Goal: Task Accomplishment & Management: Use online tool/utility

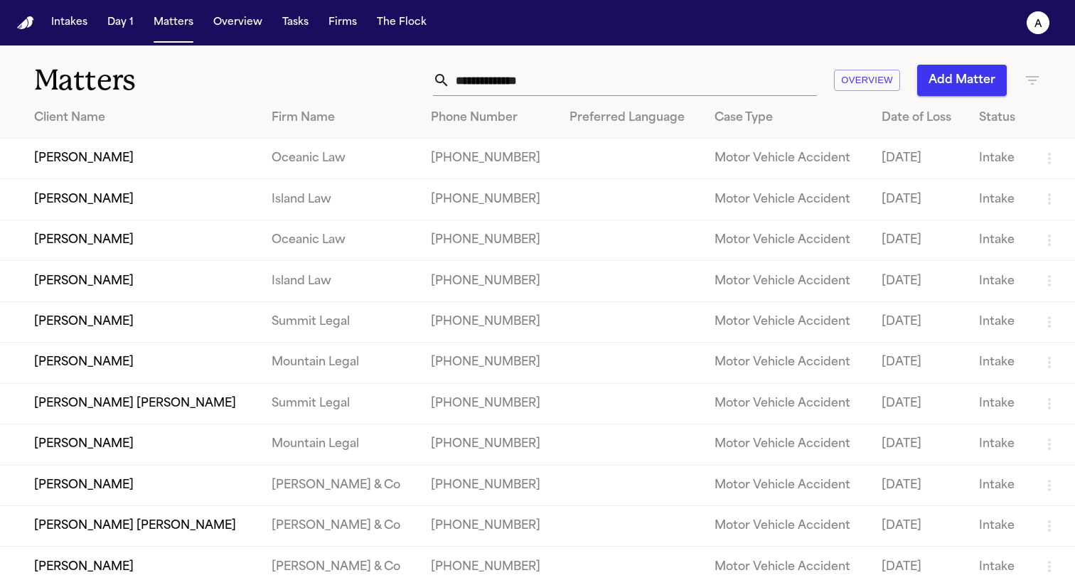
click at [110, 300] on td "[PERSON_NAME]" at bounding box center [130, 281] width 260 height 41
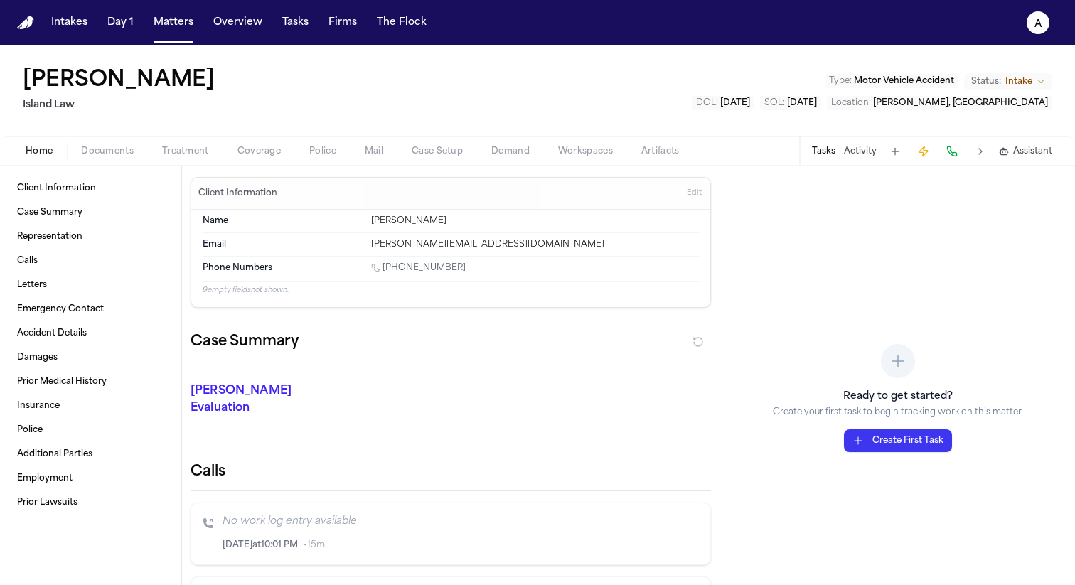
click at [267, 135] on div "Leilani Kealoha Island Law Type : Motor Vehicle Accident Status: Intake DOL : 2…" at bounding box center [537, 91] width 1075 height 91
click at [267, 152] on span "Coverage" at bounding box center [259, 151] width 43 height 11
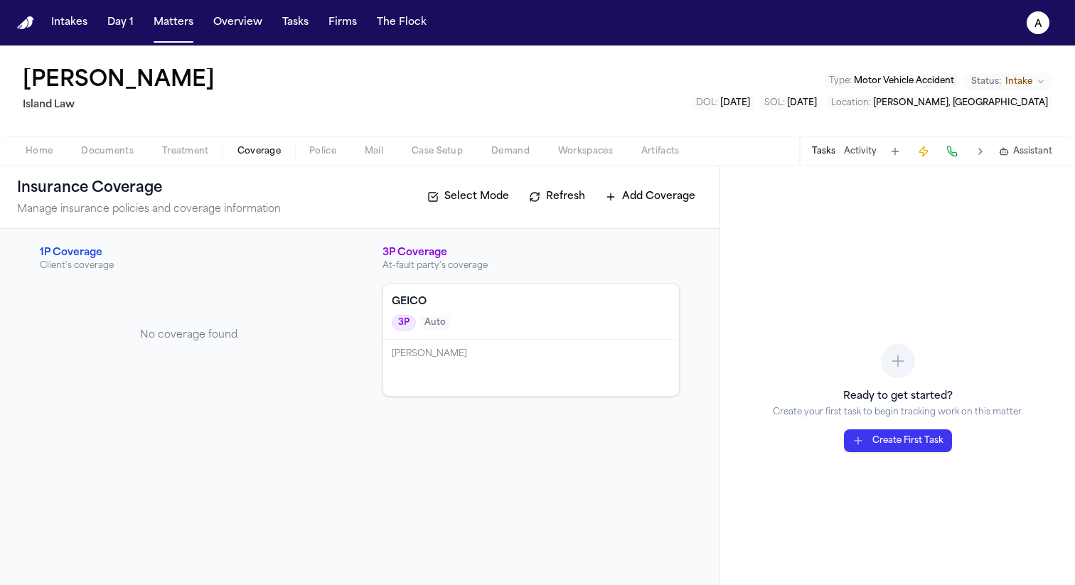
click at [541, 308] on h4 "GEICO" at bounding box center [531, 302] width 279 height 14
click at [188, 150] on span "Treatment" at bounding box center [185, 151] width 47 height 11
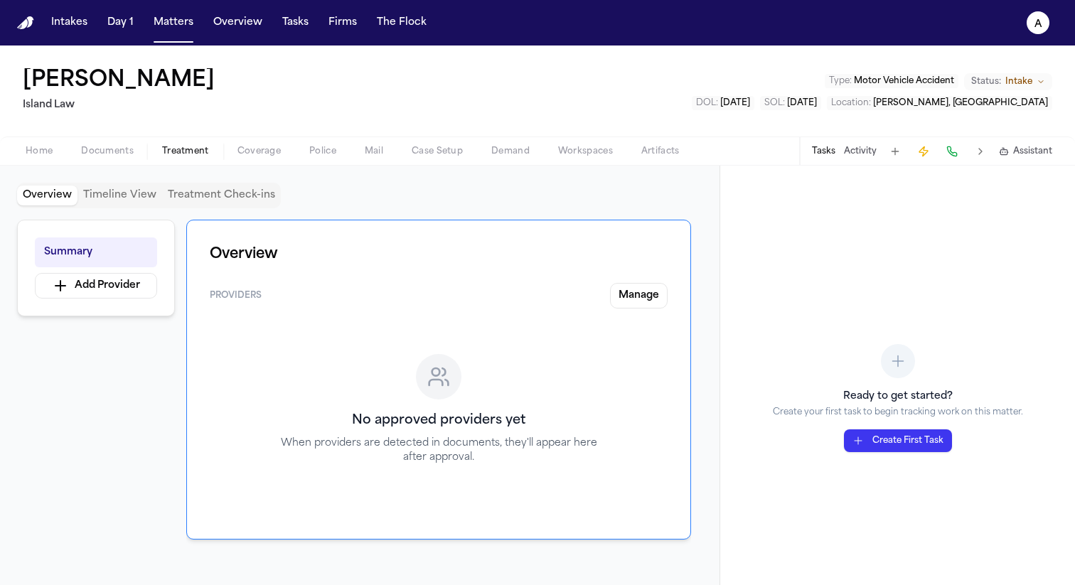
click at [267, 154] on span "Coverage" at bounding box center [259, 151] width 43 height 11
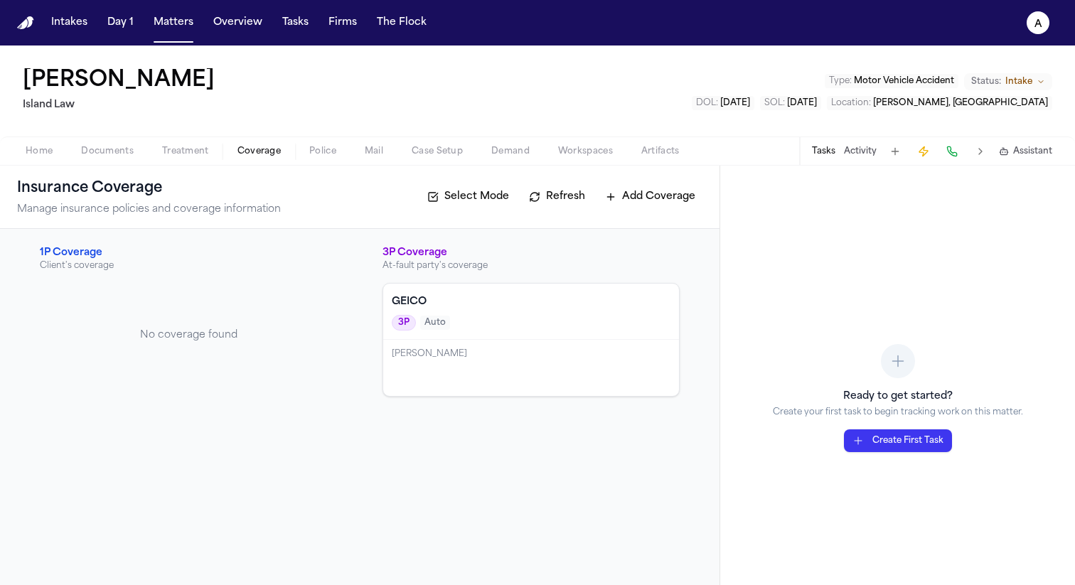
click at [563, 198] on button "Refresh" at bounding box center [557, 197] width 70 height 23
click at [647, 196] on button "Add Coverage" at bounding box center [650, 197] width 105 height 23
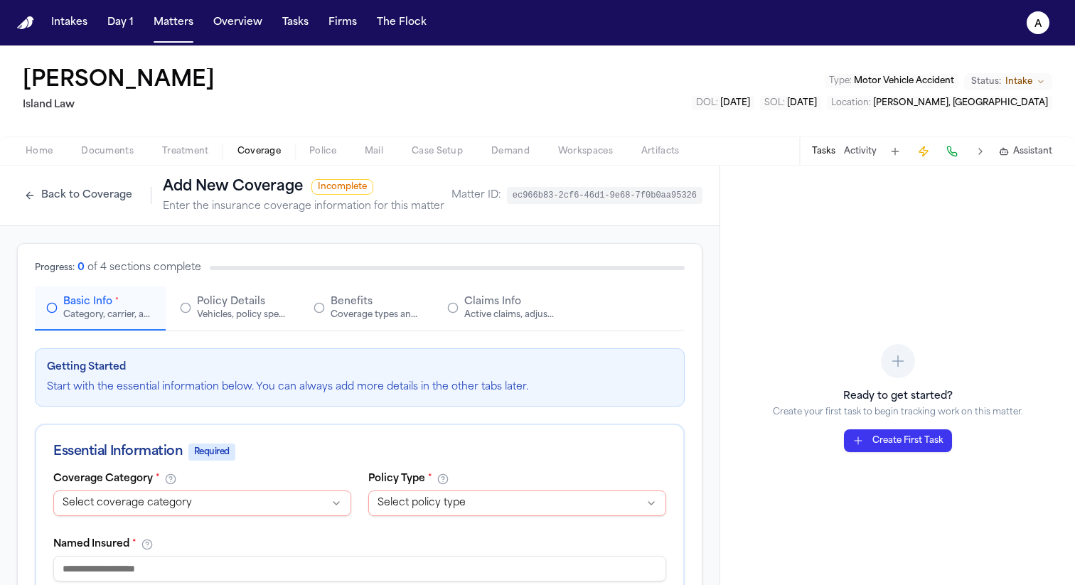
click at [240, 309] on div "Vehicles, policy specifics, and additional details" at bounding box center [242, 314] width 91 height 11
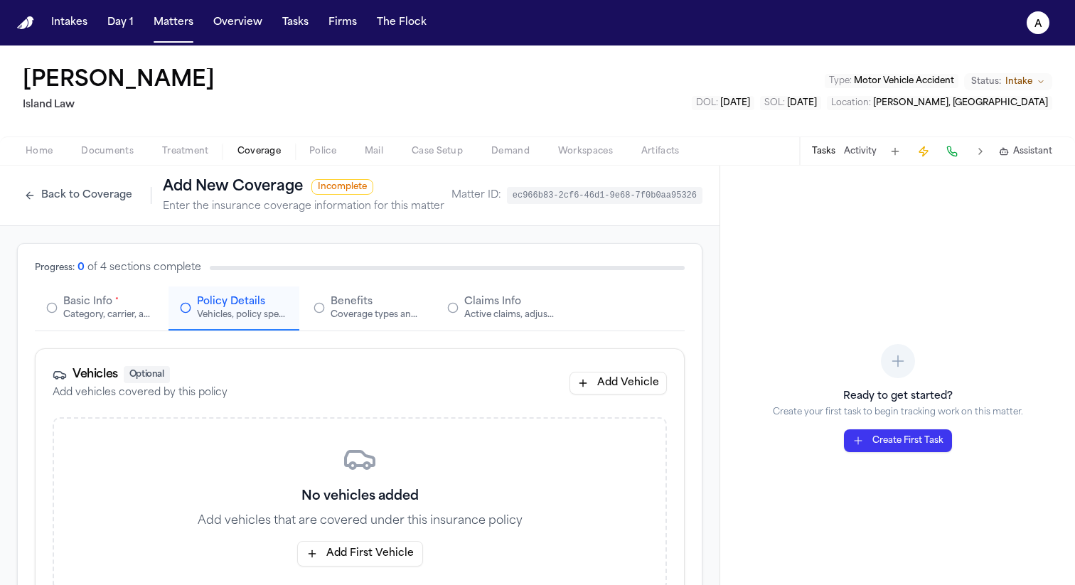
click at [352, 314] on div "Coverage types and limits" at bounding box center [376, 314] width 91 height 11
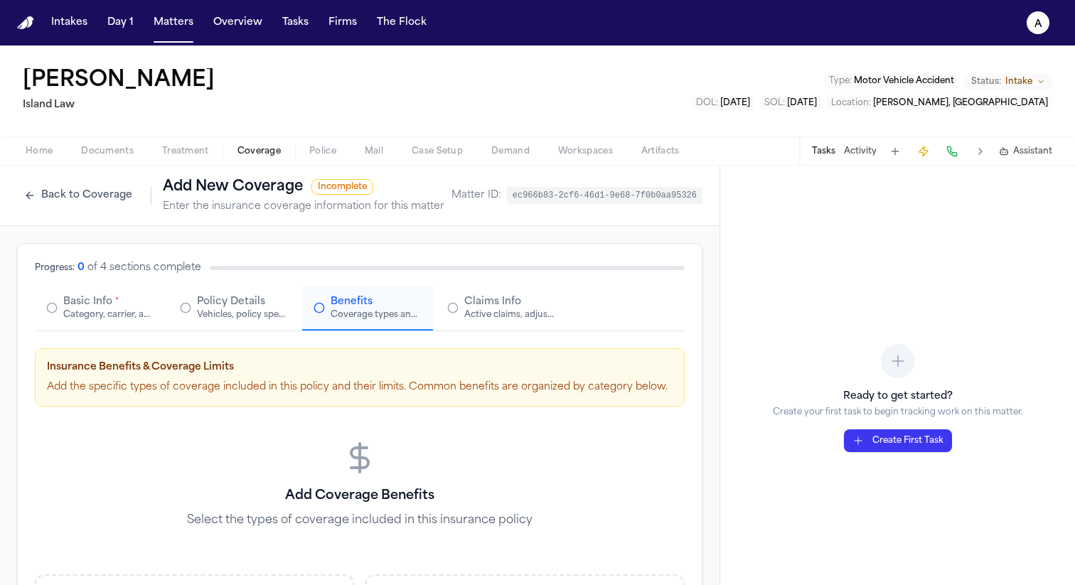
click at [489, 319] on div "Active claims, adjusters, and subrogation details" at bounding box center [509, 314] width 91 height 11
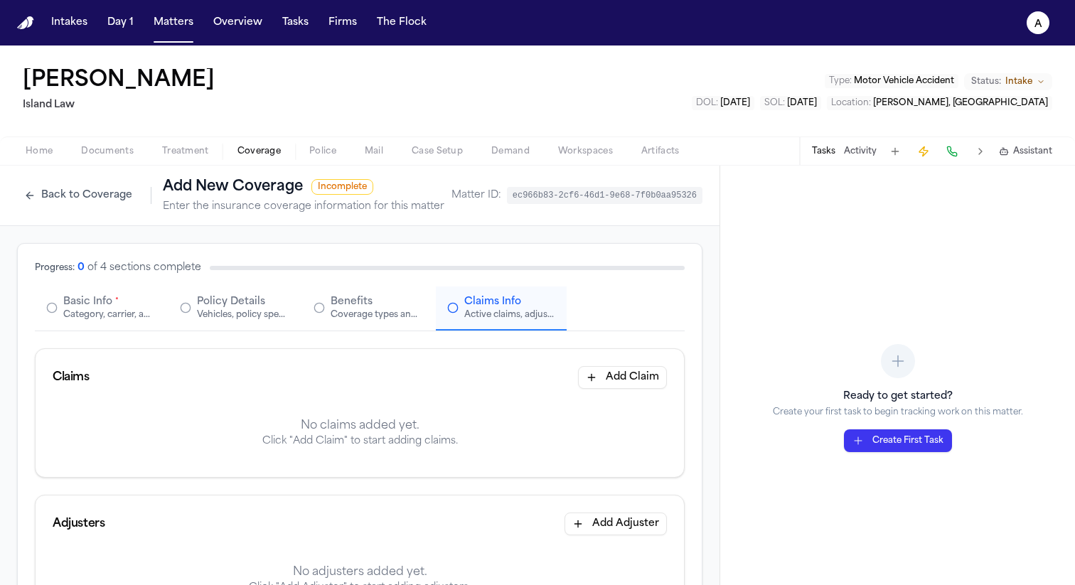
click at [176, 23] on button "Matters" at bounding box center [173, 23] width 51 height 26
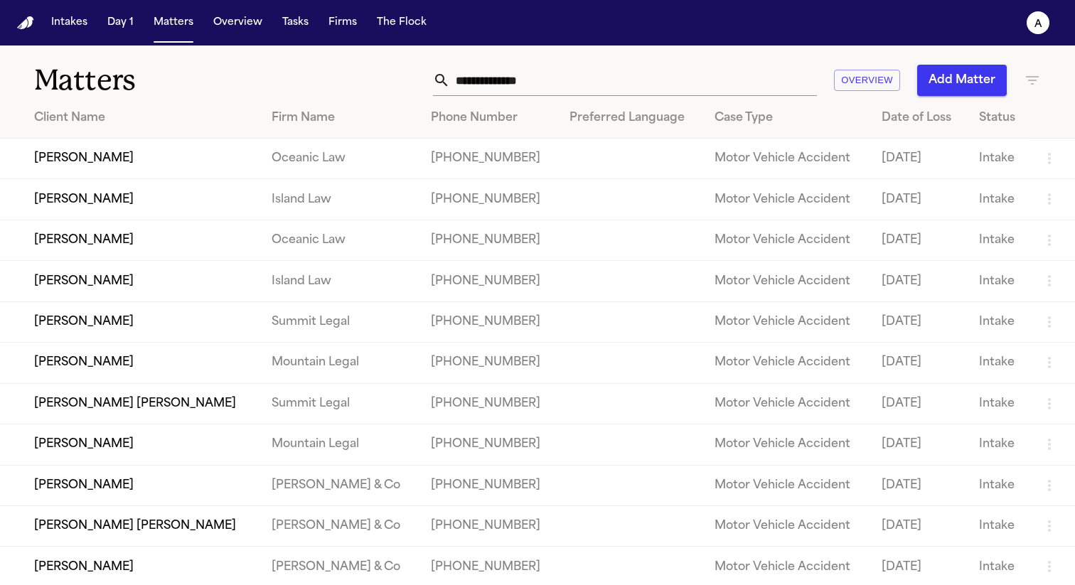
click at [118, 164] on td "Elena Maris Calderón" at bounding box center [130, 159] width 260 height 41
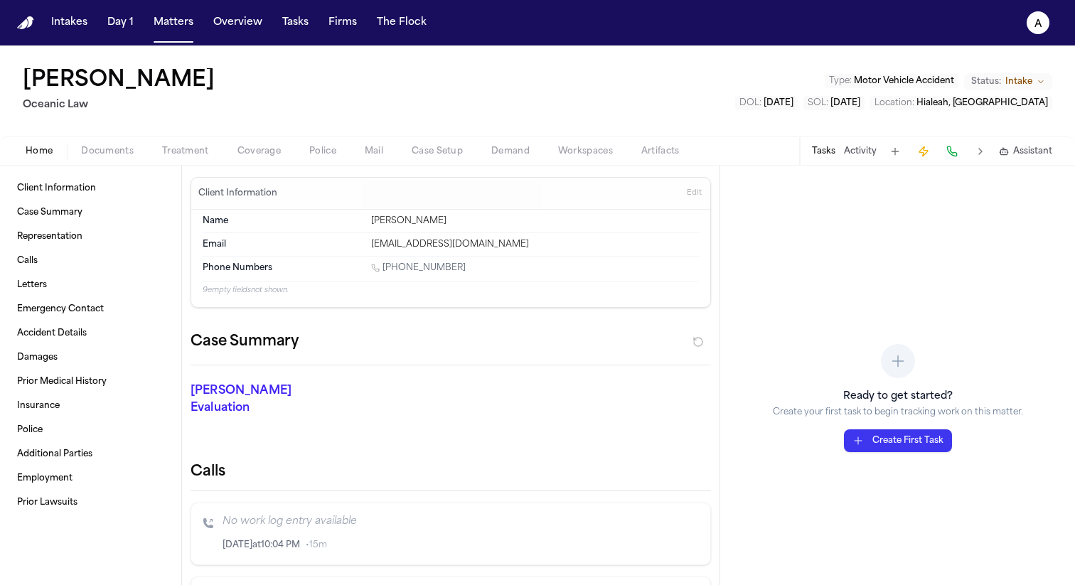
click at [262, 146] on span "Coverage" at bounding box center [259, 151] width 43 height 11
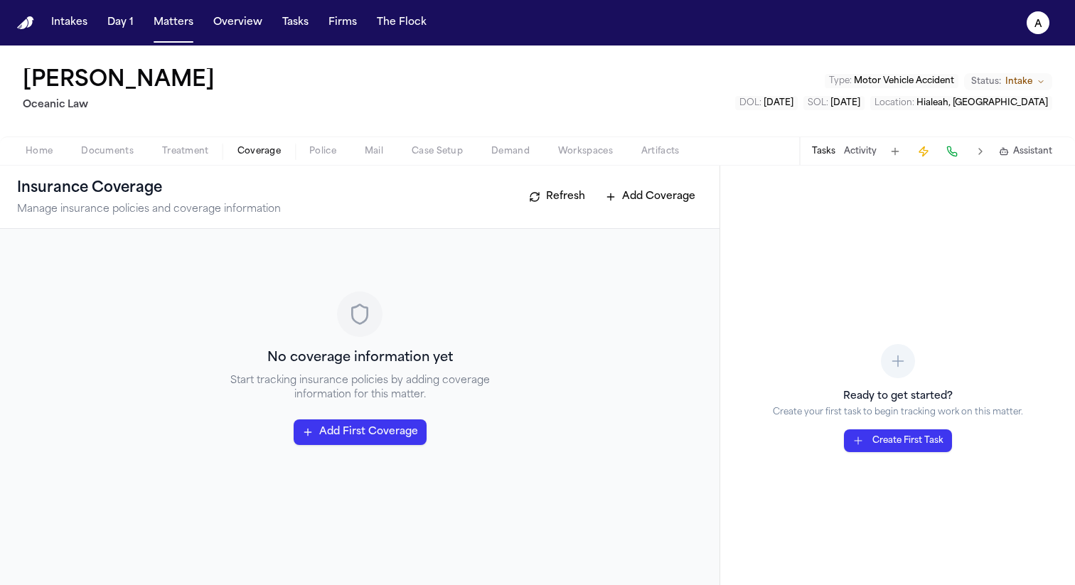
click at [177, 146] on span "Treatment" at bounding box center [185, 151] width 47 height 11
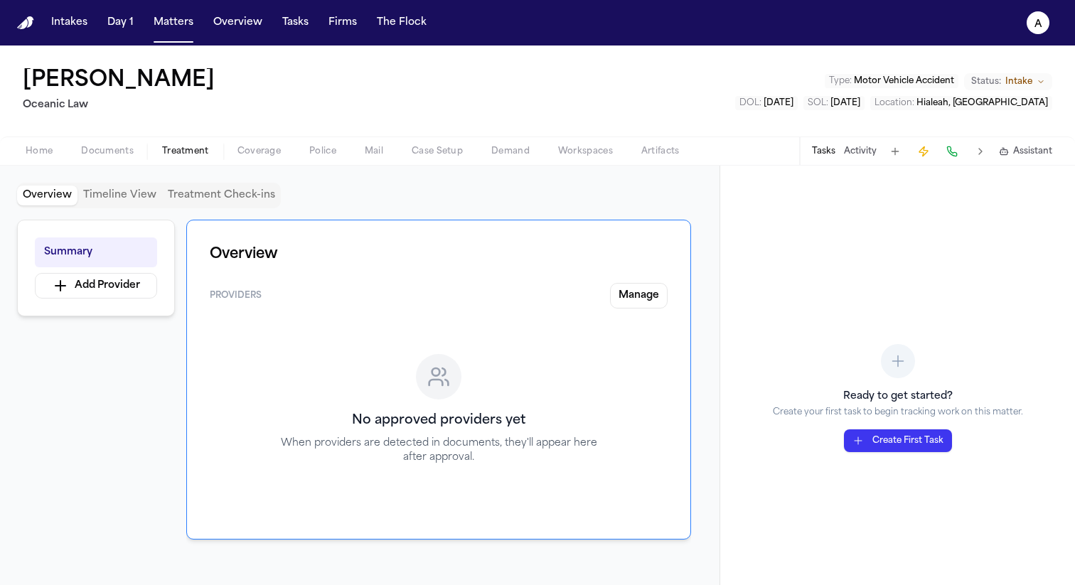
click at [238, 156] on span "Coverage" at bounding box center [259, 151] width 43 height 11
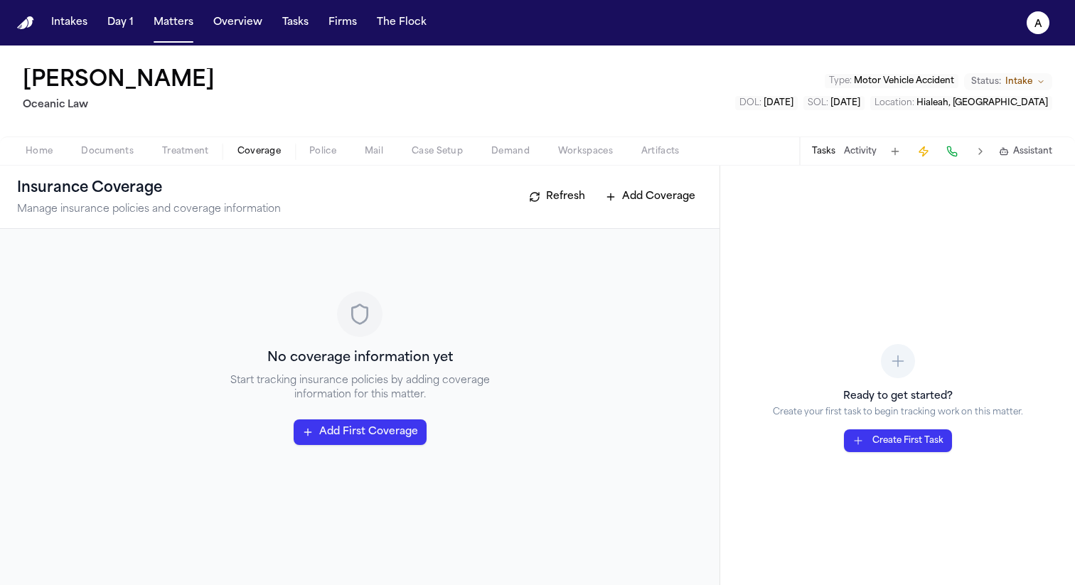
click at [339, 447] on div "No coverage information yet Start tracking insurance policies by adding coverag…" at bounding box center [360, 368] width 686 height 245
click at [325, 433] on button "Add First Coverage" at bounding box center [360, 433] width 133 height 26
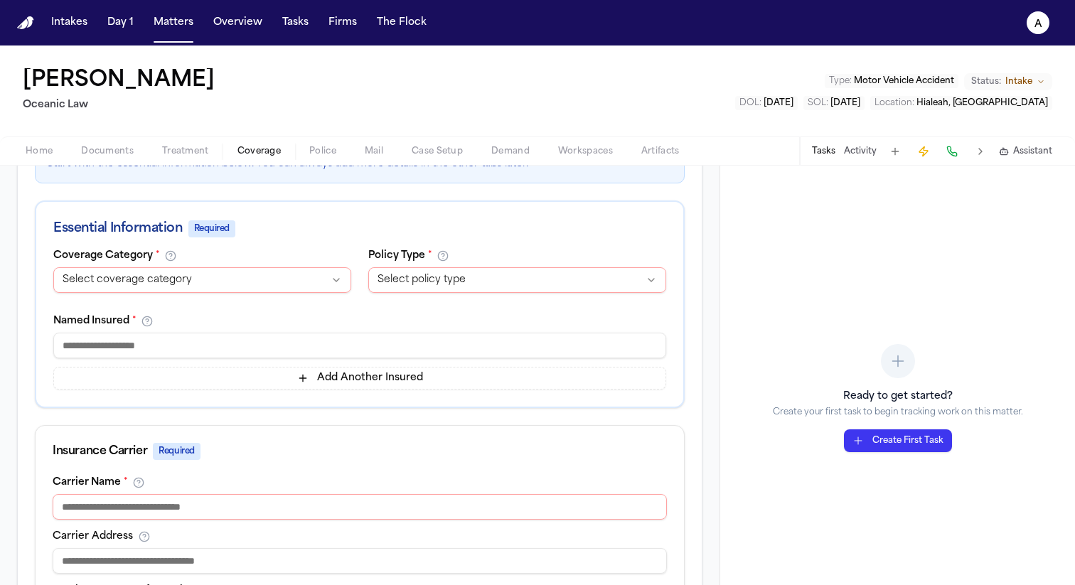
scroll to position [213, 0]
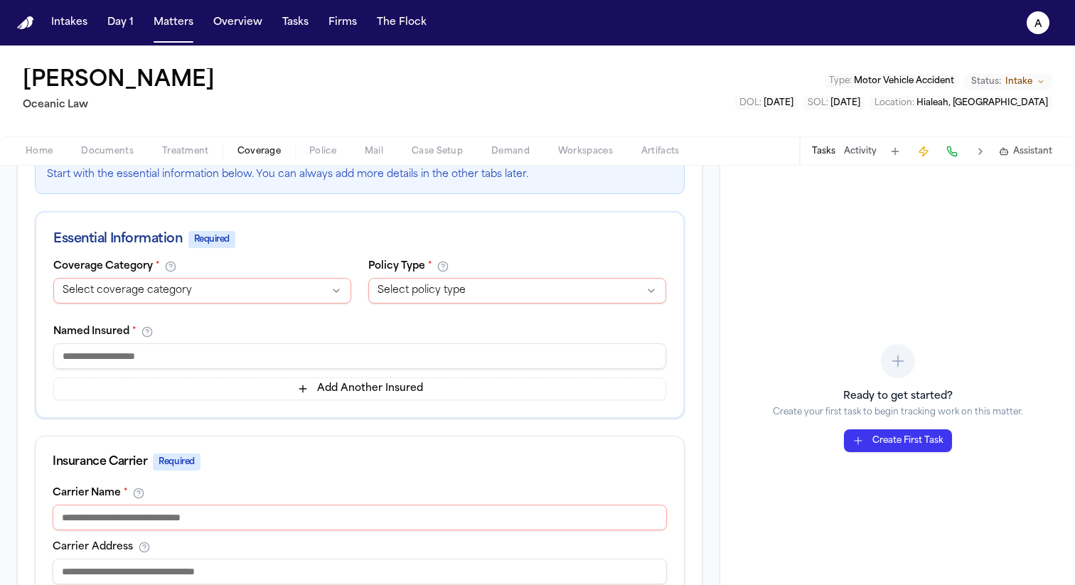
click at [252, 282] on html "**********" at bounding box center [537, 292] width 1075 height 585
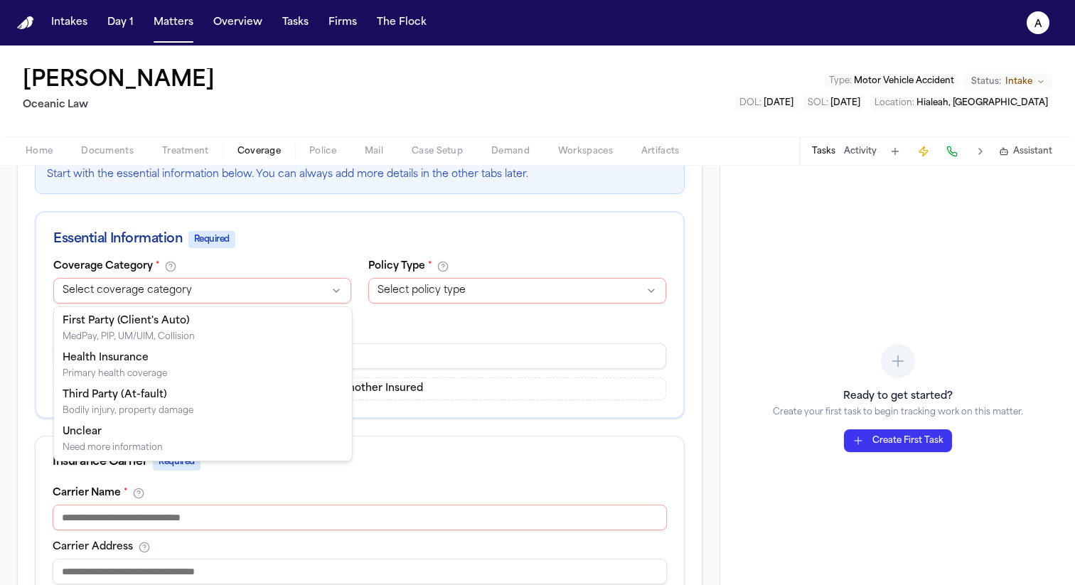
select select "**********"
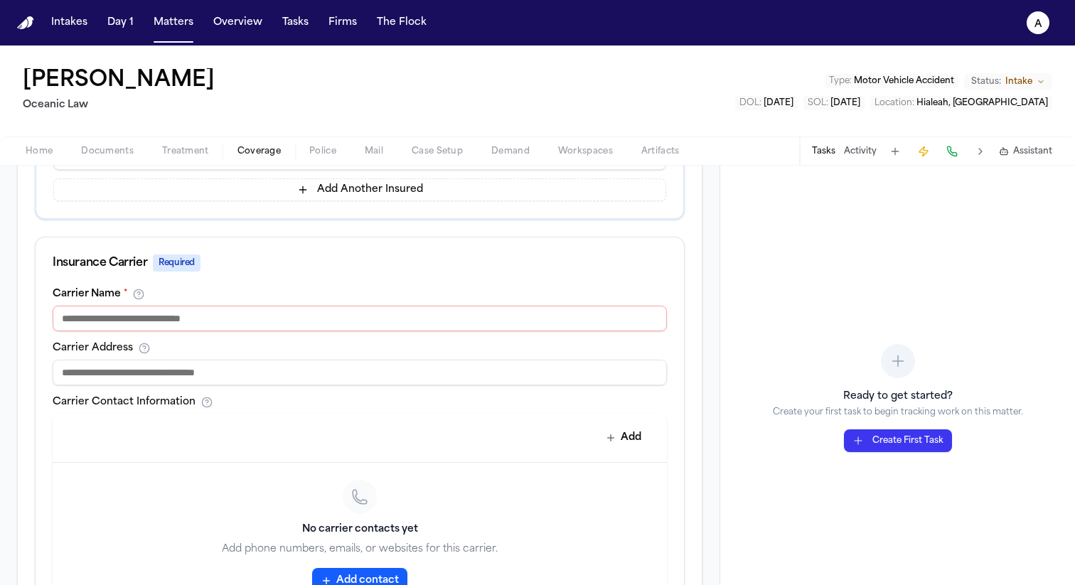
scroll to position [444, 0]
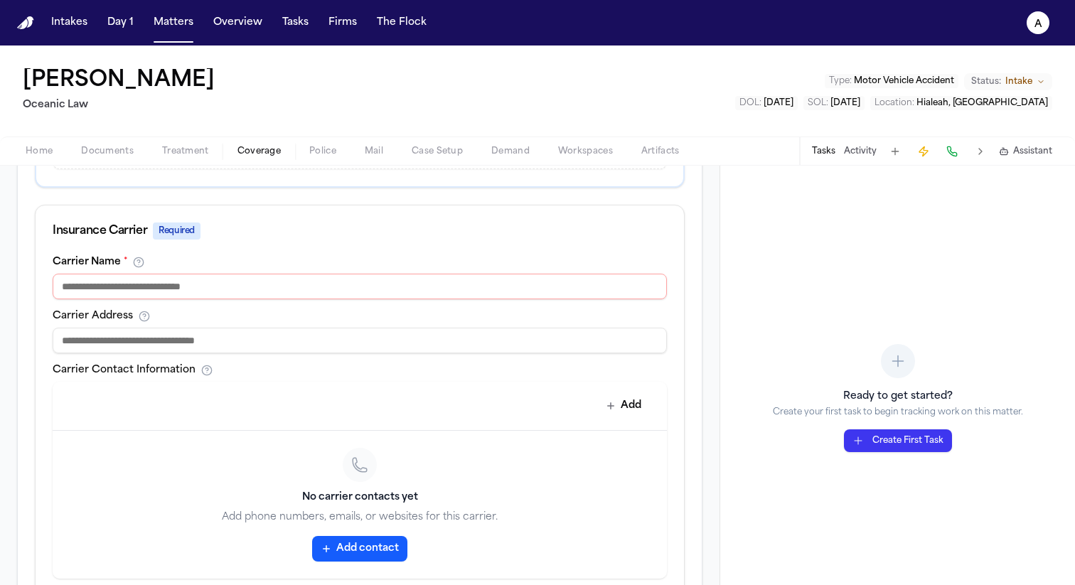
click at [226, 274] on input at bounding box center [360, 287] width 614 height 26
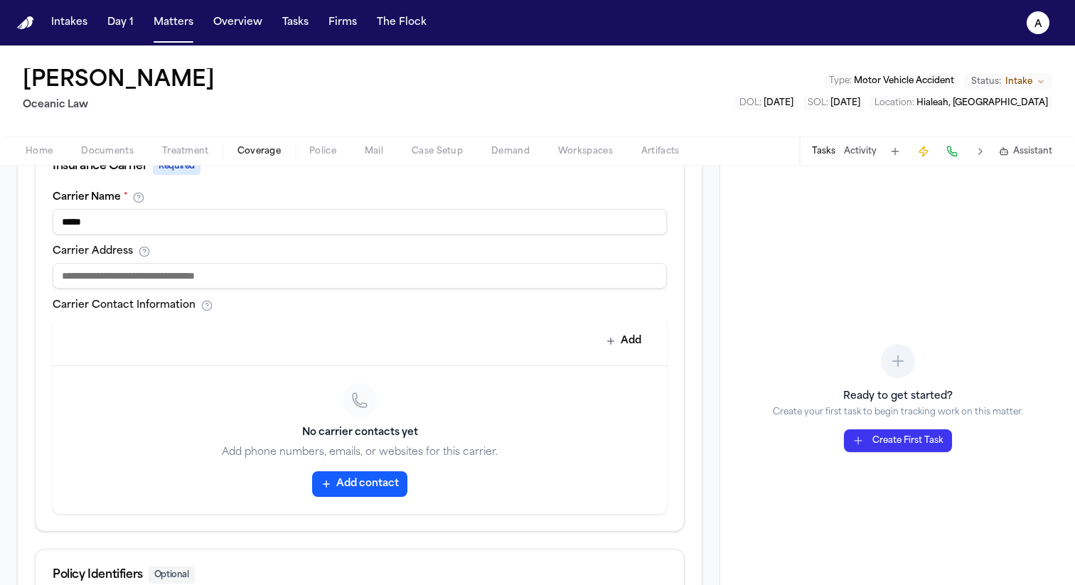
scroll to position [256, 0]
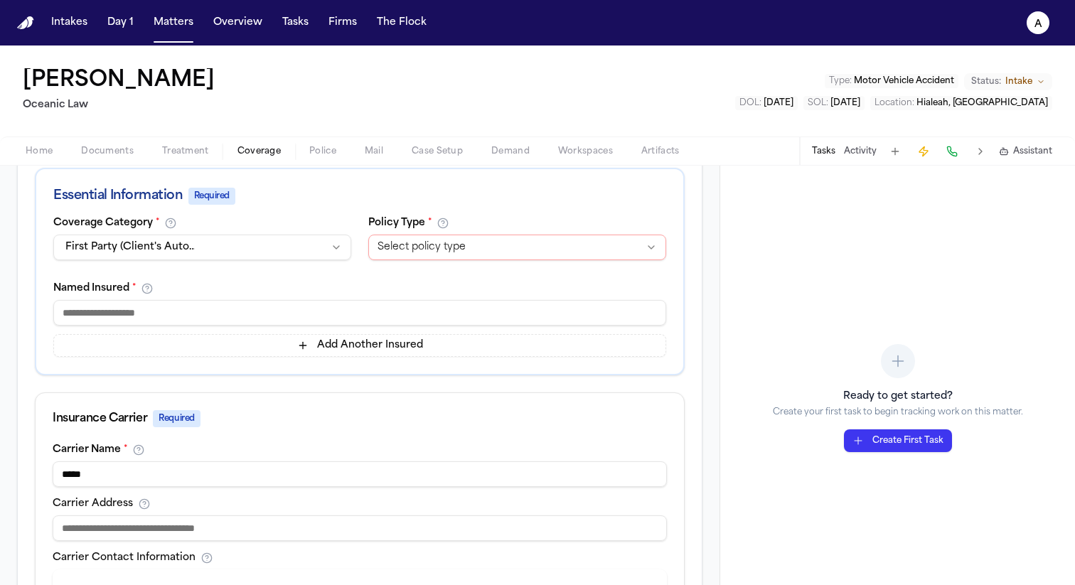
type input "*****"
click at [452, 225] on div "Policy Type *" at bounding box center [517, 223] width 298 height 11
click at [452, 242] on html "Intakes Day 1 Matters Overview Tasks Firms The Flock a Elena Maris Calderón Oce…" at bounding box center [537, 292] width 1075 height 585
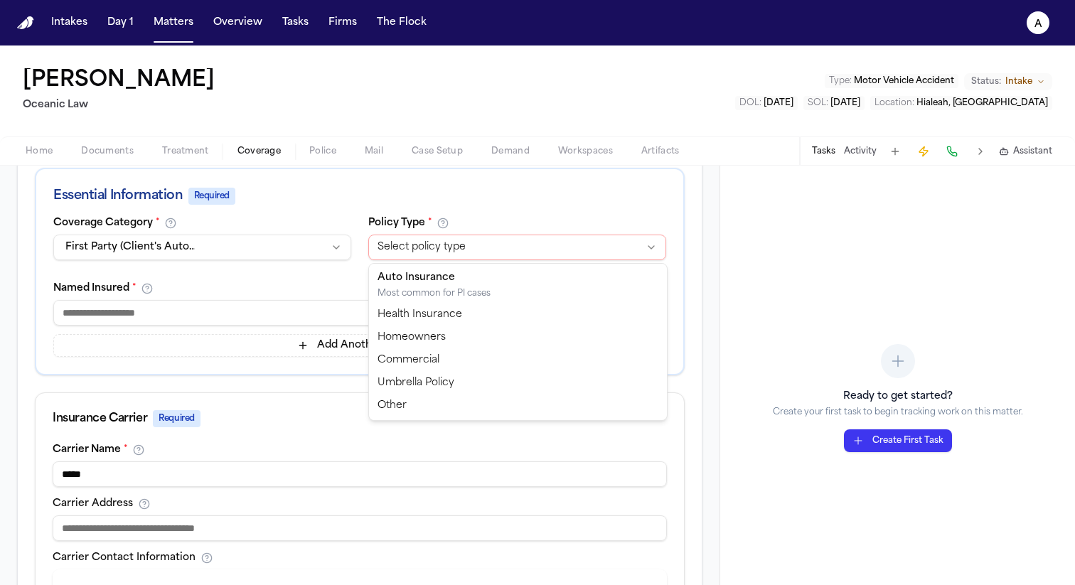
select select "****"
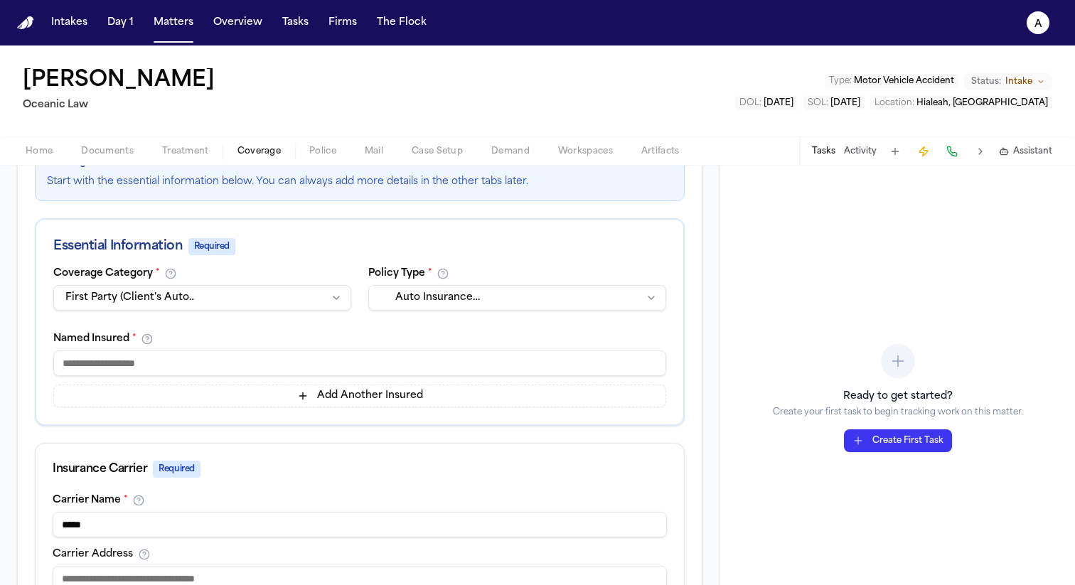
scroll to position [203, 0]
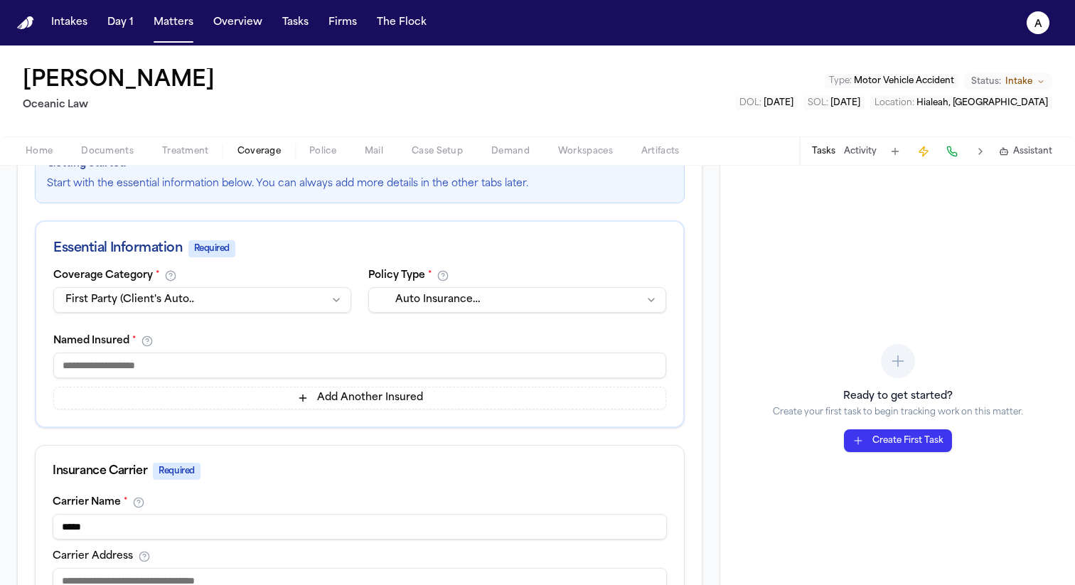
click at [434, 360] on input at bounding box center [359, 366] width 613 height 26
drag, startPoint x: 252, startPoint y: 95, endPoint x: 23, endPoint y: 78, distance: 229.6
click at [23, 78] on div "Elena Maris Calderón Oceanic Law" at bounding box center [122, 91] width 198 height 46
copy h1 "Elena Maris Calderón"
click at [158, 371] on input at bounding box center [359, 366] width 613 height 26
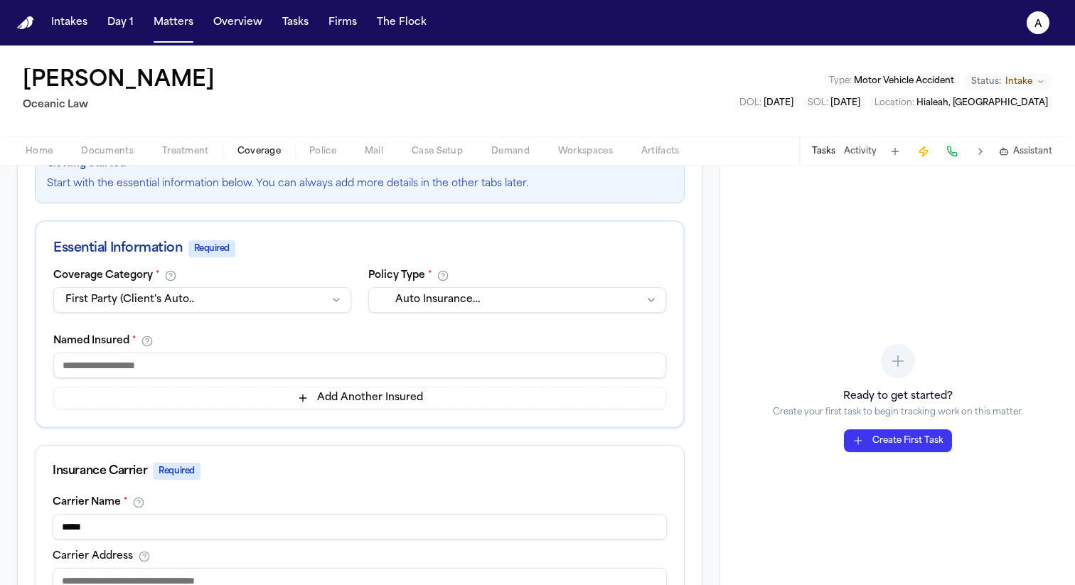
paste input "**********"
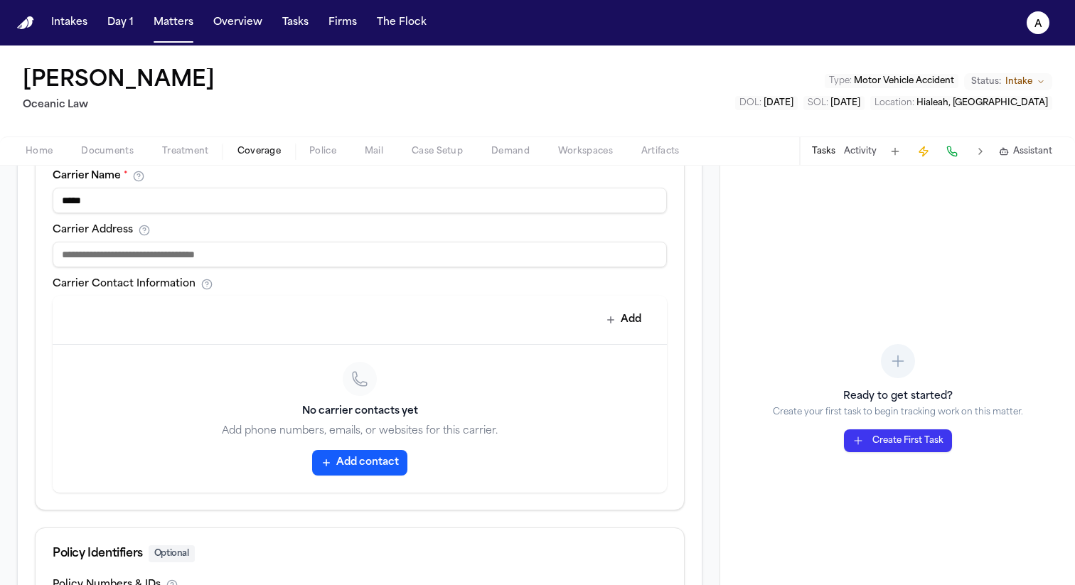
scroll to position [723, 0]
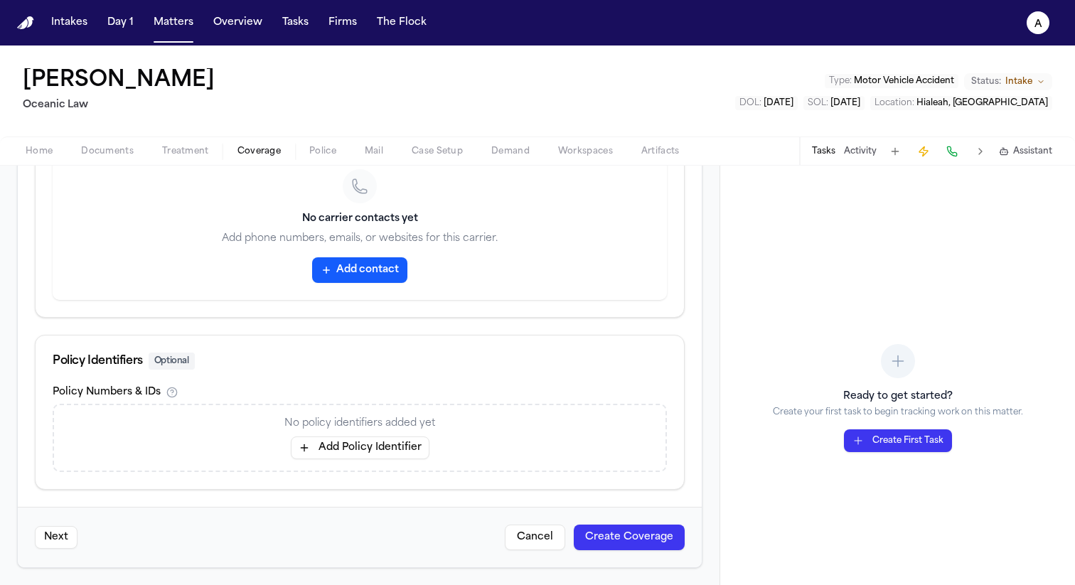
type input "**********"
click at [617, 543] on button "Create Coverage" at bounding box center [629, 538] width 111 height 26
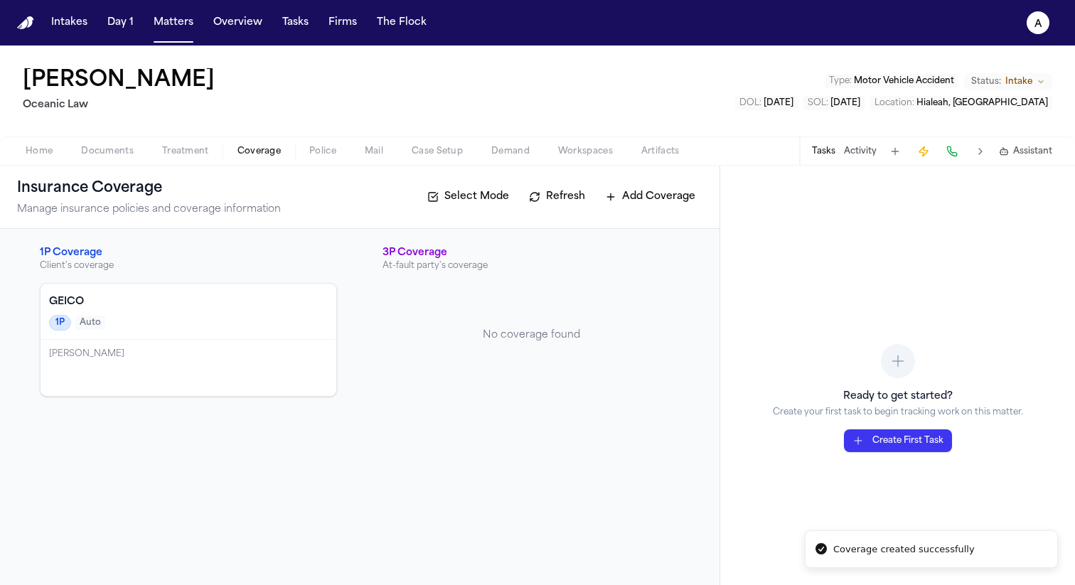
click at [229, 376] on div "Elena Maris Calderón" at bounding box center [189, 368] width 296 height 56
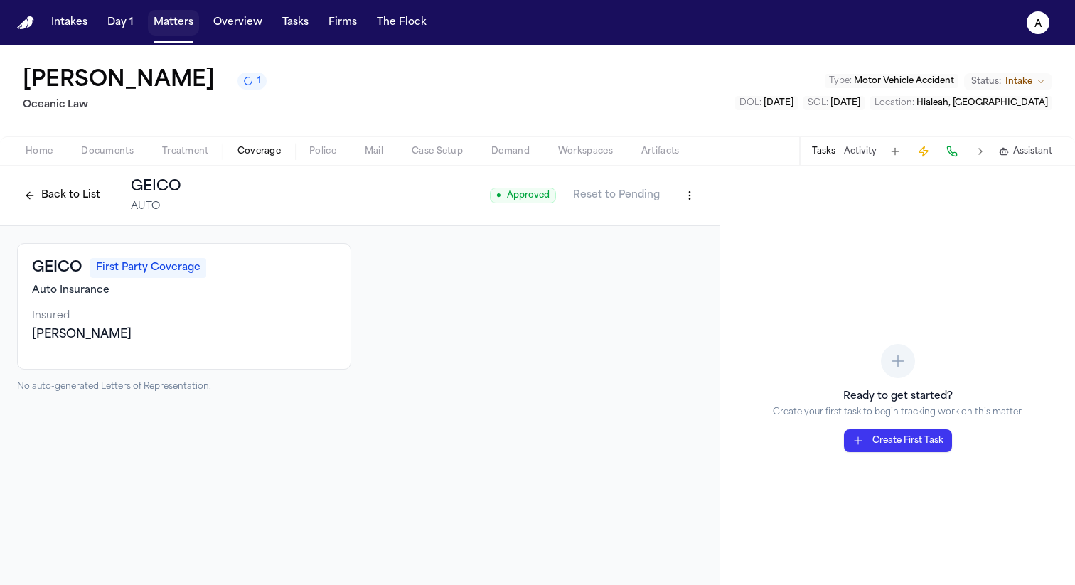
click at [187, 21] on button "Matters" at bounding box center [173, 23] width 51 height 26
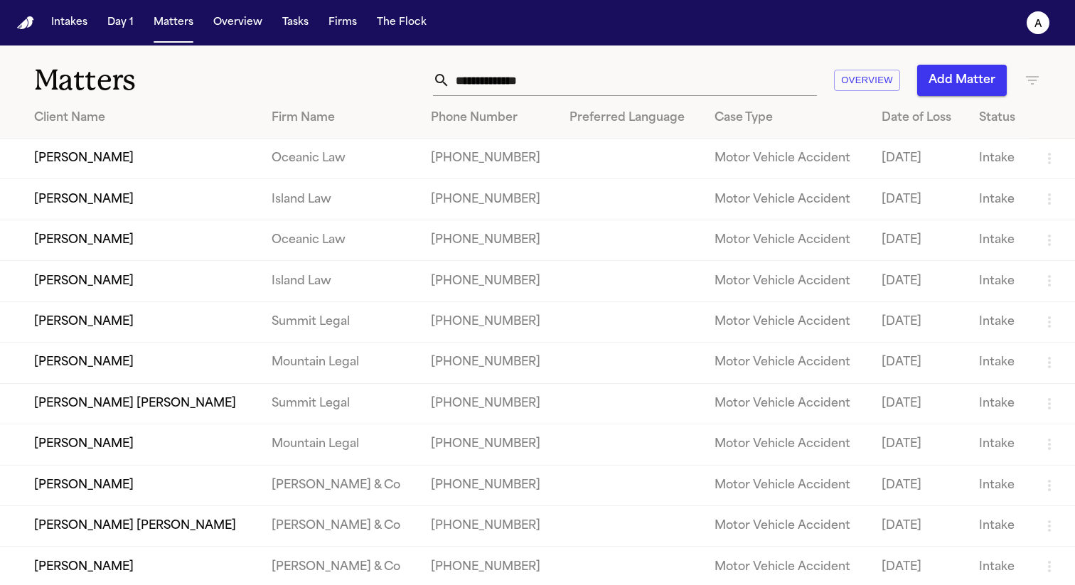
click at [91, 284] on td "Leilani Kealoha" at bounding box center [130, 281] width 260 height 41
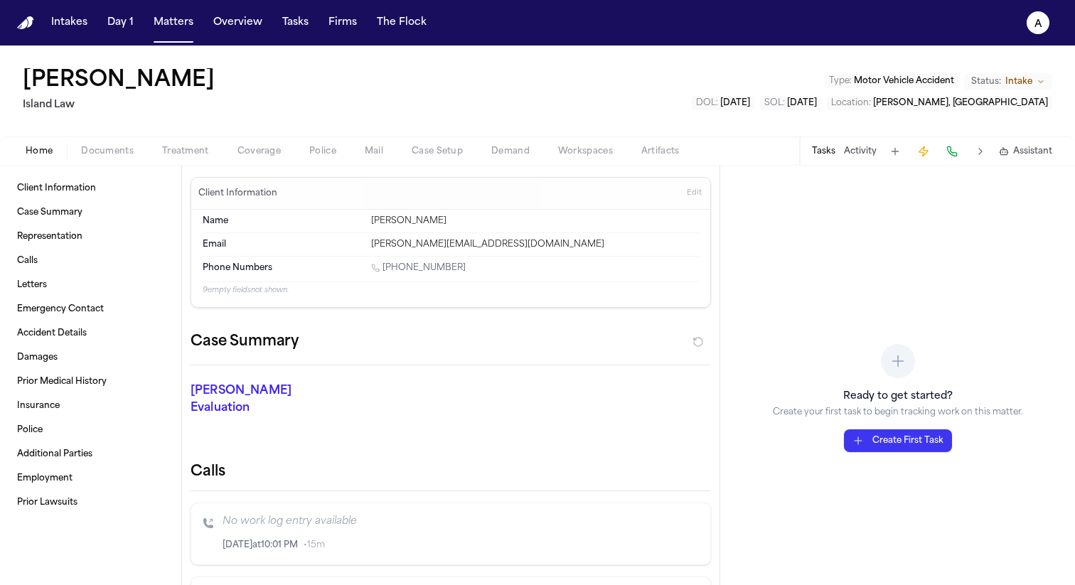
click at [255, 154] on span "Coverage" at bounding box center [259, 151] width 43 height 11
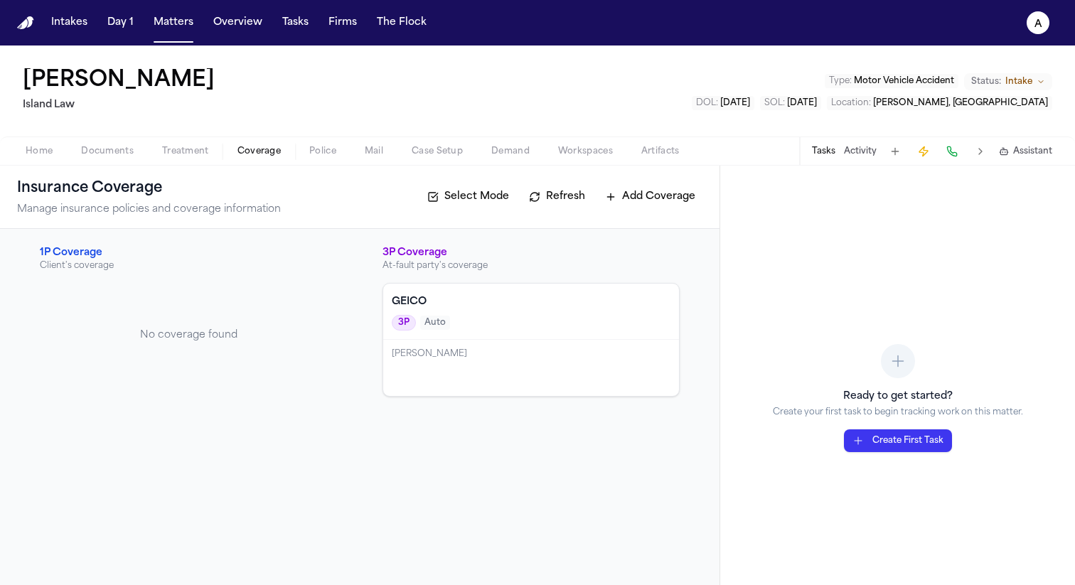
click at [554, 199] on button "Refresh" at bounding box center [557, 197] width 70 height 23
click at [434, 160] on div "Home Documents Treatment Coverage Police Mail Case Setup Demand Workspaces Arti…" at bounding box center [537, 151] width 1075 height 28
click at [435, 156] on span "Case Setup" at bounding box center [437, 151] width 51 height 11
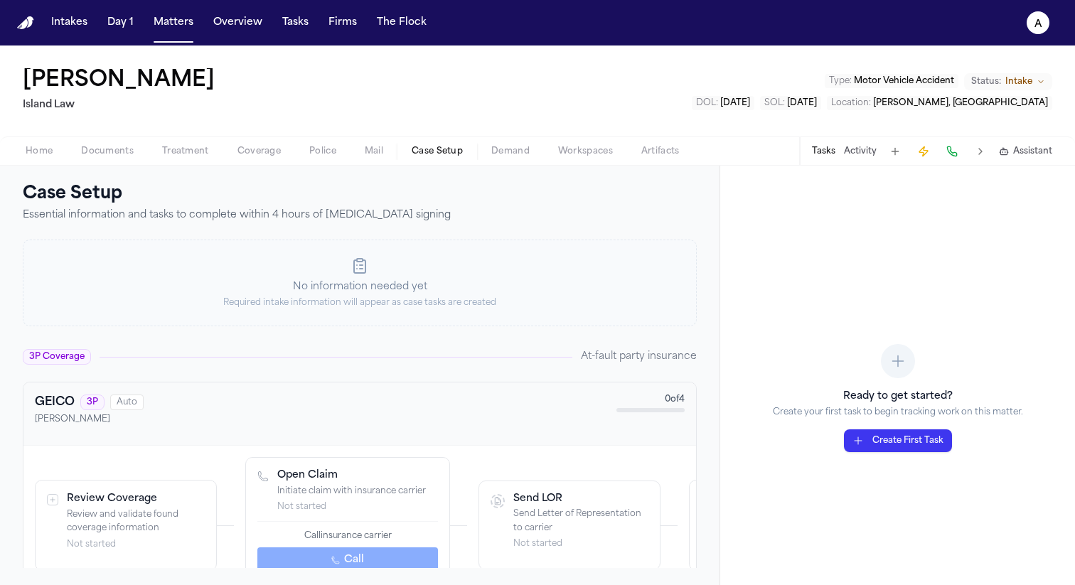
scroll to position [38, 0]
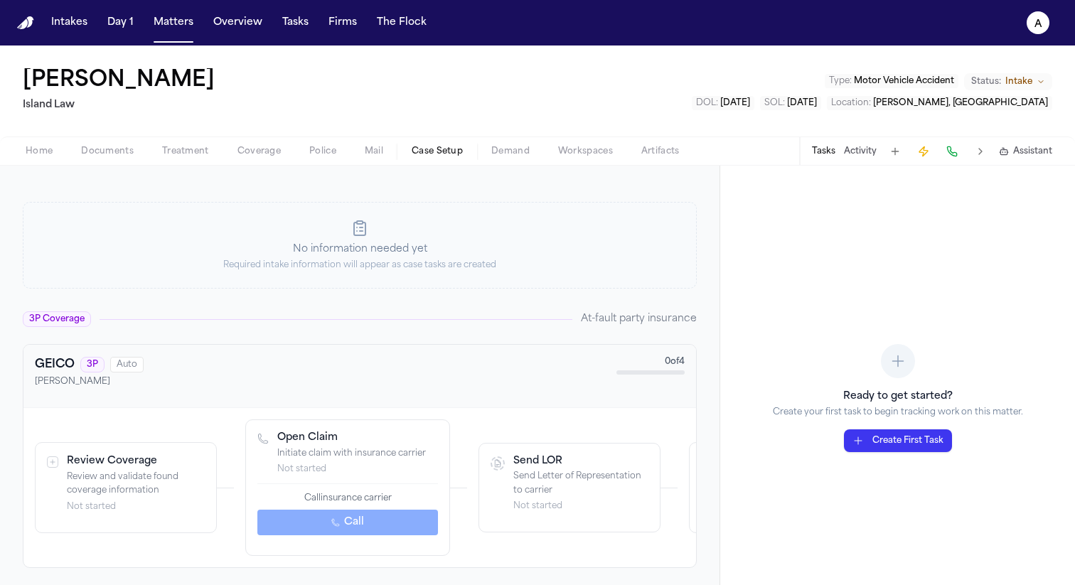
click at [196, 149] on span "Treatment" at bounding box center [185, 151] width 47 height 11
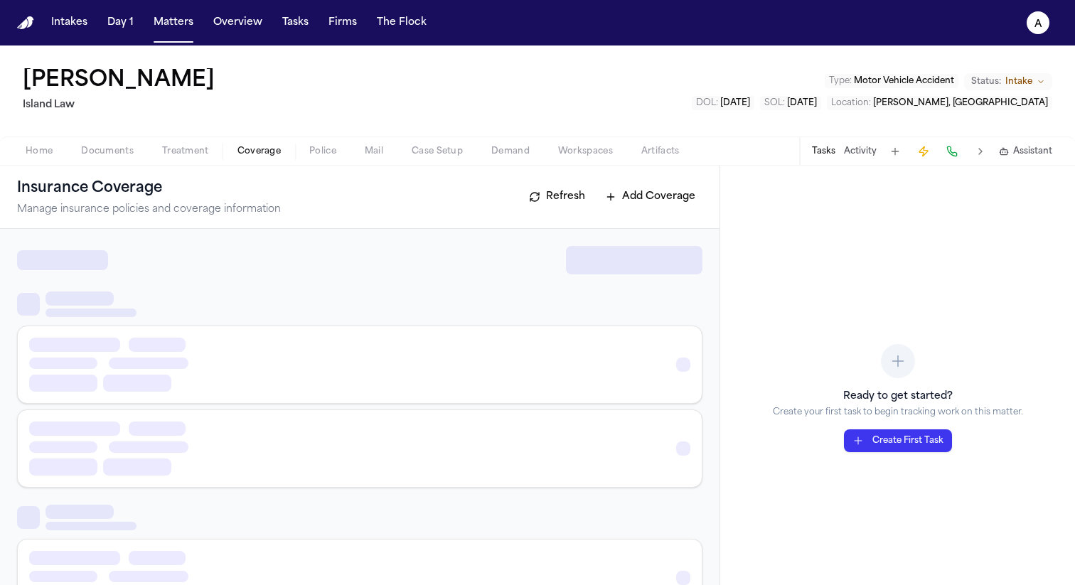
click at [276, 158] on button "Coverage" at bounding box center [259, 151] width 72 height 17
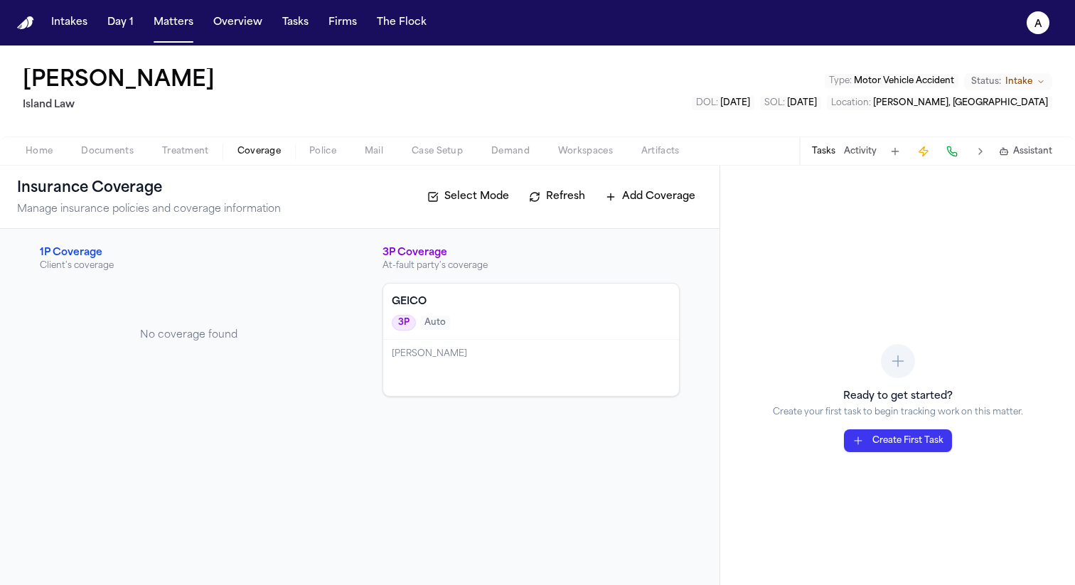
click at [539, 385] on div "Leilani Kealoha" at bounding box center [531, 368] width 296 height 56
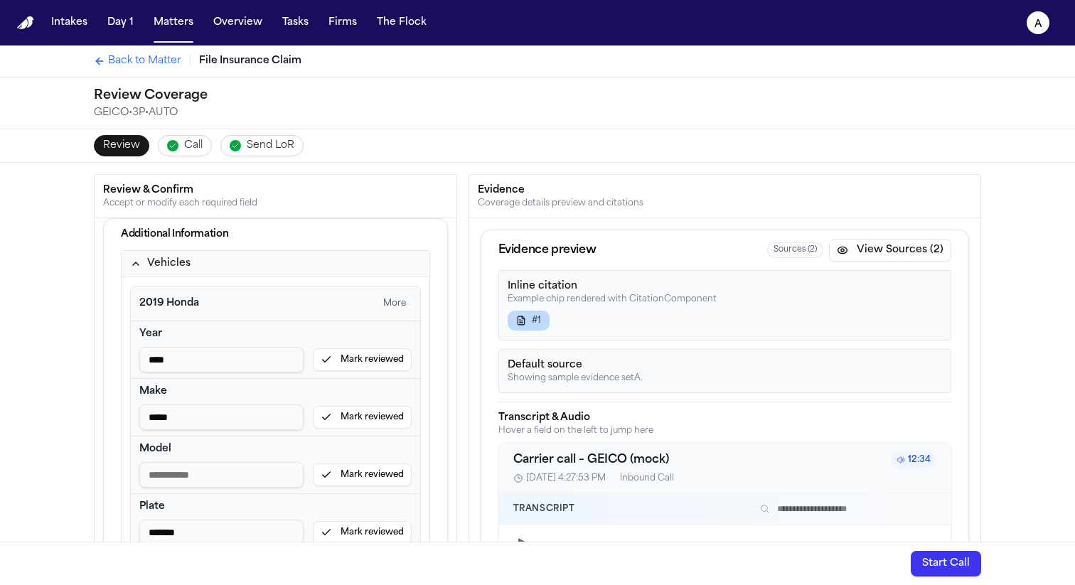
click at [260, 147] on span "Send LoR" at bounding box center [271, 146] width 48 height 14
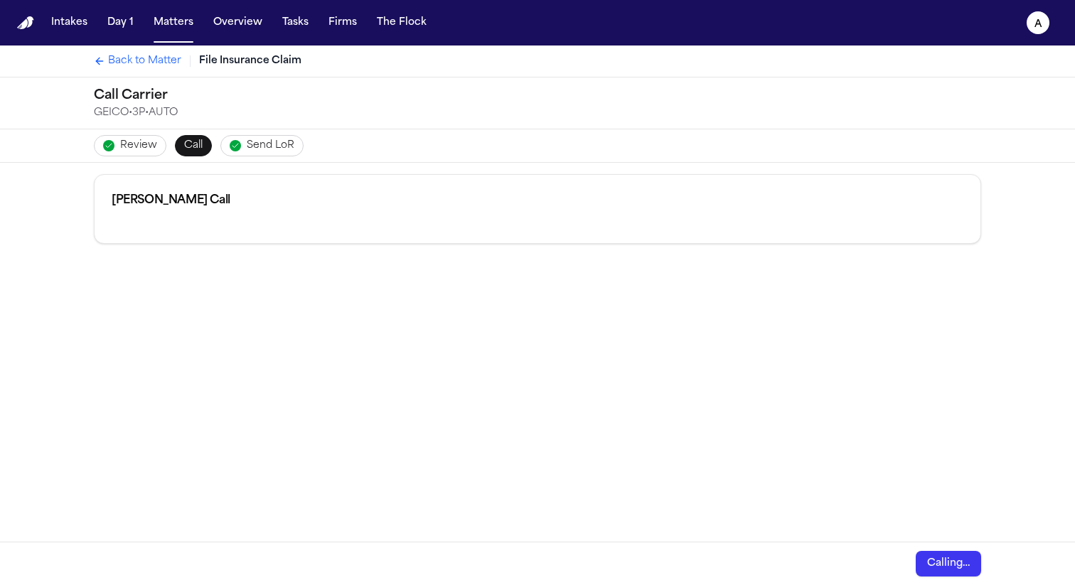
click at [138, 140] on span "Review" at bounding box center [138, 146] width 37 height 14
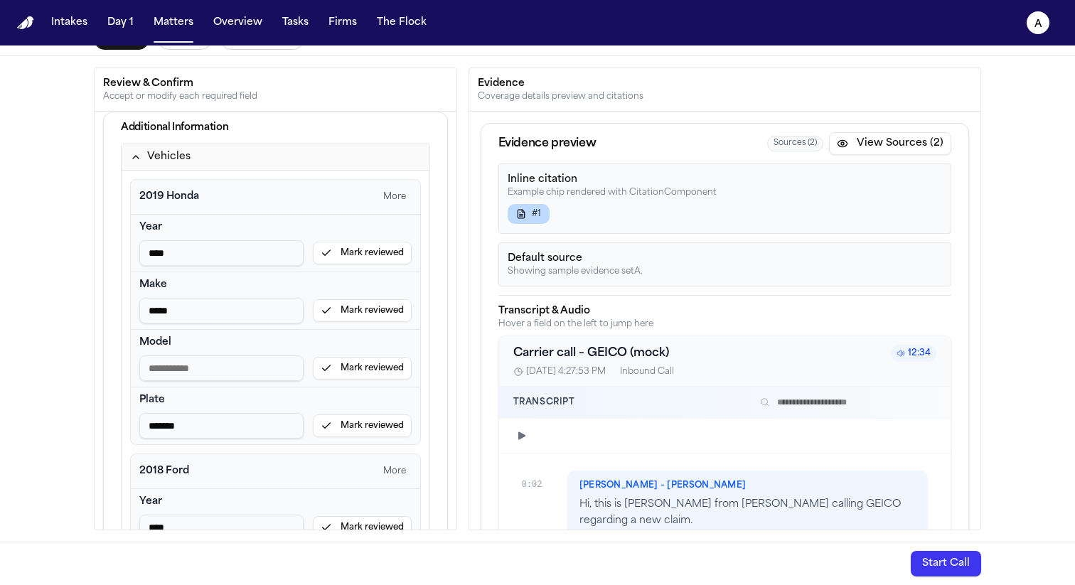
click at [955, 564] on button "Start Call" at bounding box center [946, 564] width 70 height 26
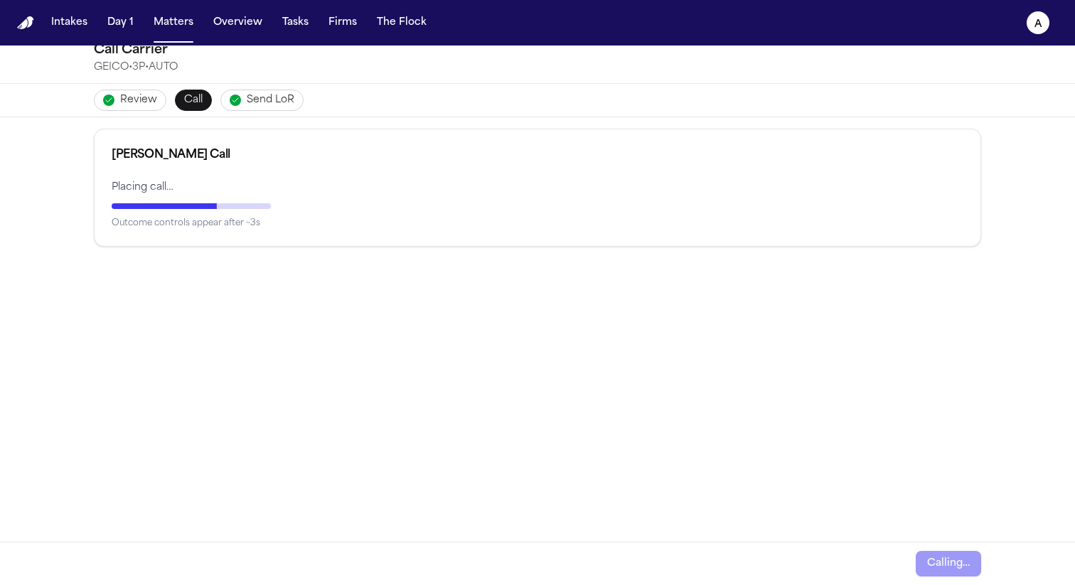
scroll to position [46, 0]
click at [279, 229] on button "Simulate Success" at bounding box center [271, 229] width 107 height 23
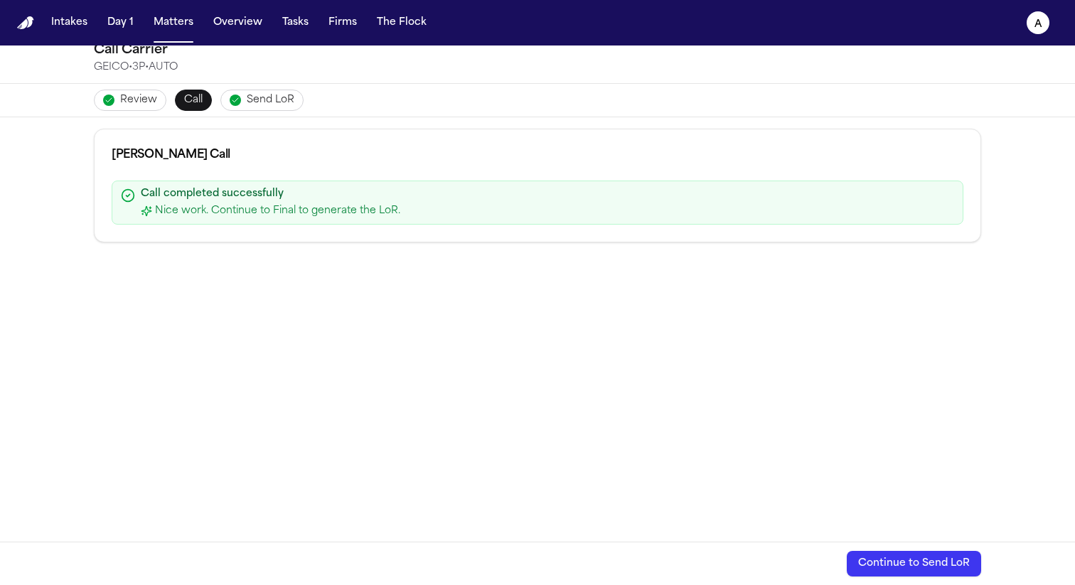
click at [897, 566] on button "Continue to Send LoR" at bounding box center [914, 564] width 134 height 26
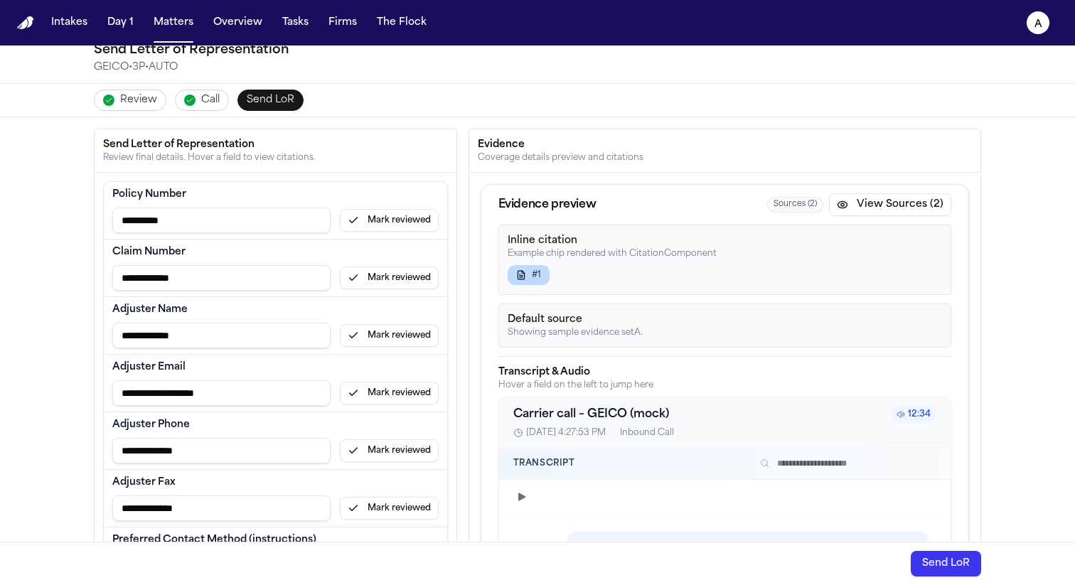
scroll to position [365, 0]
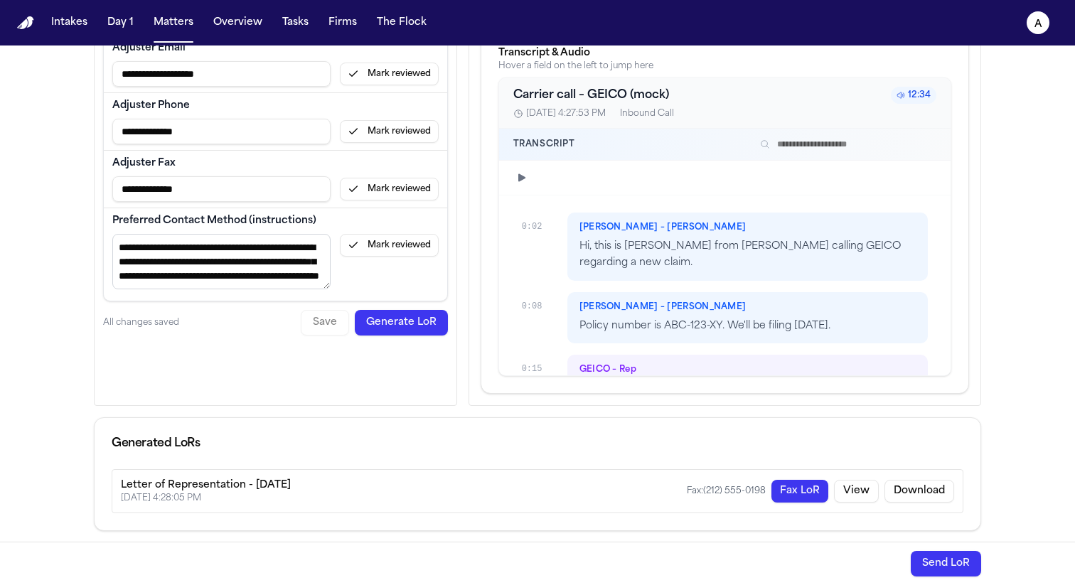
click at [818, 494] on button "Fax LoR" at bounding box center [800, 491] width 57 height 23
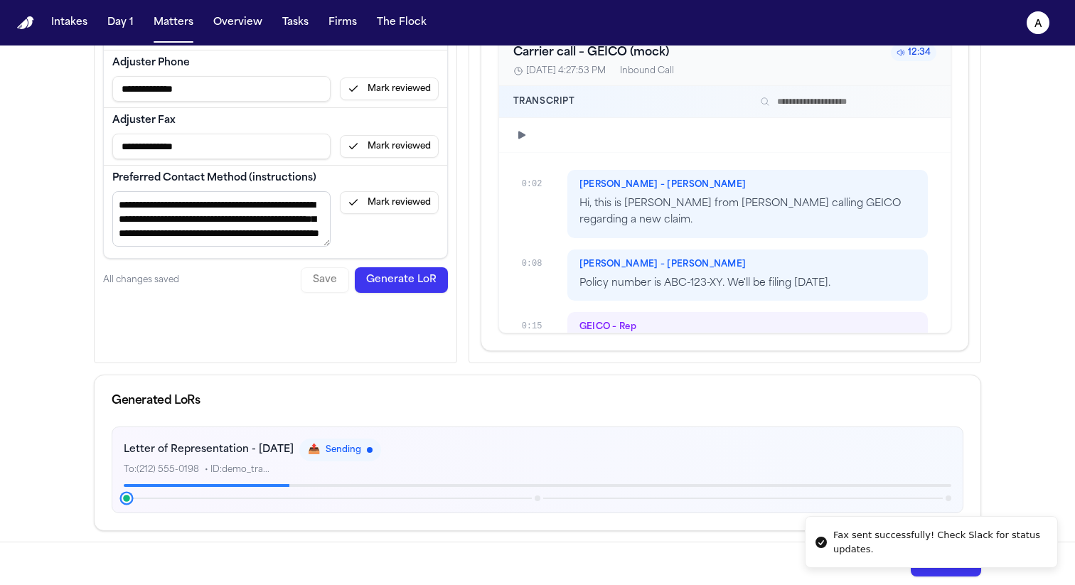
scroll to position [396, 0]
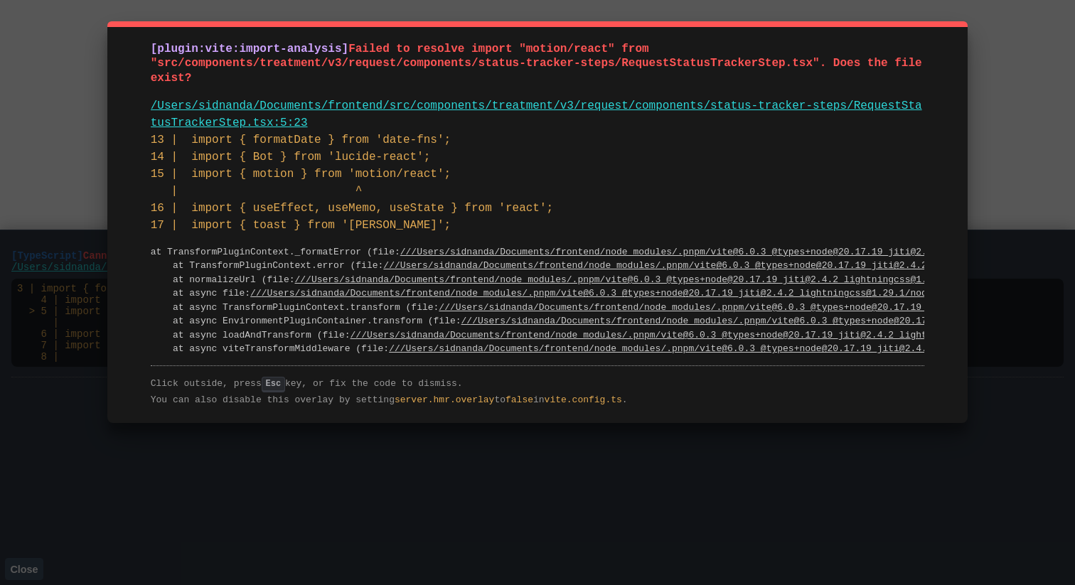
drag, startPoint x: 408, startPoint y: 80, endPoint x: 138, endPoint y: 46, distance: 271.6
click at [138, 46] on div "[plugin:vite:import-analysis] Failed to resolve import "motion/react" from "src…" at bounding box center [537, 222] width 861 height 402
click at [161, 560] on div "[plugin:vite:import-analysis] Failed to resolve import "motion/react" from "src…" at bounding box center [537, 292] width 1075 height 585
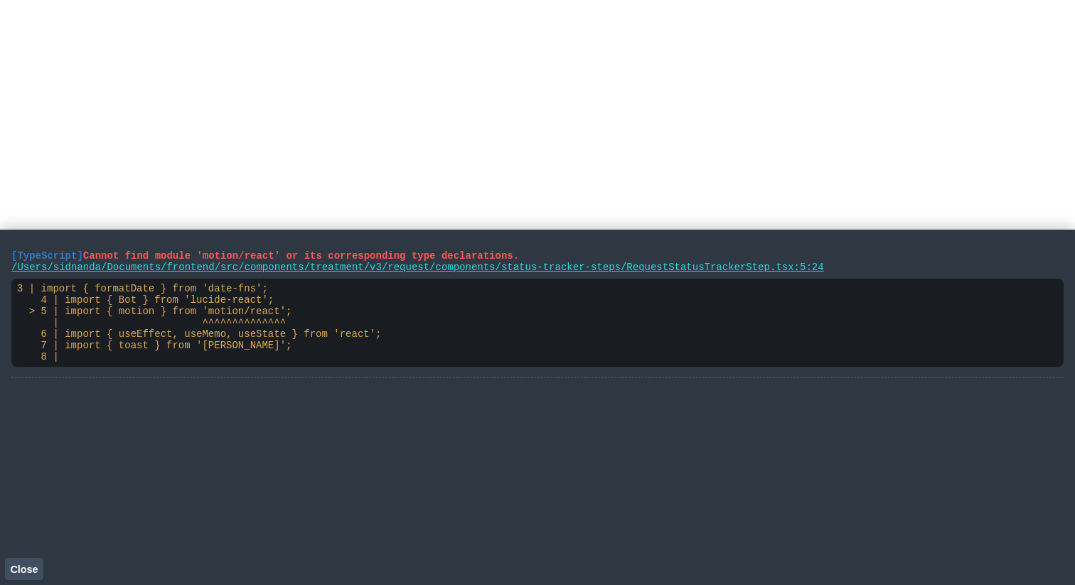
click at [11, 567] on span "Close" at bounding box center [24, 569] width 28 height 11
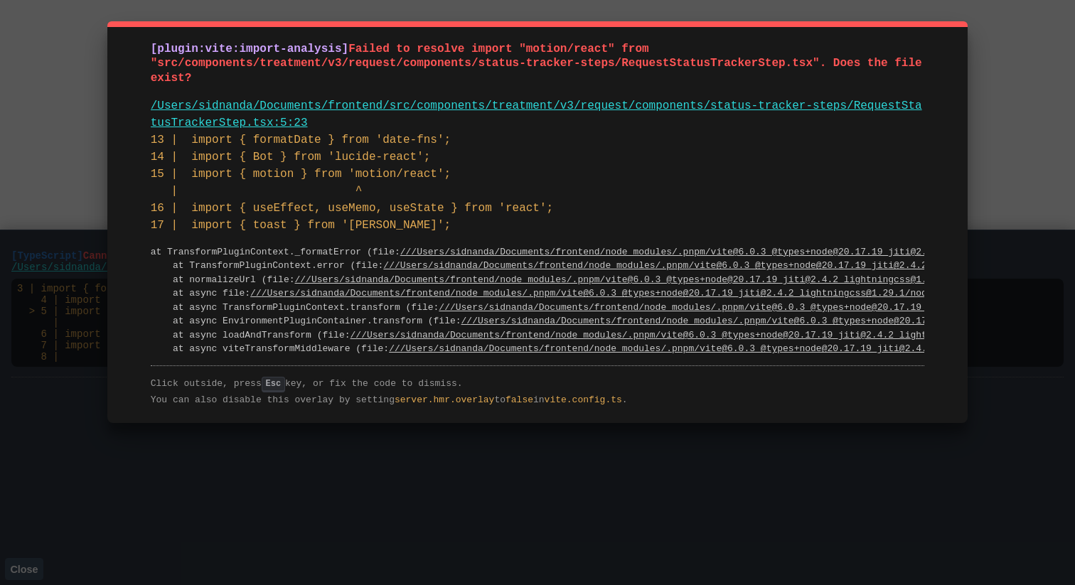
drag, startPoint x: 192, startPoint y: 78, endPoint x: 154, endPoint y: 50, distance: 47.4
click at [154, 50] on pre "[plugin:vite:import-analysis] Failed to resolve import "motion/react" from "src…" at bounding box center [538, 64] width 775 height 44
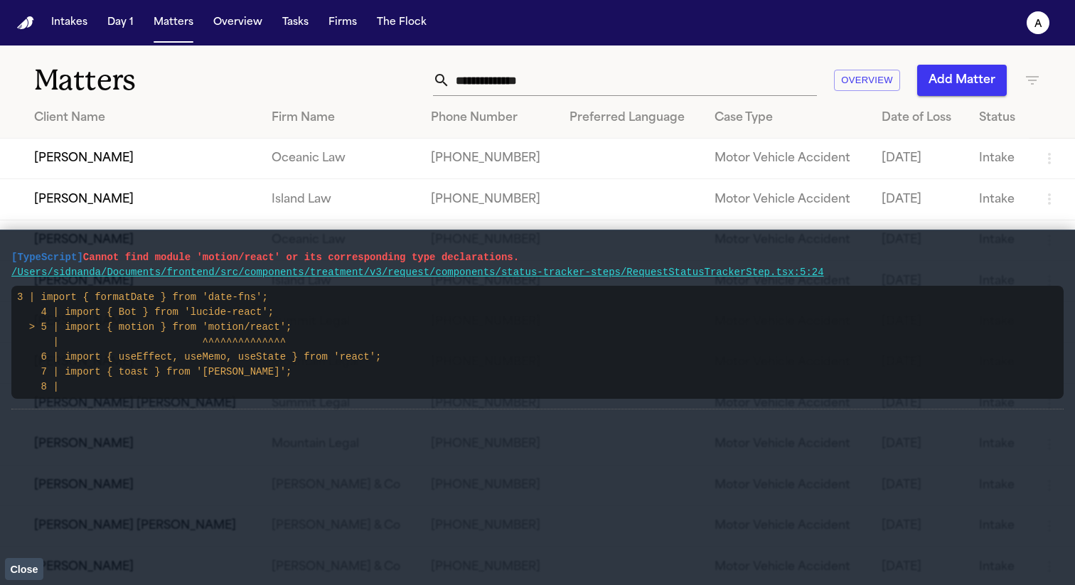
drag, startPoint x: 14, startPoint y: 258, endPoint x: 543, endPoint y: 261, distance: 529.9
click at [543, 261] on pre "[TypeScript] Cannot find module 'motion/react' or its corresponding type declar…" at bounding box center [537, 257] width 1053 height 15
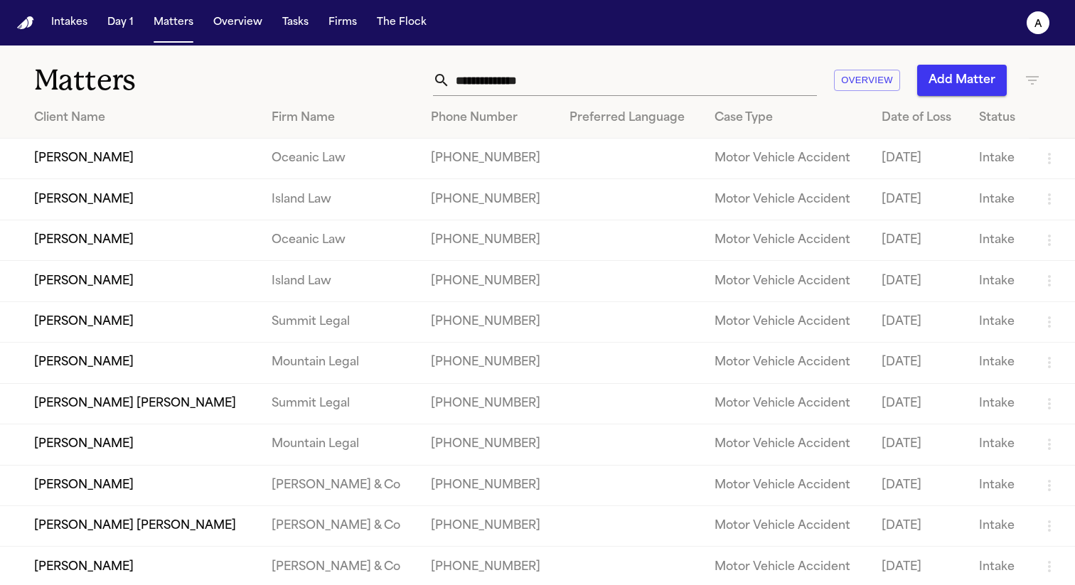
click at [85, 289] on td "[PERSON_NAME]" at bounding box center [130, 281] width 260 height 41
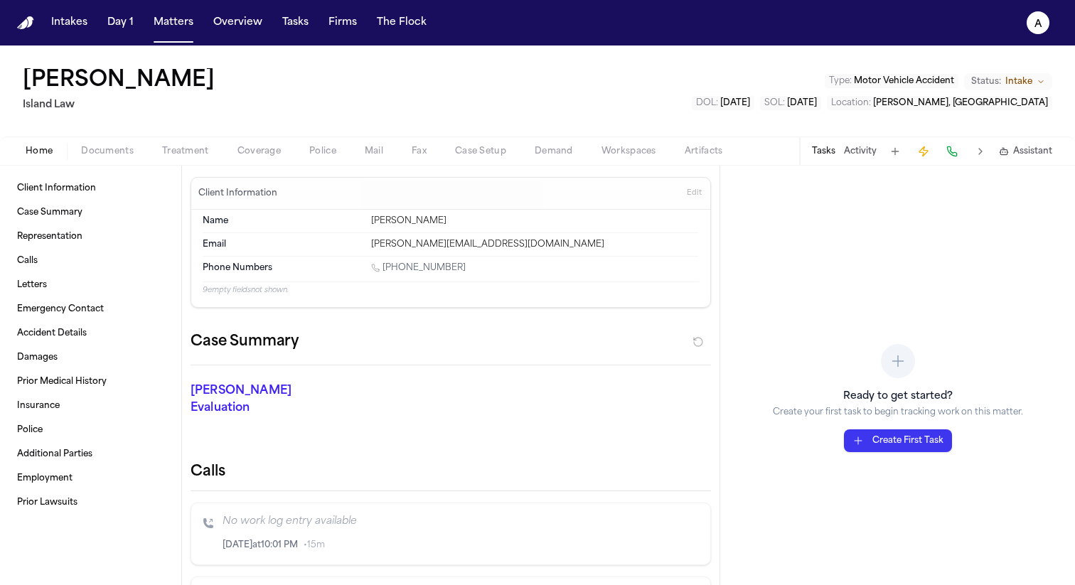
click at [420, 157] on span "Fax" at bounding box center [419, 151] width 15 height 11
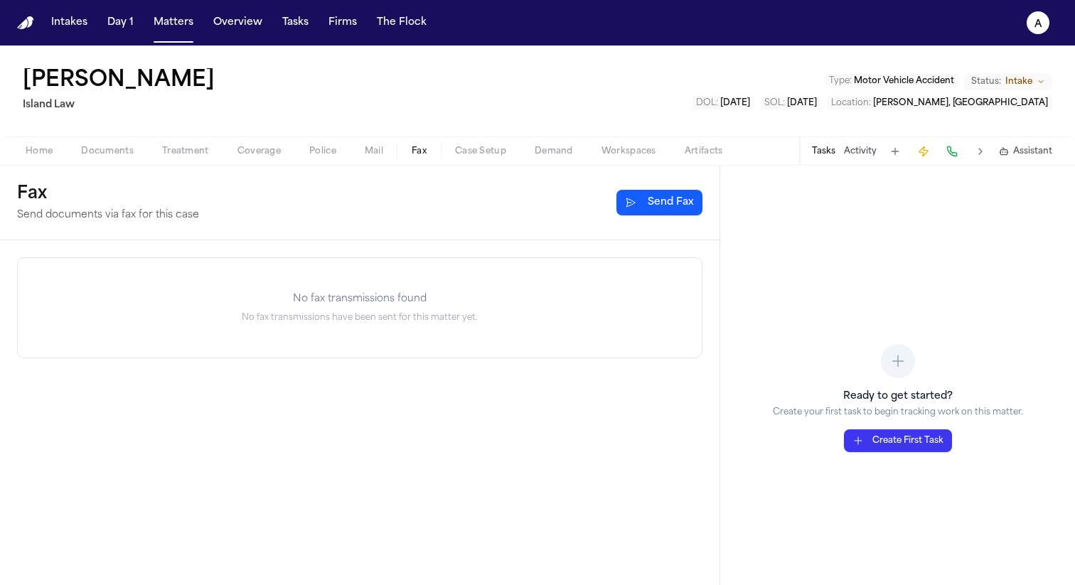
click at [663, 196] on button "Send Fax" at bounding box center [660, 203] width 86 height 26
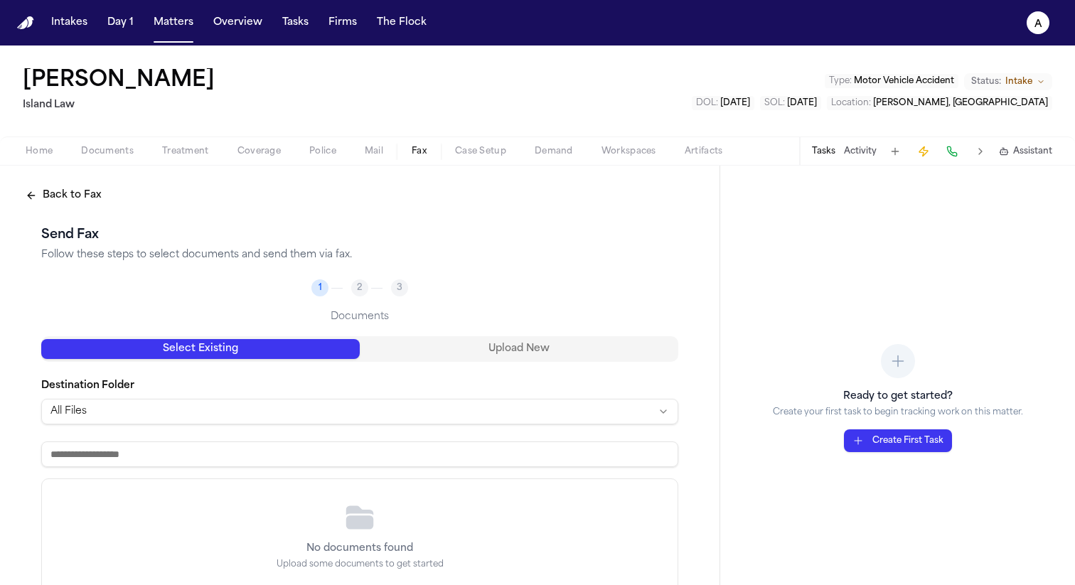
scroll to position [90, 0]
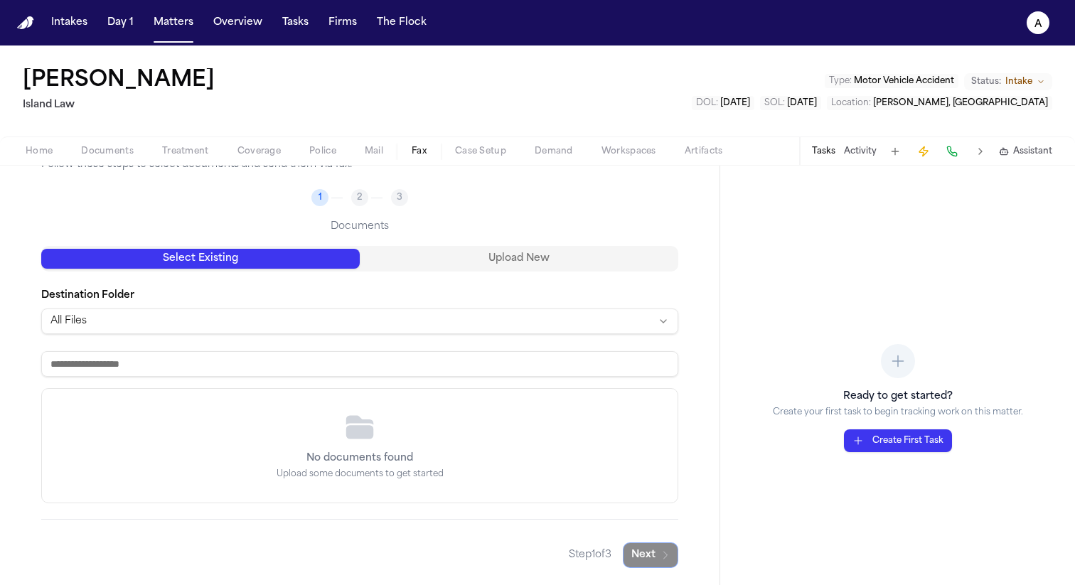
click at [426, 359] on input at bounding box center [359, 364] width 637 height 26
click at [629, 324] on html "Intakes Day 1 Matters Overview Tasks Firms The Flock a Leilani Kealoha Island L…" at bounding box center [537, 292] width 1075 height 585
click at [576, 260] on html "Intakes Day 1 Matters Overview Tasks Firms The Flock a Leilani Kealoha Island L…" at bounding box center [537, 292] width 1075 height 585
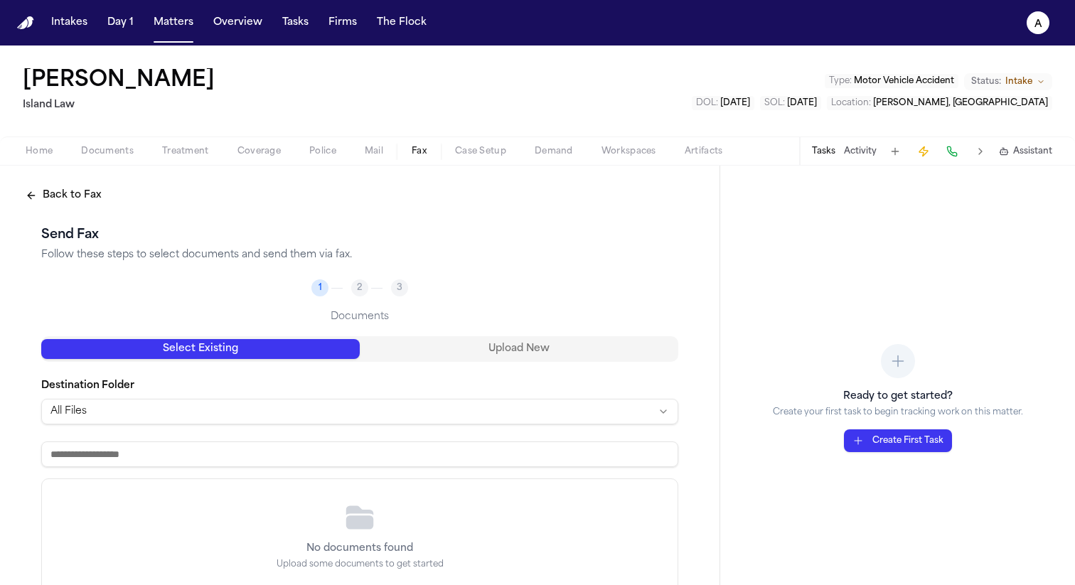
click at [373, 150] on span "Mail" at bounding box center [374, 151] width 18 height 11
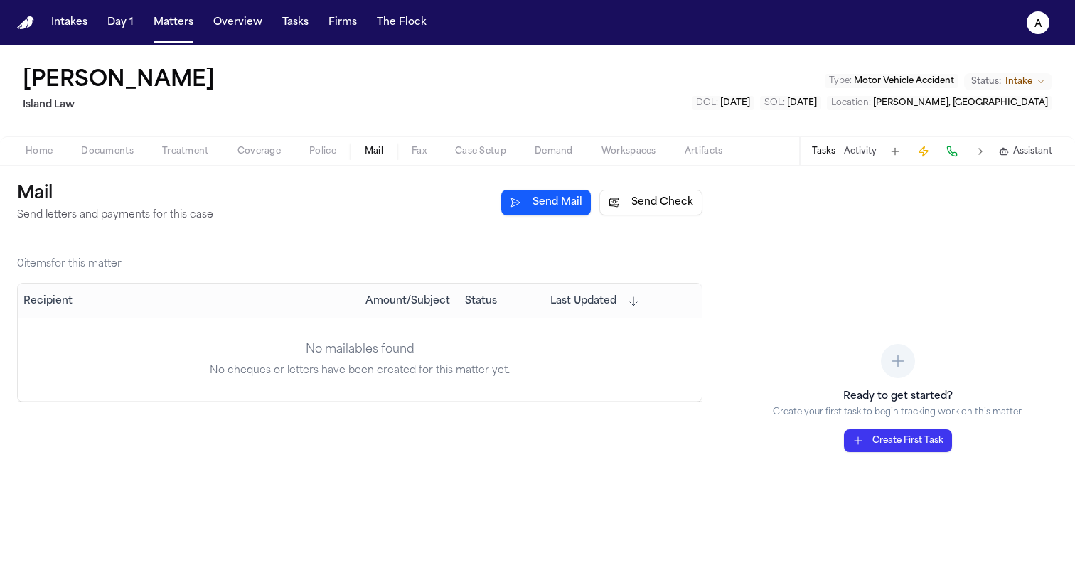
click at [417, 149] on span "Fax" at bounding box center [419, 151] width 15 height 11
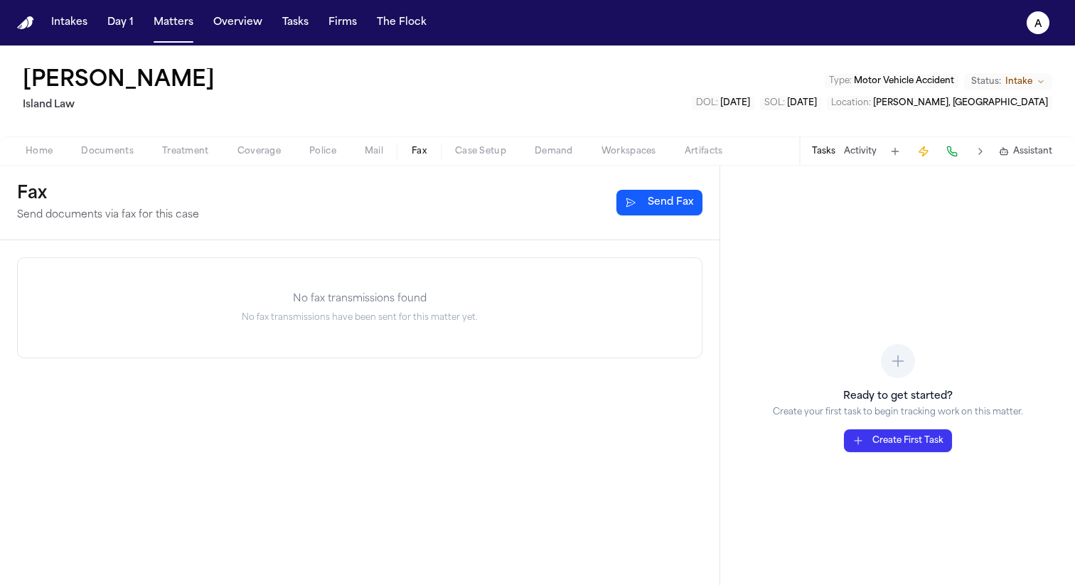
click at [664, 208] on button "Send Fax" at bounding box center [660, 203] width 86 height 26
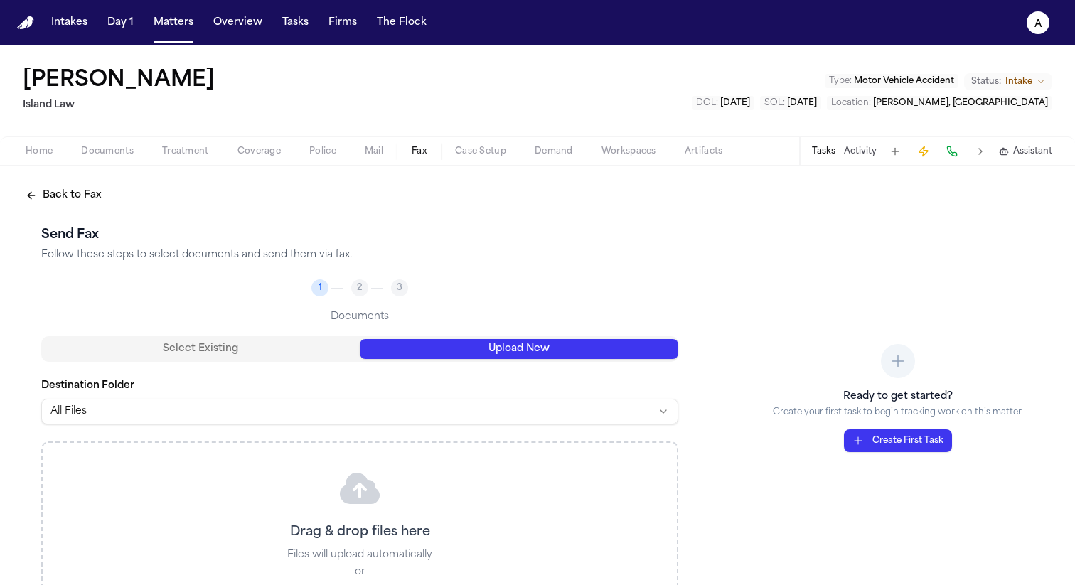
click at [462, 349] on button "Upload New" at bounding box center [519, 349] width 319 height 20
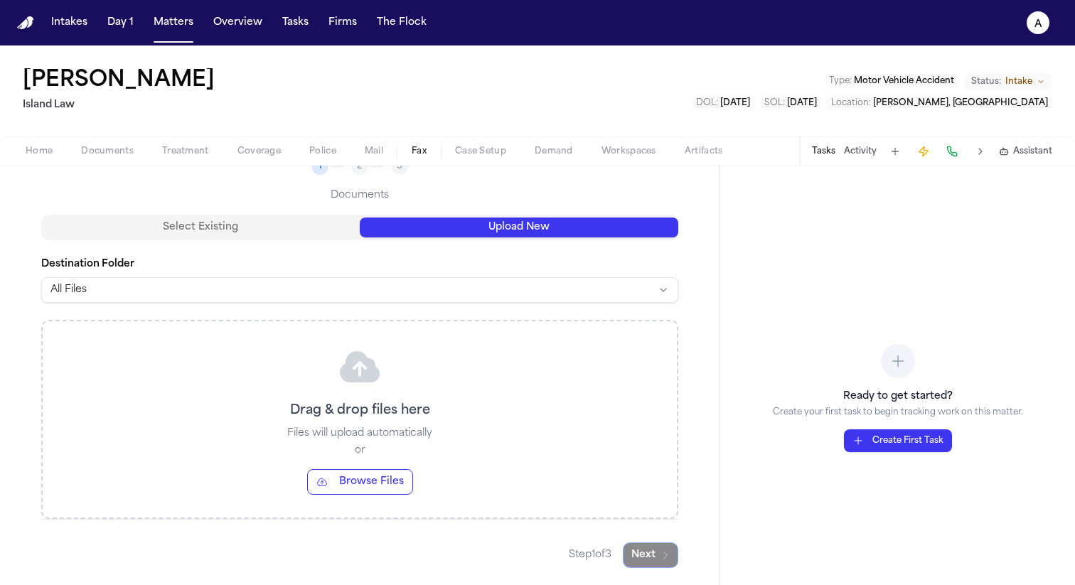
click at [382, 478] on button "Browse Files" at bounding box center [360, 482] width 106 height 26
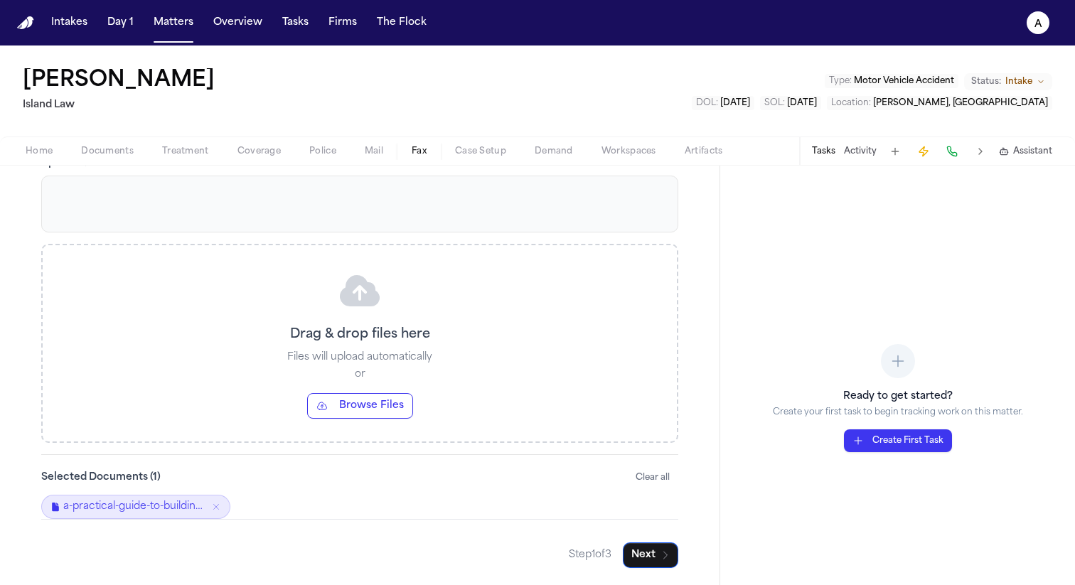
scroll to position [198, 0]
click at [660, 560] on icon "button" at bounding box center [665, 555] width 11 height 11
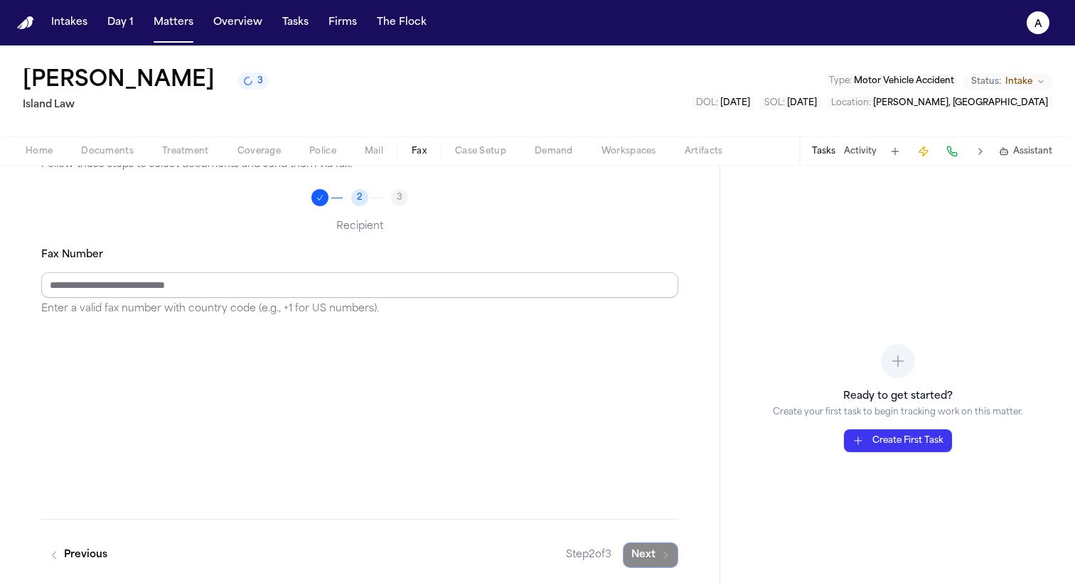
click at [423, 283] on input "Fax Number" at bounding box center [359, 285] width 637 height 26
type input "**********"
click at [632, 553] on button "Next" at bounding box center [650, 556] width 55 height 26
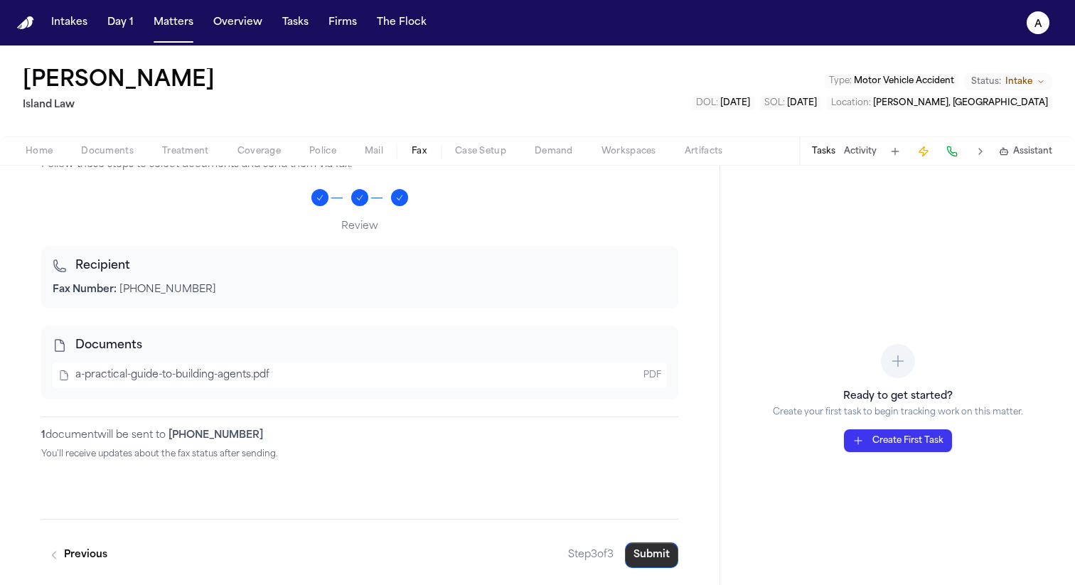
click at [638, 551] on button "Submit" at bounding box center [651, 556] width 53 height 26
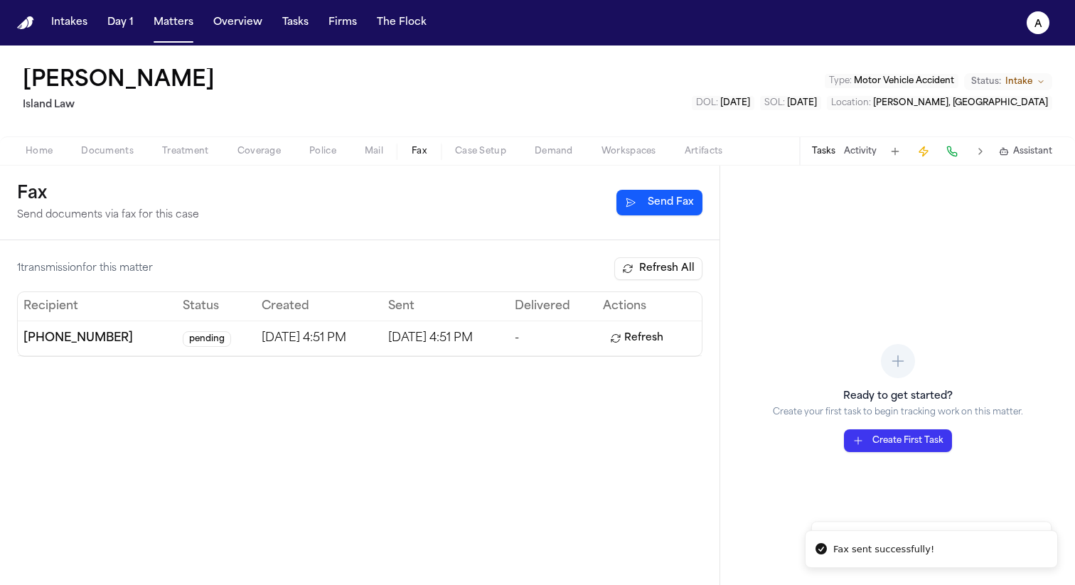
click at [656, 338] on button "Refresh" at bounding box center [637, 338] width 68 height 23
click at [657, 275] on button "Refresh All" at bounding box center [658, 268] width 88 height 23
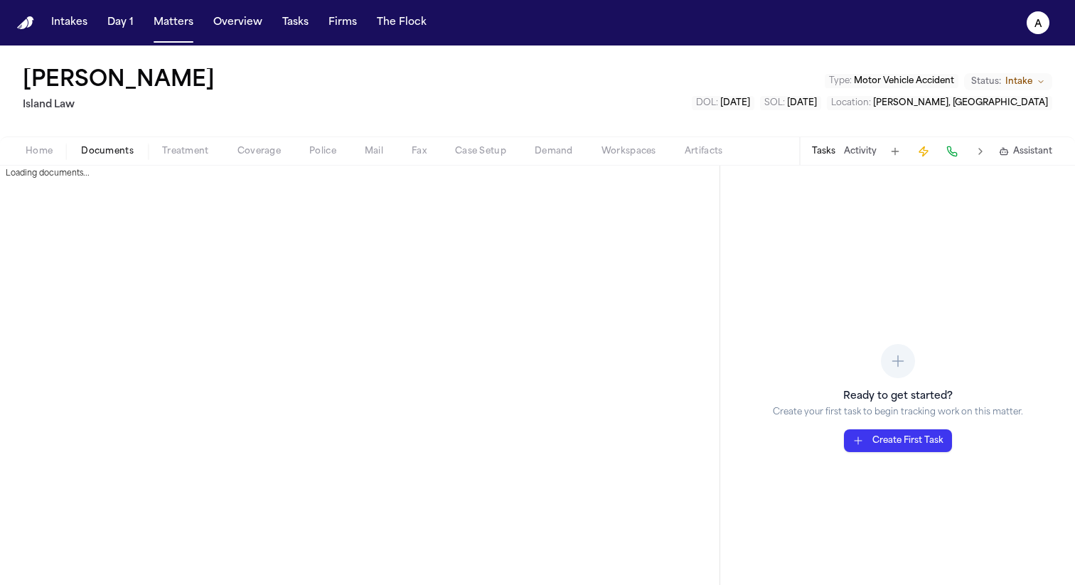
click at [97, 146] on span "Documents" at bounding box center [107, 151] width 53 height 11
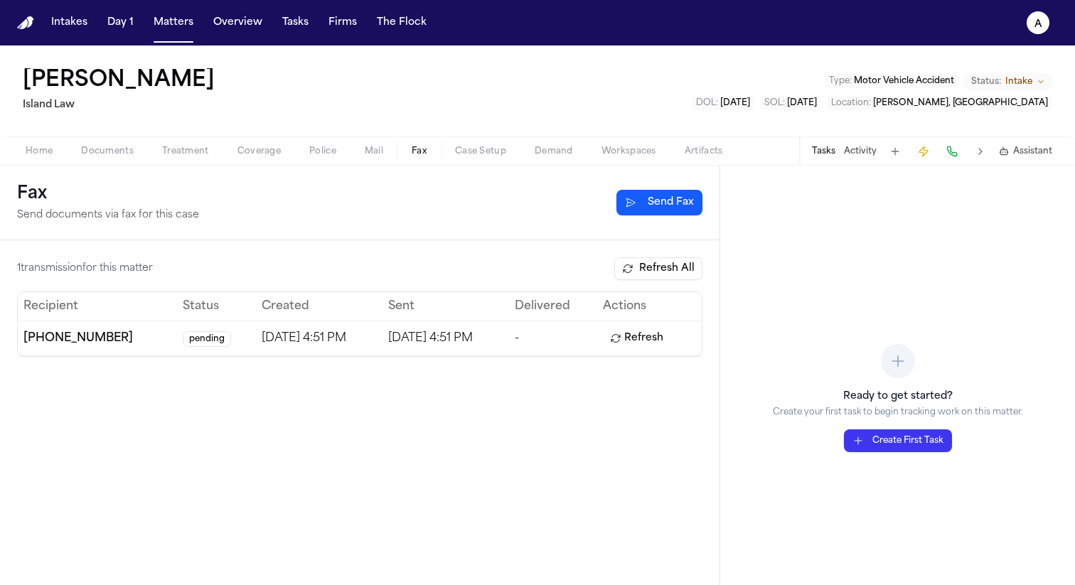
click at [417, 153] on span "Fax" at bounding box center [419, 151] width 15 height 11
click at [398, 143] on button "Fax" at bounding box center [419, 151] width 43 height 17
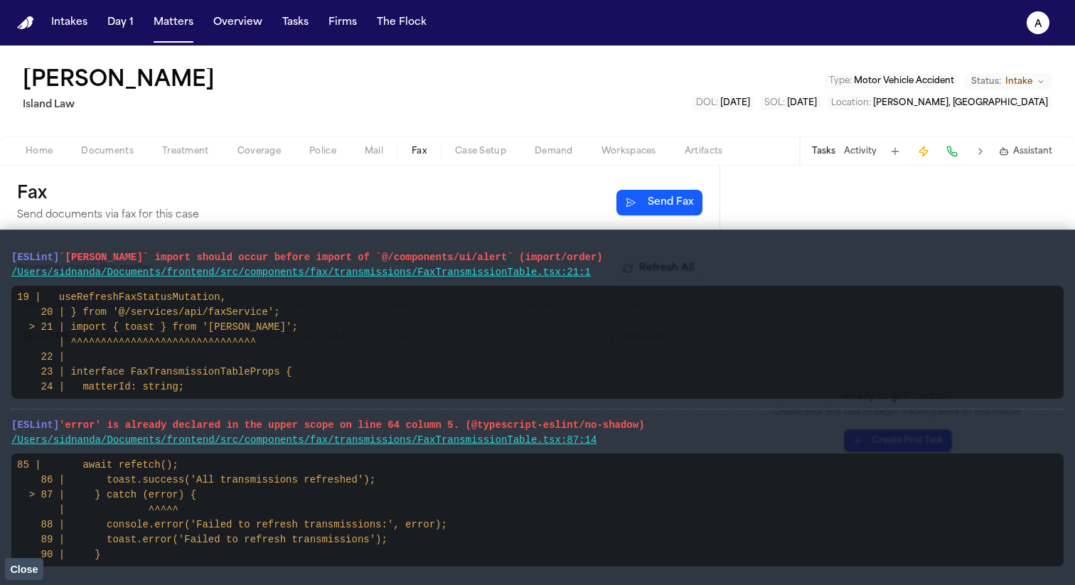
drag, startPoint x: 11, startPoint y: 260, endPoint x: 936, endPoint y: 284, distance: 924.9
click at [936, 410] on li "[ESLint] `sonner` import should occur before import of `@/components/ui/alert` …" at bounding box center [537, 494] width 1053 height 168
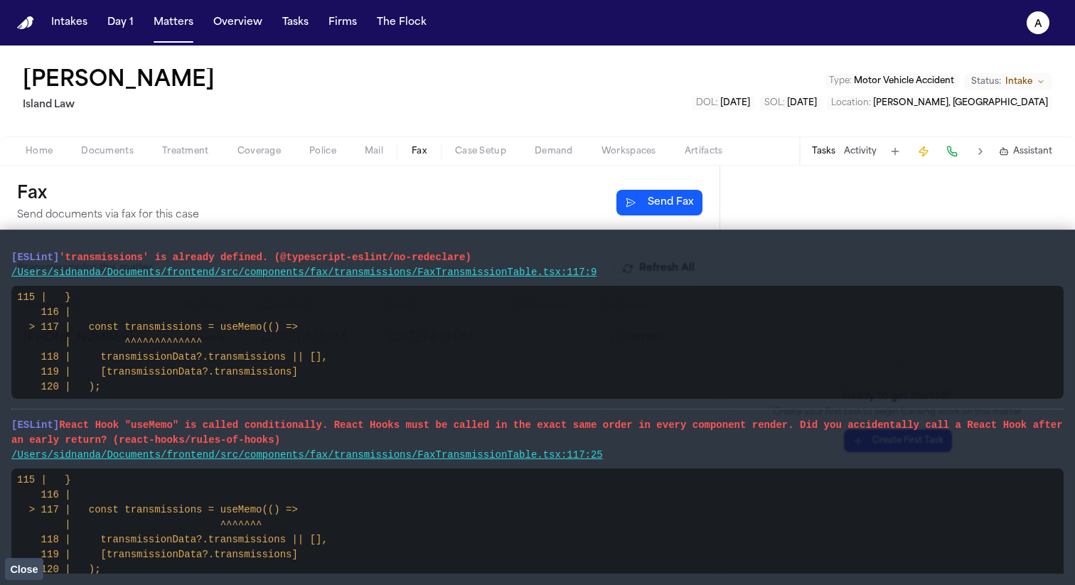
click at [319, 274] on link "/Users/sidnanda/Documents/frontend/src/components/fax/transmissions/FaxTransmis…" at bounding box center [303, 272] width 585 height 11
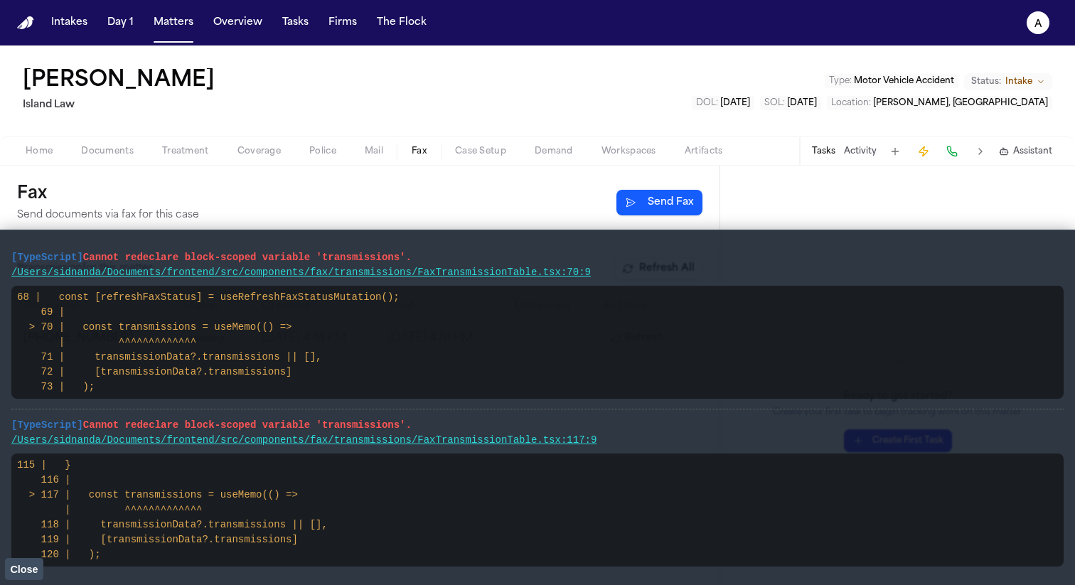
click at [412, 423] on span "Cannot redeclare block-scoped variable 'transmissions'." at bounding box center [247, 425] width 329 height 11
drag, startPoint x: 417, startPoint y: 252, endPoint x: 0, endPoint y: 254, distance: 417.5
click at [0, 254] on main "[TypeScript] Cannot redeclare block-scoped variable 'transmissions'. /Users/sid…" at bounding box center [537, 408] width 1075 height 356
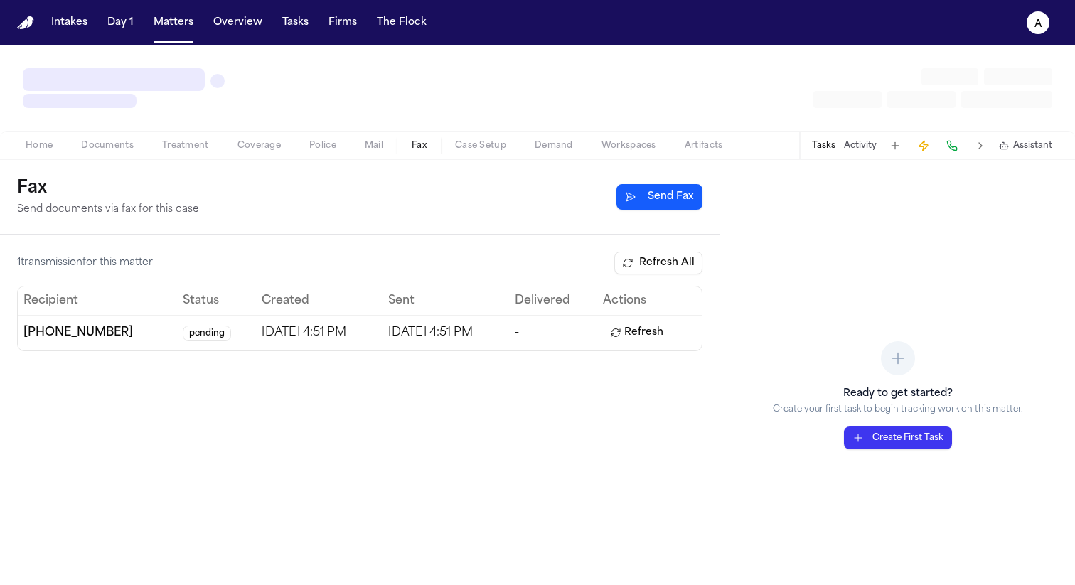
click at [673, 192] on button "Send Fax" at bounding box center [660, 197] width 86 height 26
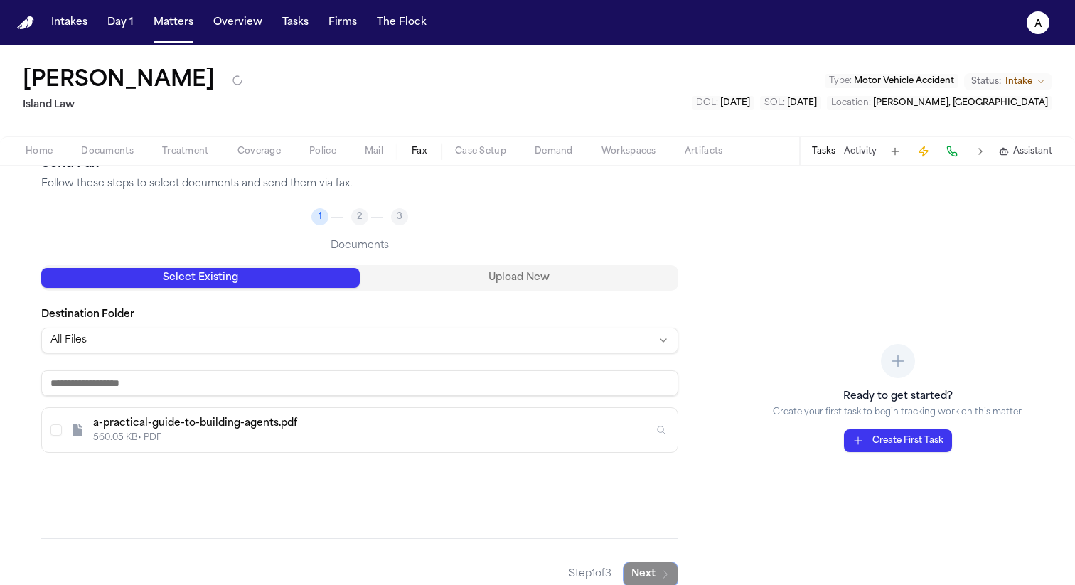
scroll to position [90, 0]
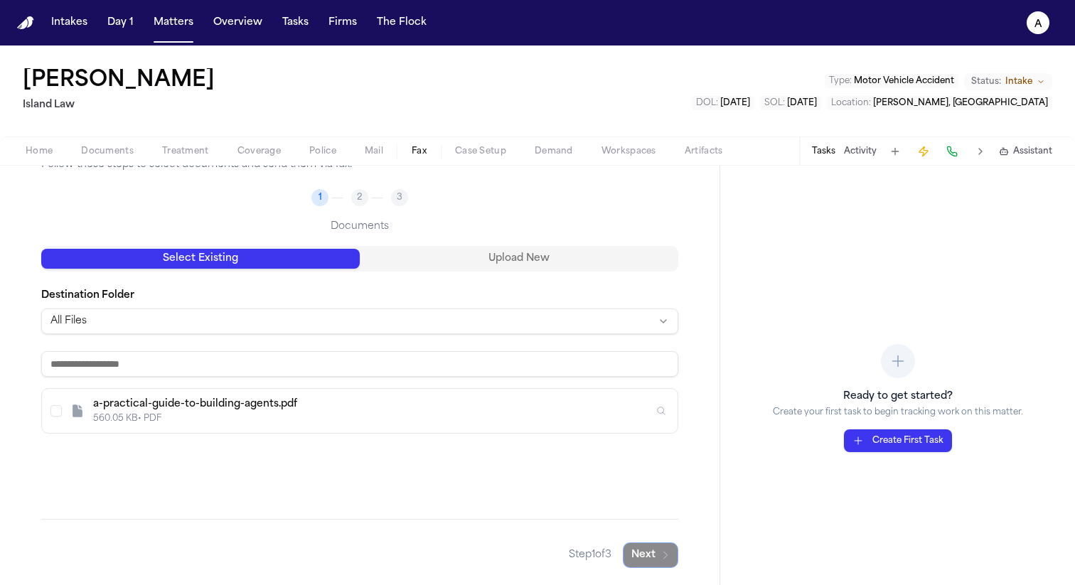
click at [256, 398] on div "a-practical-guide-to-building-agents.pdf" at bounding box center [373, 405] width 560 height 14
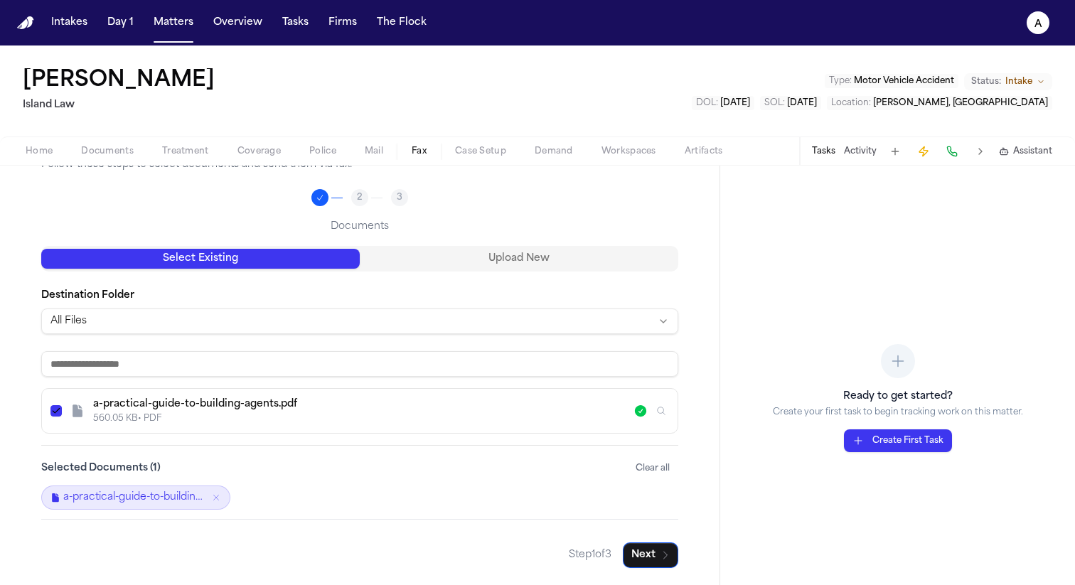
click at [109, 146] on span "Documents" at bounding box center [107, 151] width 53 height 11
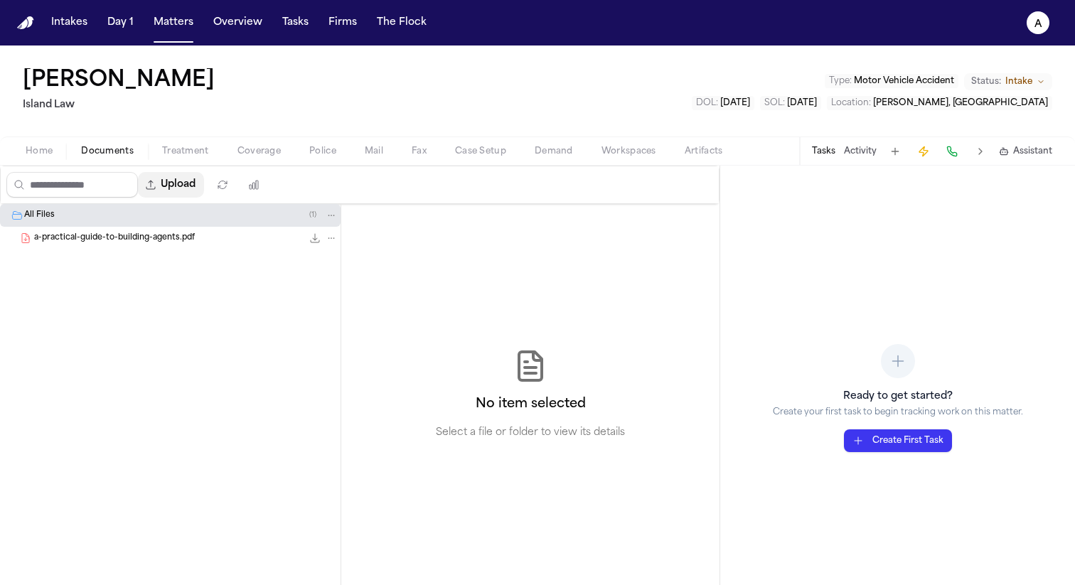
click at [200, 191] on button "Upload" at bounding box center [171, 185] width 66 height 26
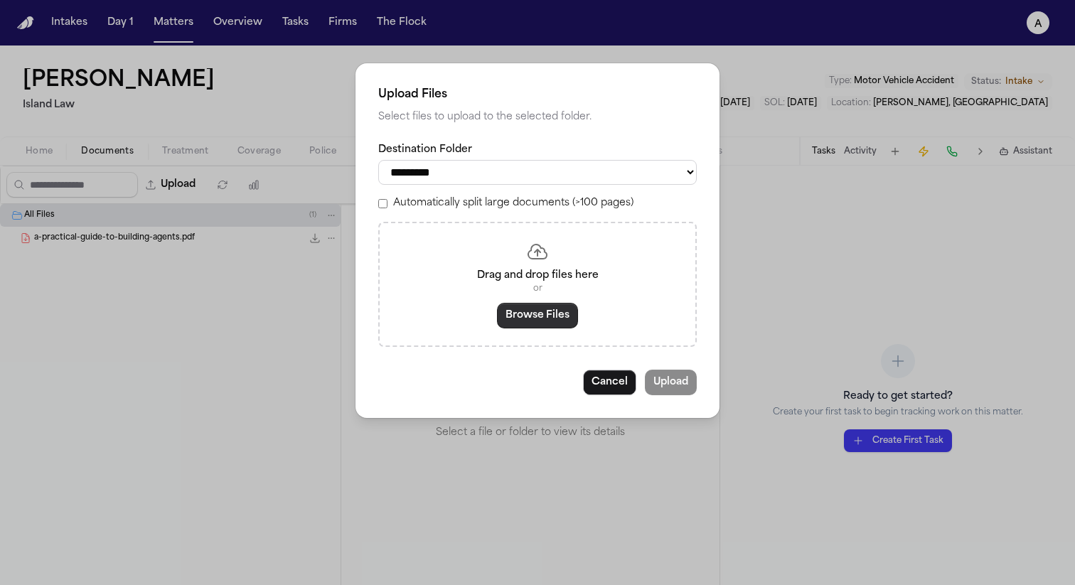
click at [547, 319] on button "Browse Files" at bounding box center [537, 316] width 81 height 26
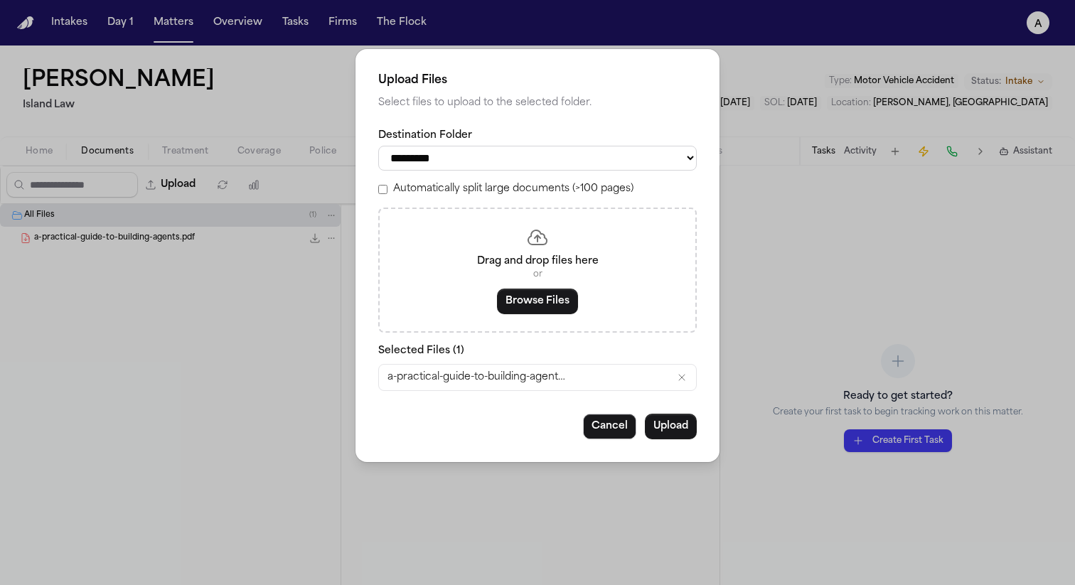
click at [665, 430] on button "Upload" at bounding box center [671, 427] width 52 height 26
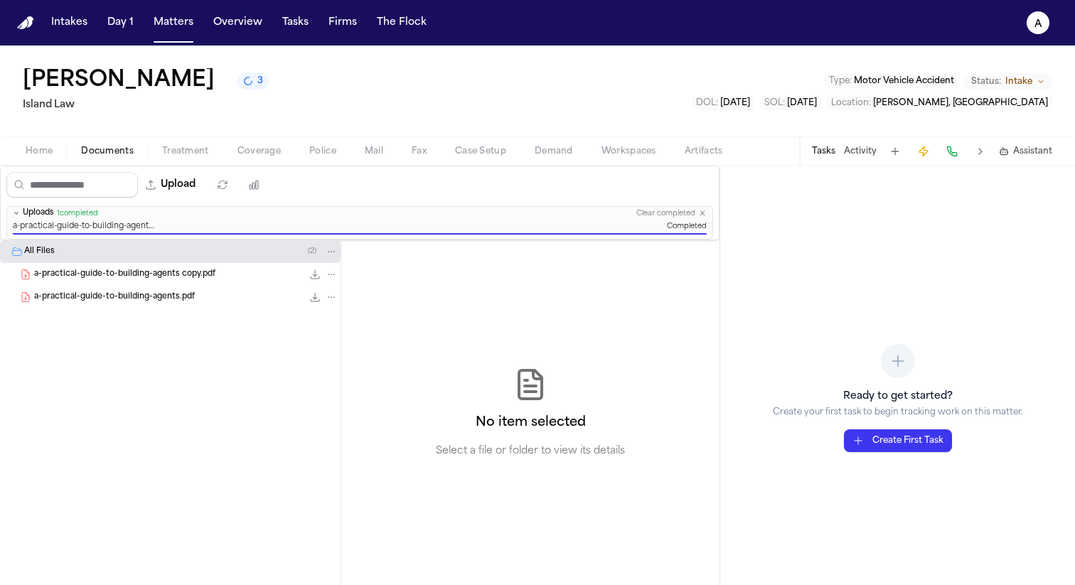
click at [418, 150] on span "Fax" at bounding box center [419, 151] width 15 height 11
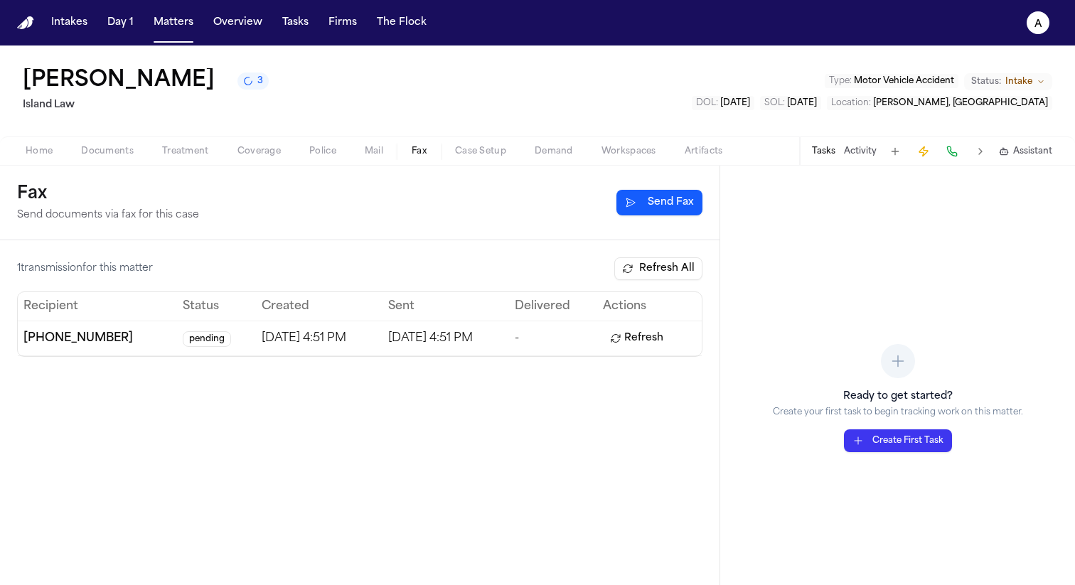
click at [660, 201] on button "Send Fax" at bounding box center [660, 203] width 86 height 26
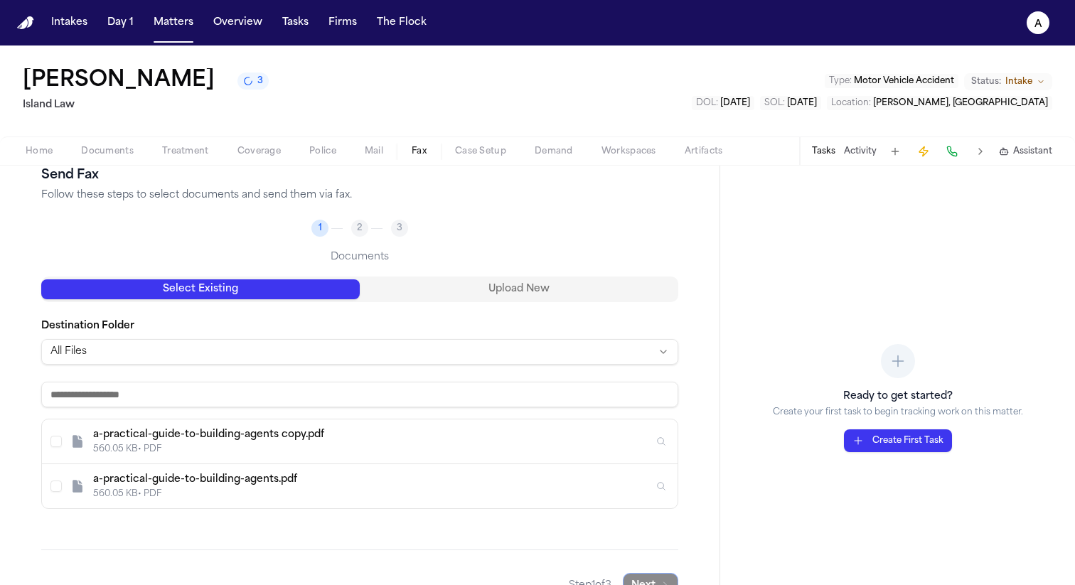
scroll to position [91, 0]
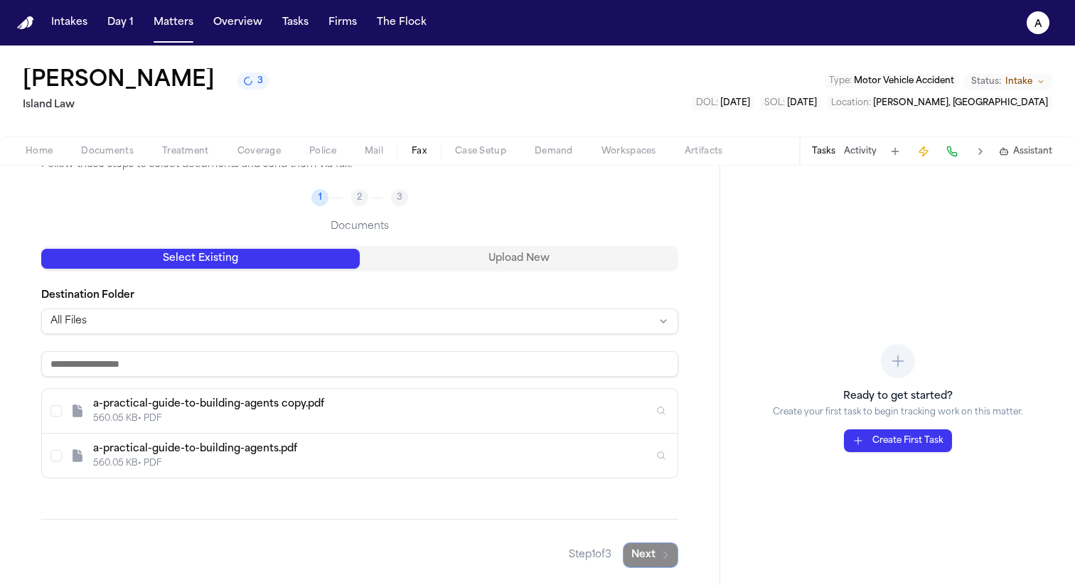
click at [58, 451] on div "a-practical-guide-to-building-agents.pdf 560.05 KB • PDF" at bounding box center [360, 456] width 636 height 44
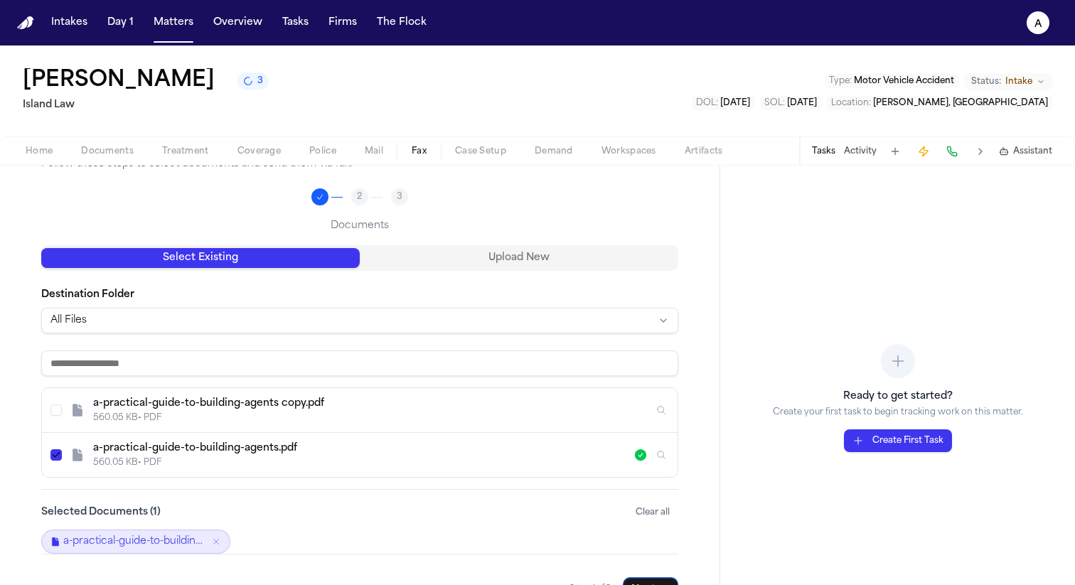
click at [50, 419] on div "a-practical-guide-to-building-agents copy.pdf 560.05 KB • PDF" at bounding box center [360, 410] width 636 height 45
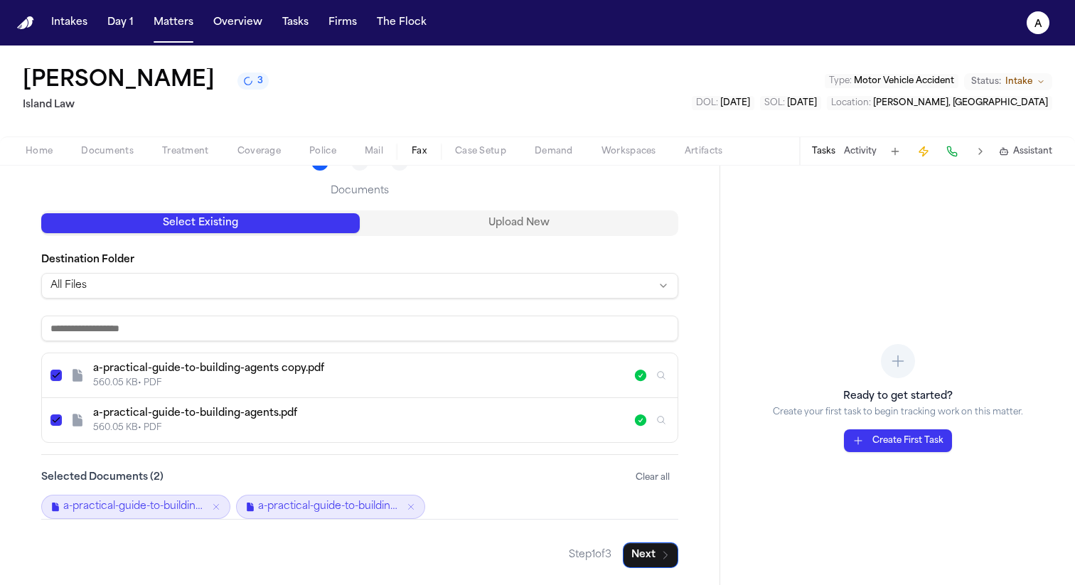
scroll to position [0, 0]
click at [670, 558] on button "Next" at bounding box center [650, 556] width 55 height 26
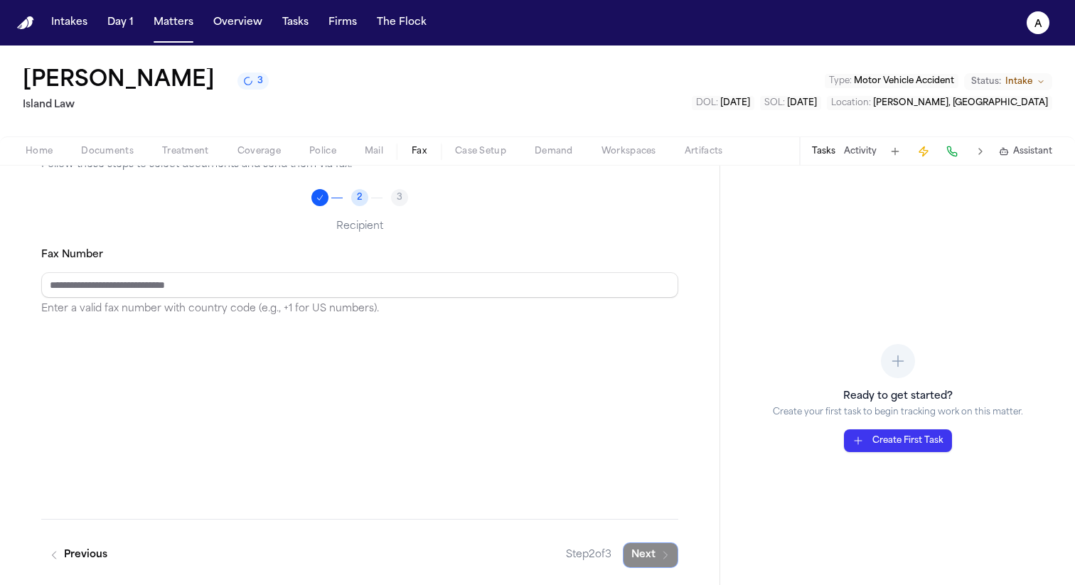
click at [332, 267] on div "Fax Number Enter a valid fax number with country code (e.g., +1 for US numbers)." at bounding box center [359, 282] width 637 height 72
click at [325, 284] on input "Fax Number" at bounding box center [359, 285] width 637 height 26
type input "**********"
click at [643, 550] on button "Next" at bounding box center [650, 556] width 55 height 26
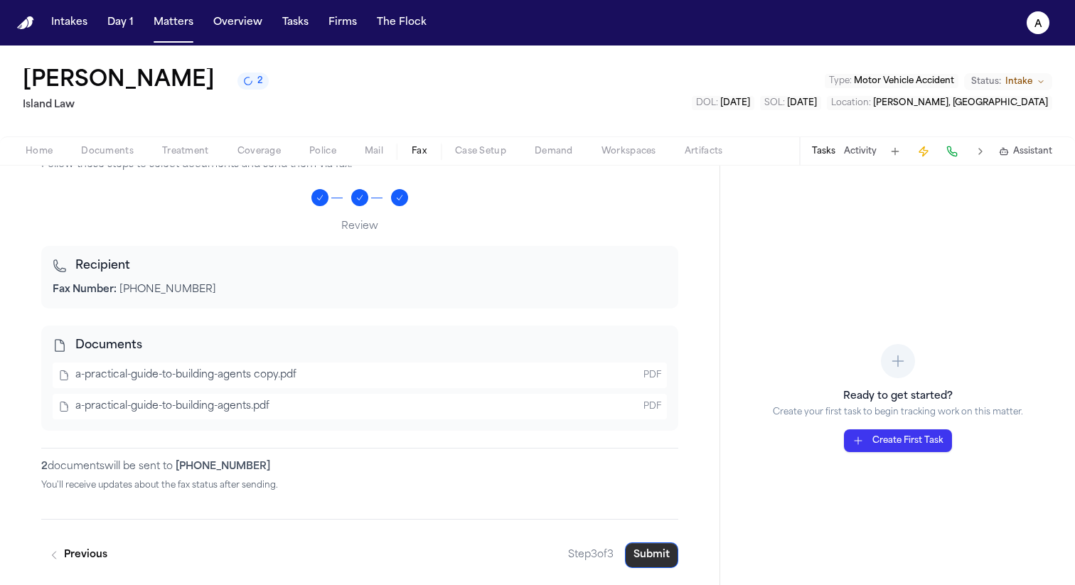
click at [651, 556] on button "Submit" at bounding box center [651, 556] width 53 height 26
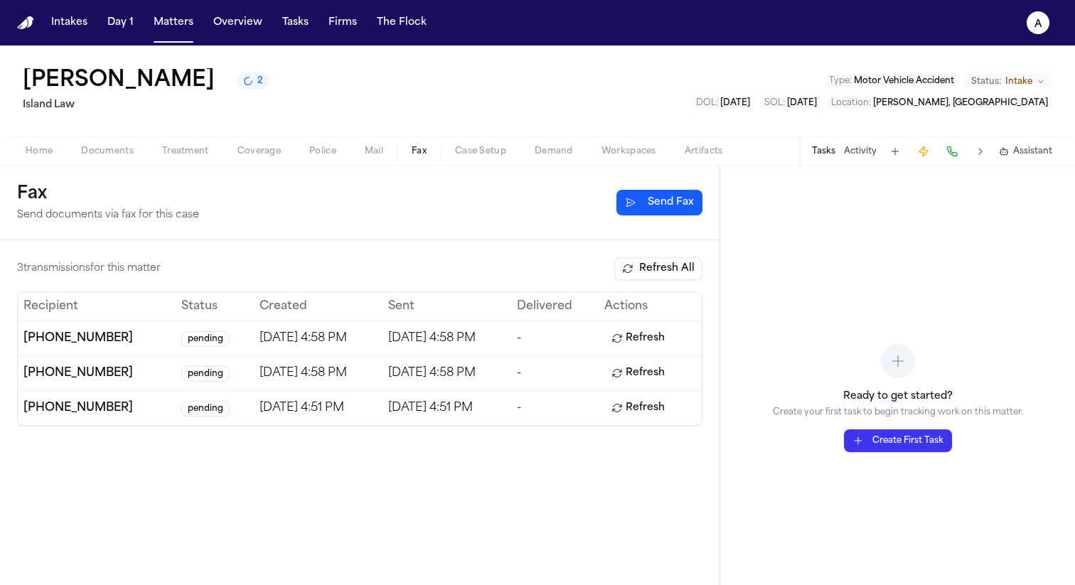
click at [624, 267] on button "Refresh All" at bounding box center [658, 268] width 88 height 23
click at [171, 20] on button "Matters" at bounding box center [173, 23] width 51 height 26
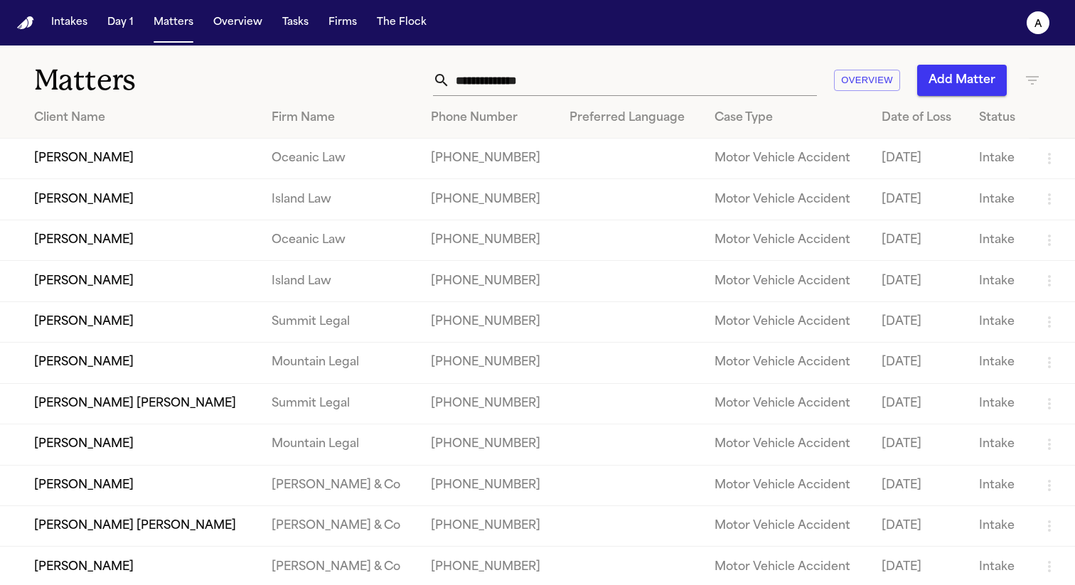
click at [63, 331] on td "[PERSON_NAME]" at bounding box center [130, 322] width 260 height 41
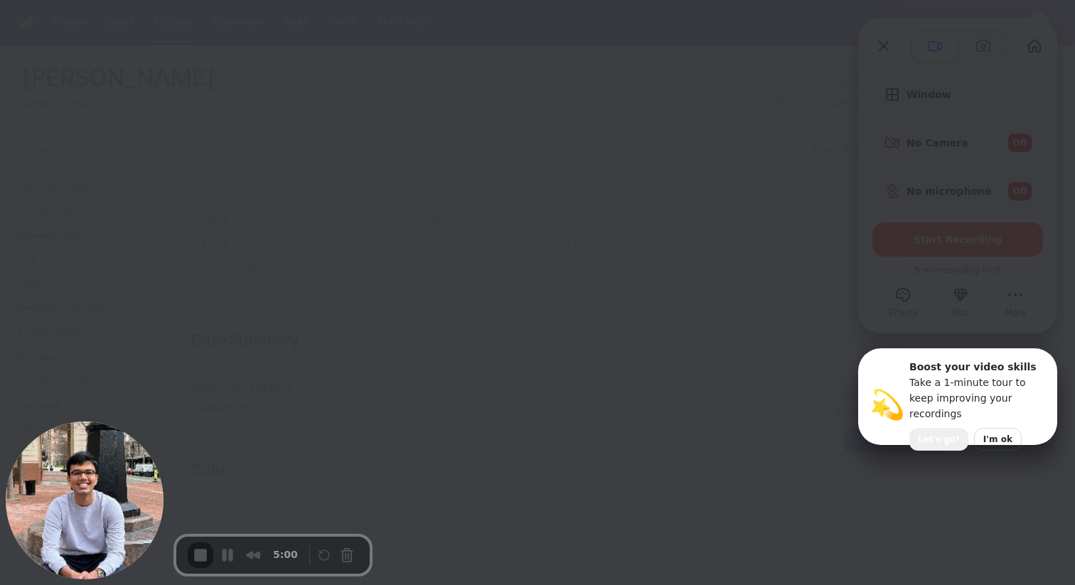
click at [984, 433] on span "I'm ok" at bounding box center [998, 439] width 29 height 13
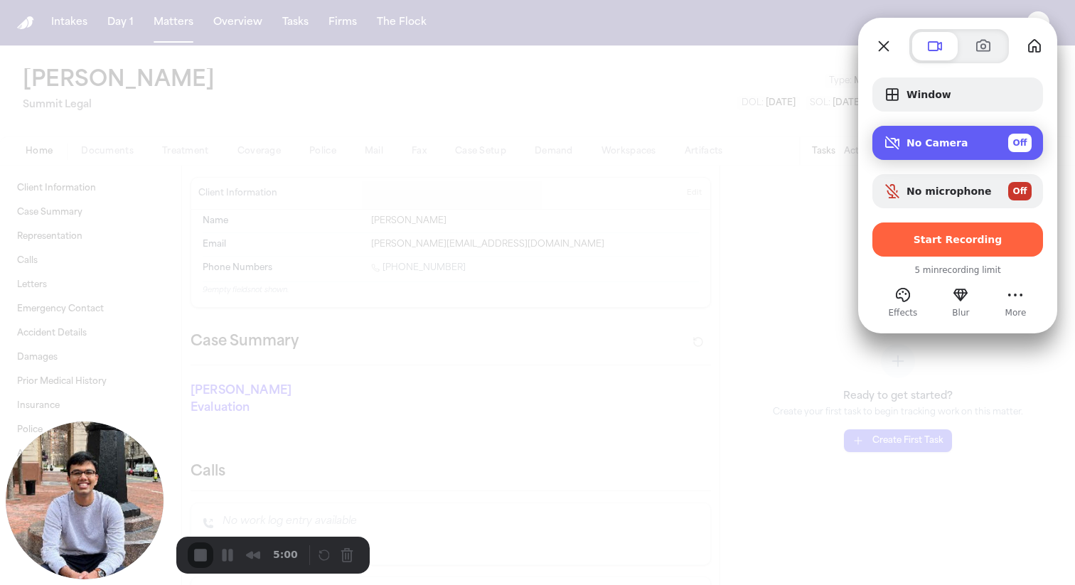
click at [949, 136] on div "No Camera Off" at bounding box center [969, 143] width 125 height 18
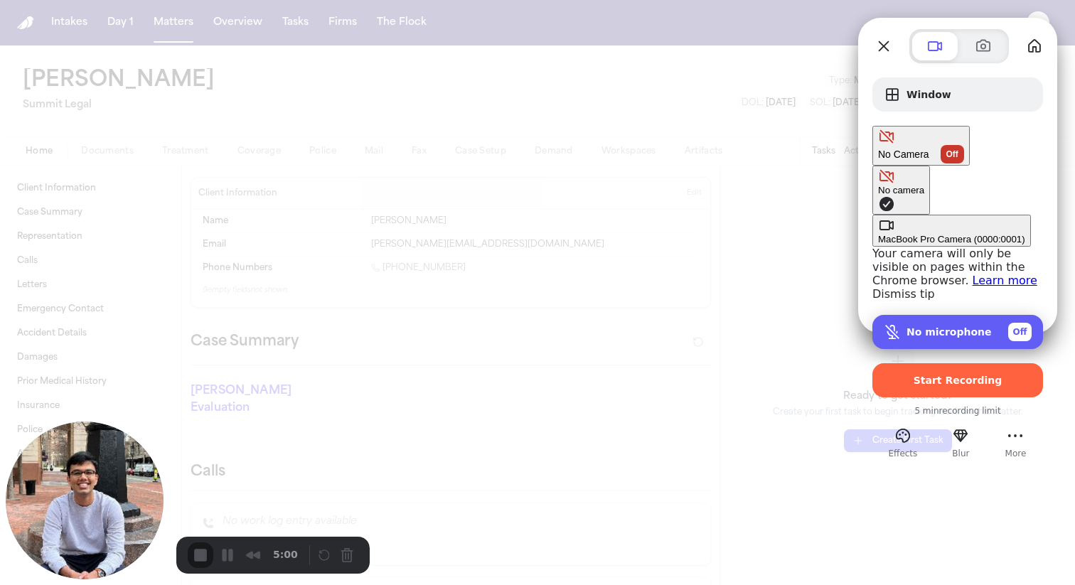
click at [953, 326] on span "No microphone" at bounding box center [949, 331] width 85 height 11
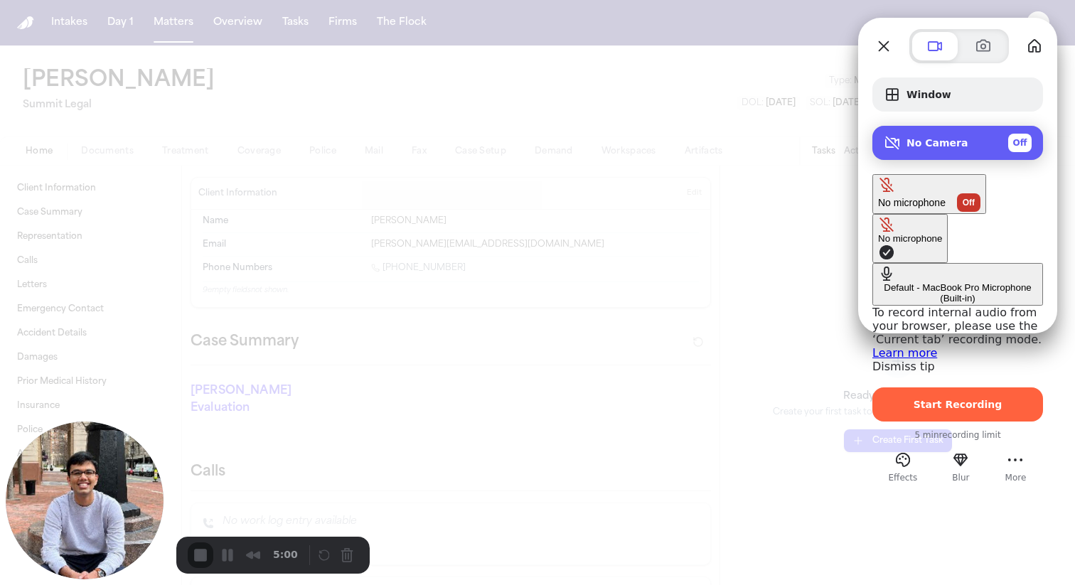
click at [904, 136] on div "Camera options" at bounding box center [895, 142] width 23 height 17
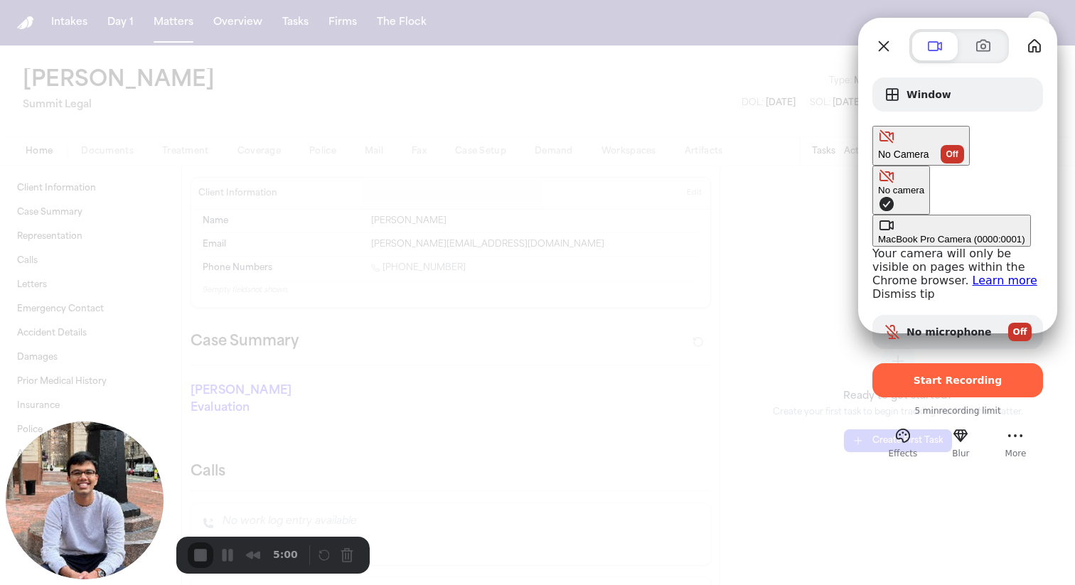
click at [878, 234] on div "MacBook Pro Camera (0000:0001)" at bounding box center [951, 239] width 147 height 11
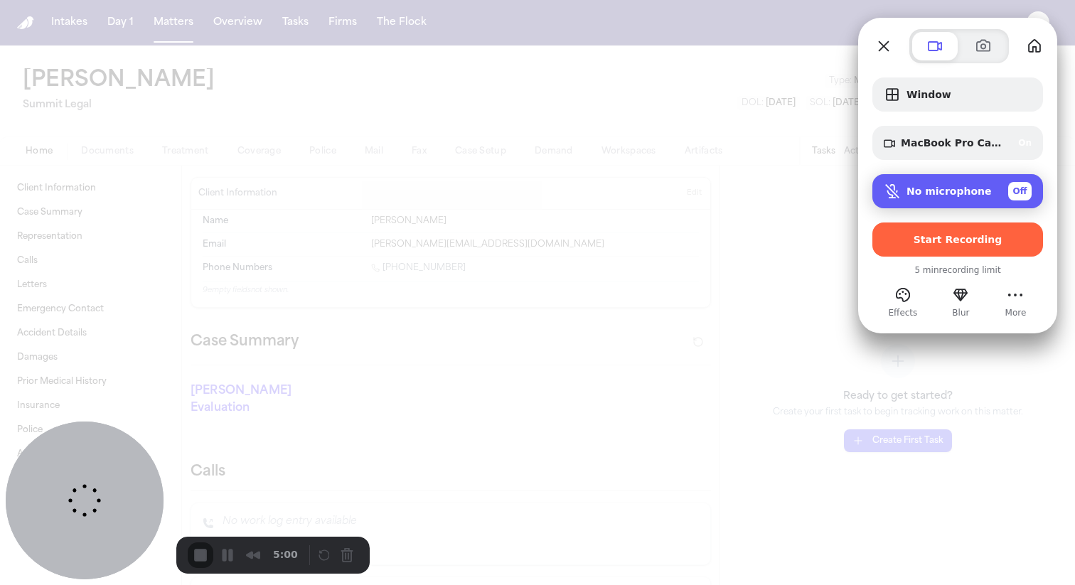
click at [965, 188] on span "No microphone" at bounding box center [949, 191] width 85 height 11
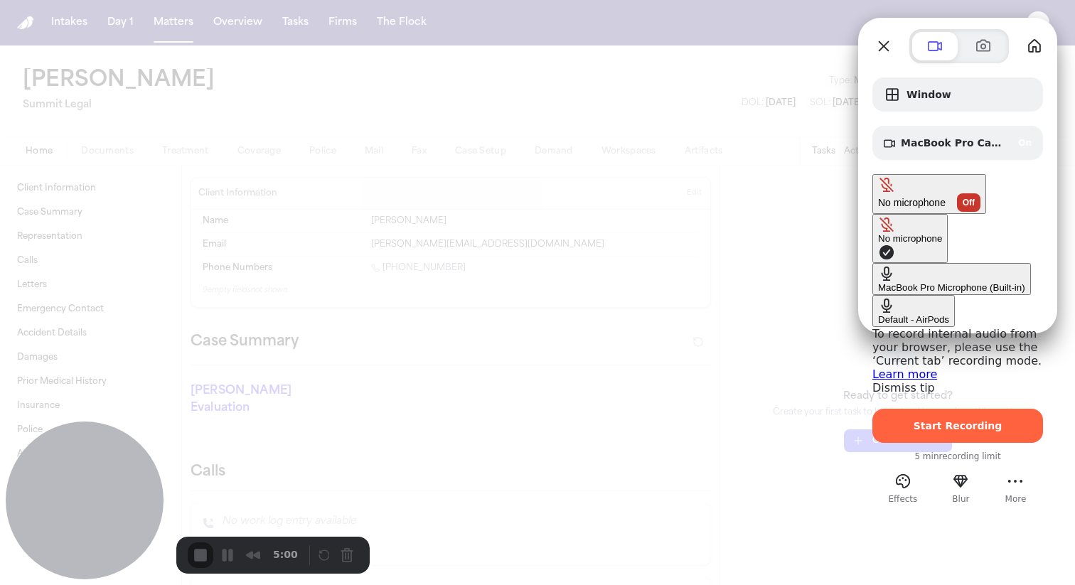
click at [878, 314] on div "Default - AirPods" at bounding box center [913, 319] width 71 height 11
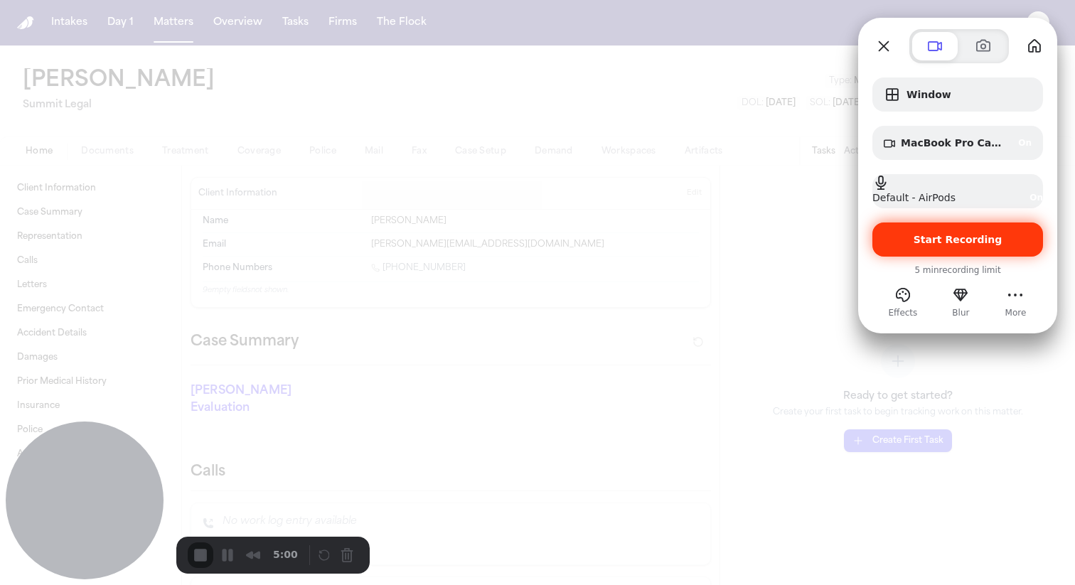
click at [926, 230] on div "Start Recording" at bounding box center [958, 240] width 171 height 34
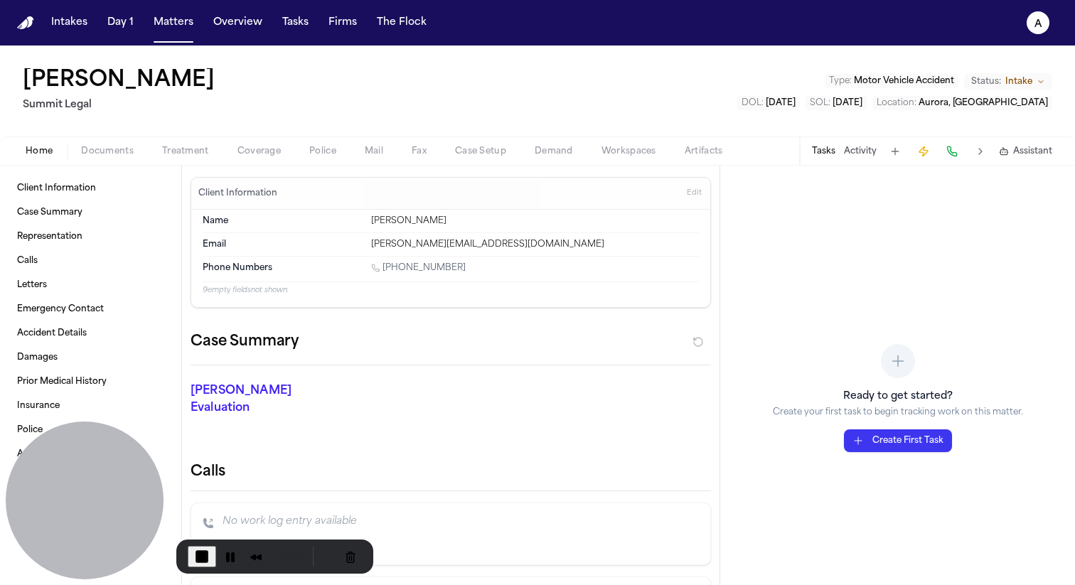
click at [422, 154] on span "Fax" at bounding box center [419, 151] width 15 height 11
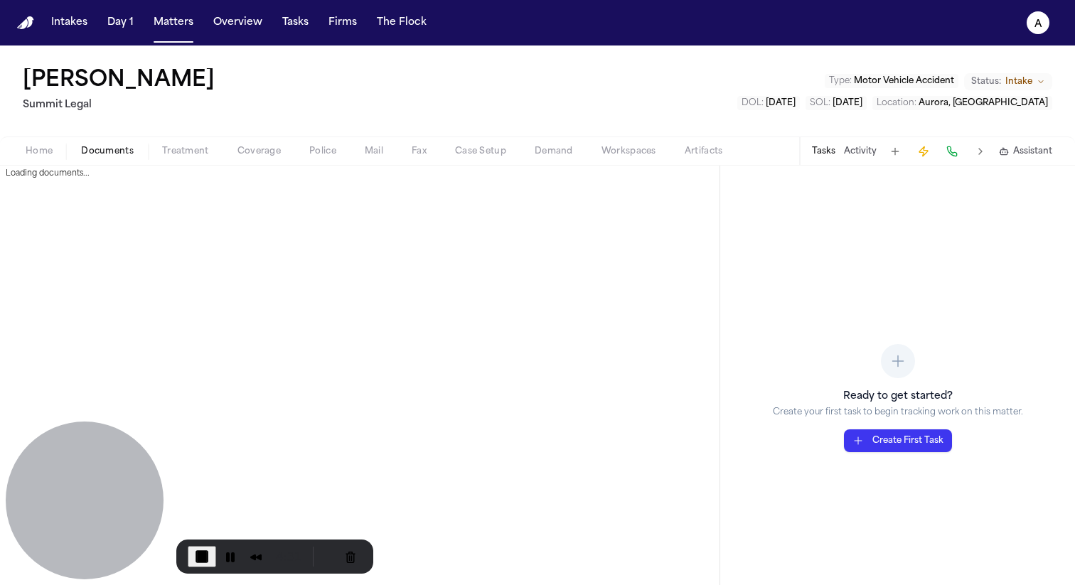
click at [109, 154] on span "Documents" at bounding box center [107, 151] width 53 height 11
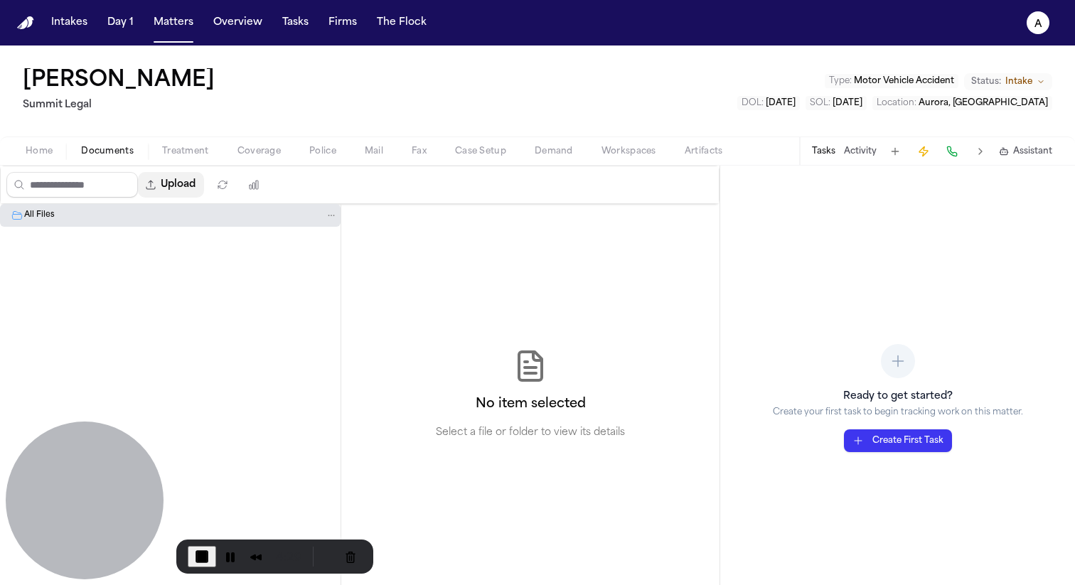
click at [189, 188] on button "Upload" at bounding box center [171, 185] width 66 height 26
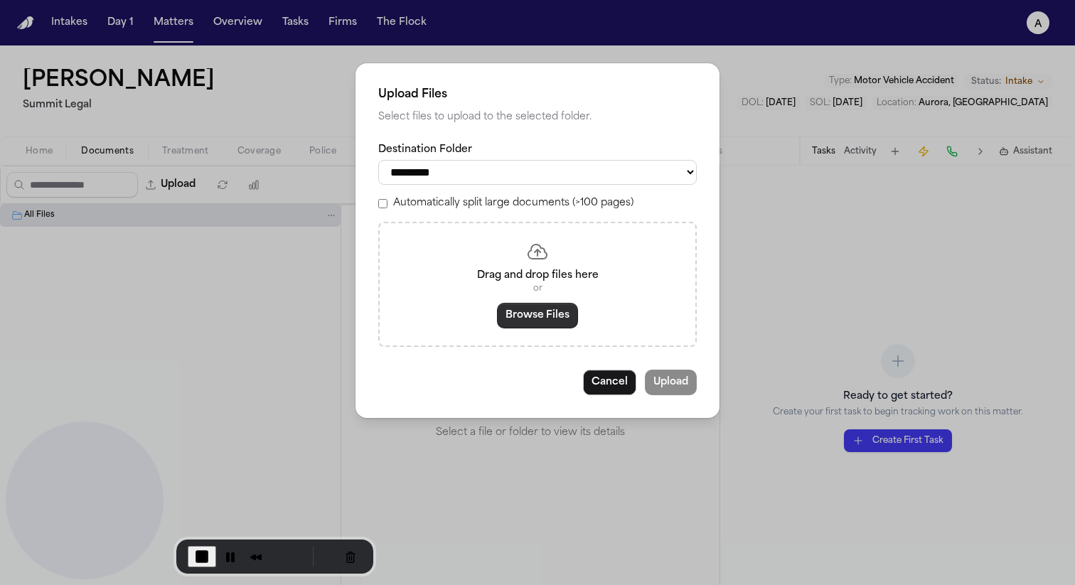
click at [535, 329] on button "Browse Files" at bounding box center [537, 316] width 81 height 26
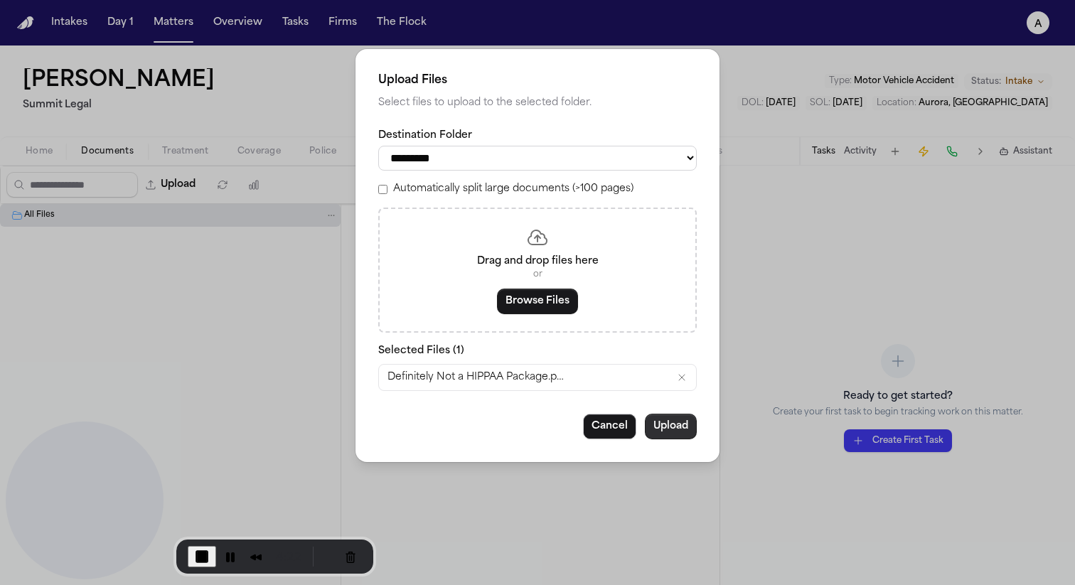
click at [683, 437] on button "Upload" at bounding box center [671, 427] width 52 height 26
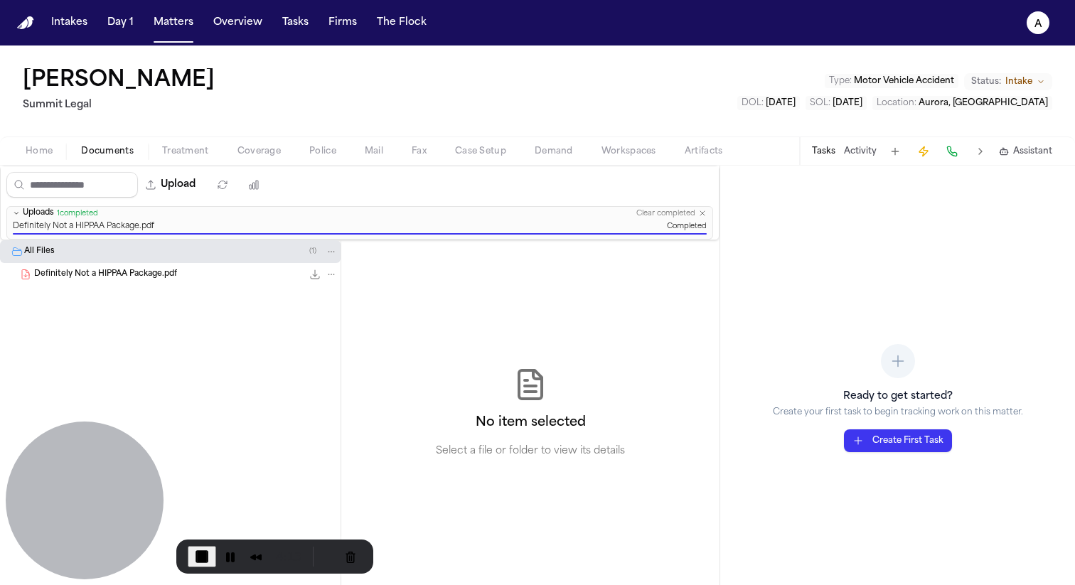
click at [266, 150] on span "Coverage" at bounding box center [259, 151] width 43 height 11
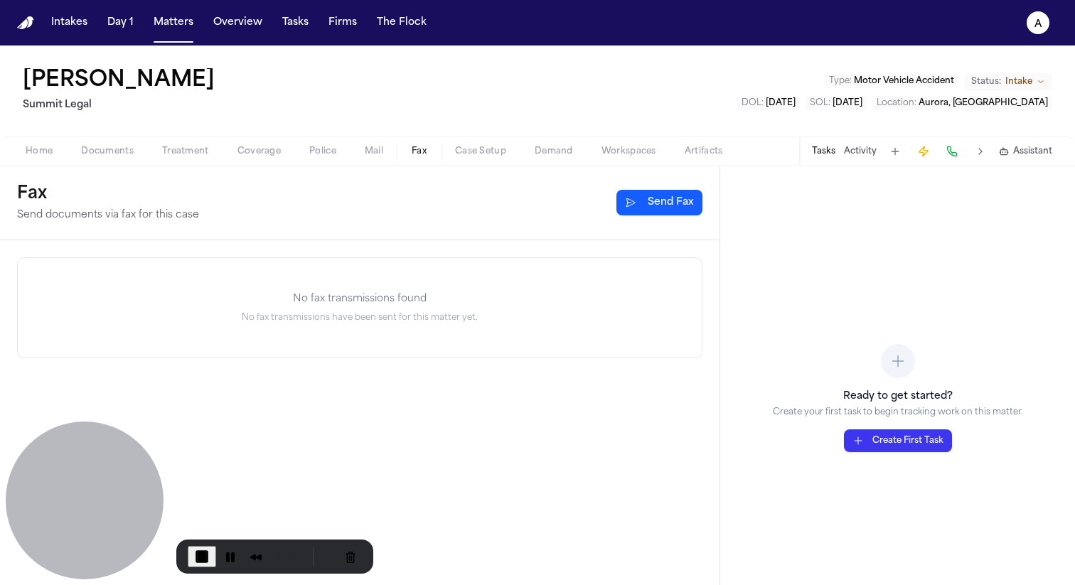
click at [421, 154] on span "Fax" at bounding box center [419, 151] width 15 height 11
click at [679, 202] on button "Send Fax" at bounding box center [660, 203] width 86 height 26
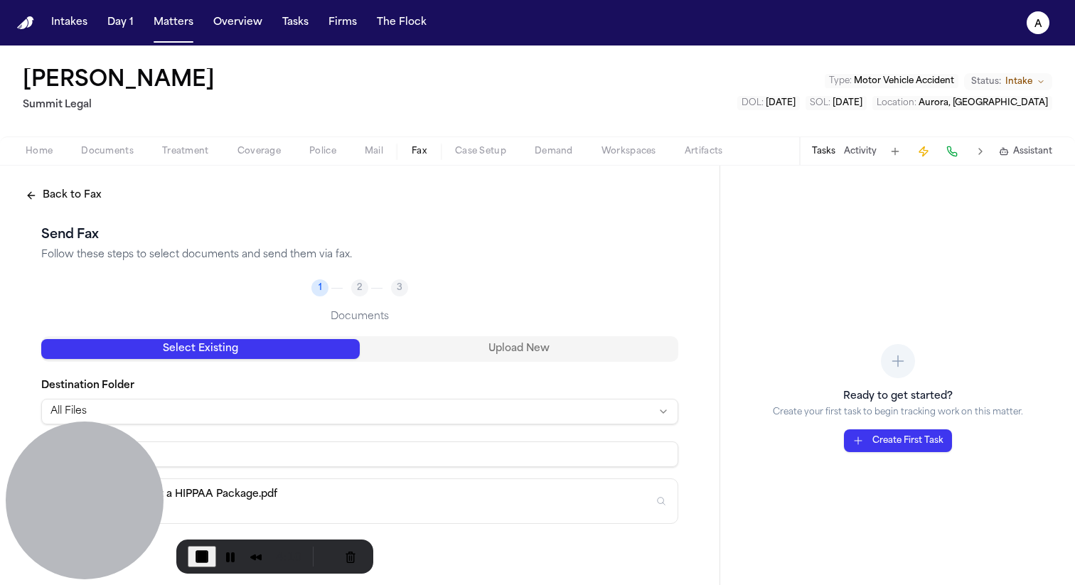
scroll to position [90, 0]
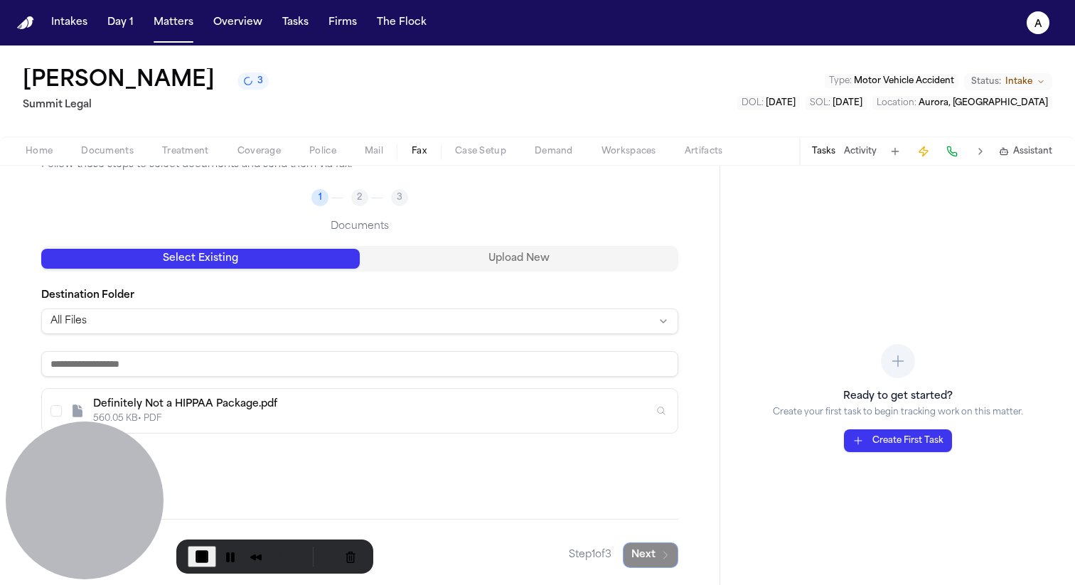
click at [484, 263] on button "Upload New" at bounding box center [519, 259] width 319 height 20
click at [147, 256] on button "Select Existing" at bounding box center [200, 259] width 319 height 20
click at [50, 405] on div "Definitely Not a HIPPAA Package.pdf 560.05 KB • PDF" at bounding box center [360, 411] width 636 height 44
click at [648, 549] on button "Next" at bounding box center [650, 556] width 55 height 26
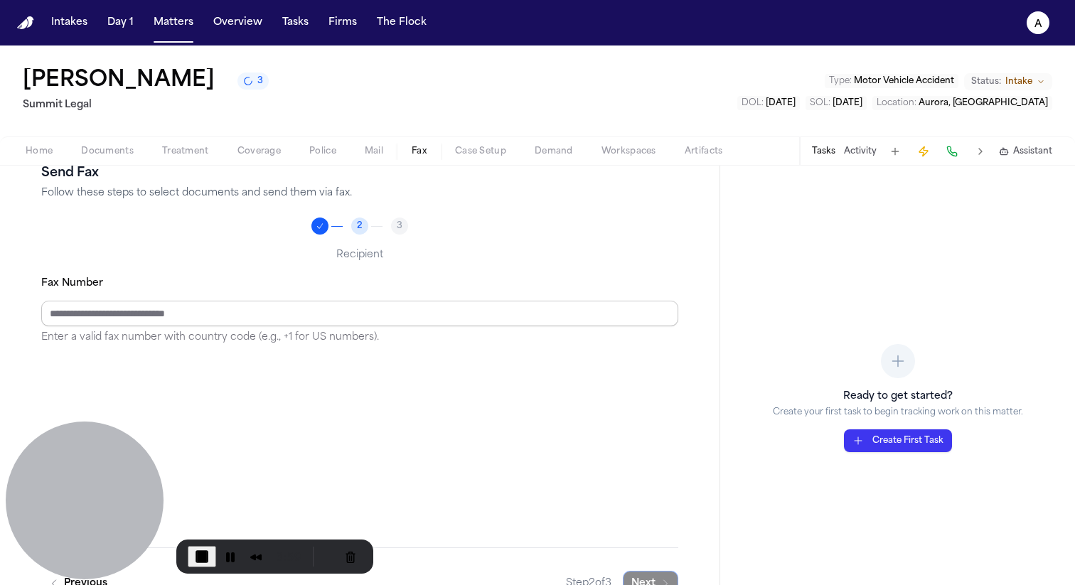
scroll to position [54, 0]
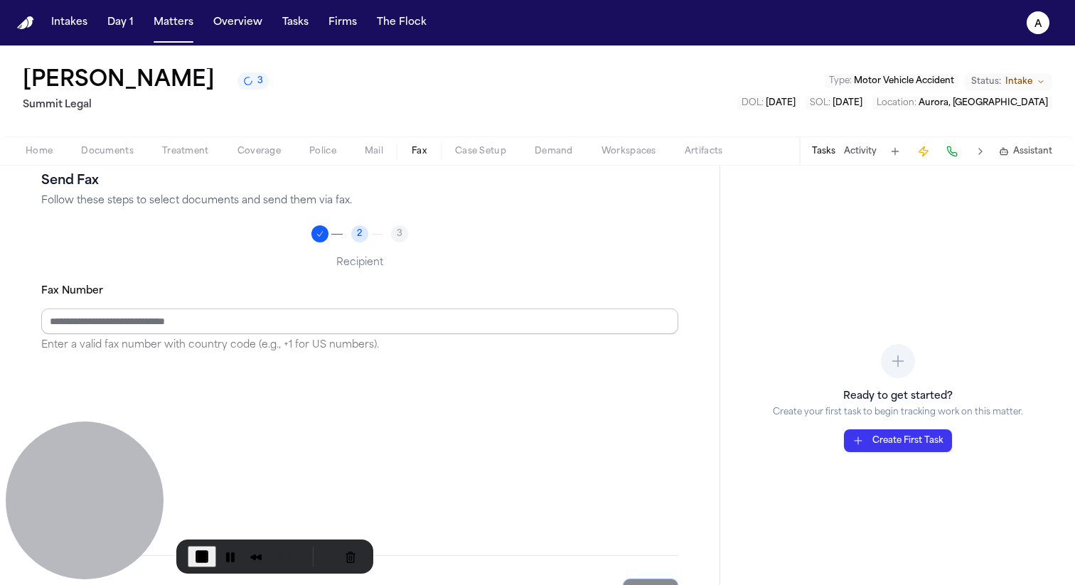
click at [385, 318] on input "Fax Number" at bounding box center [359, 322] width 637 height 26
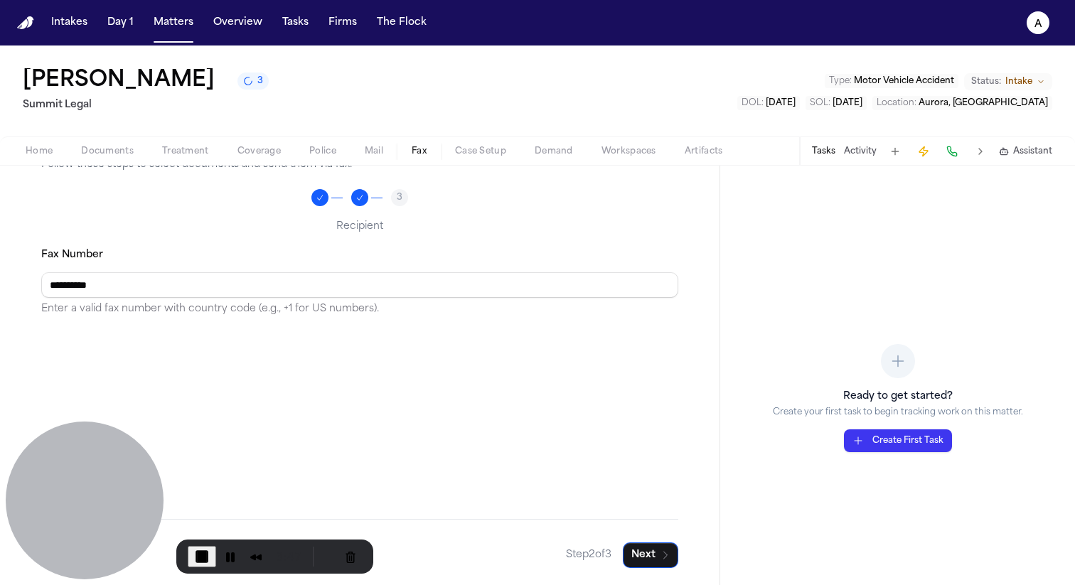
type input "**********"
click at [645, 548] on button "Next" at bounding box center [650, 556] width 55 height 26
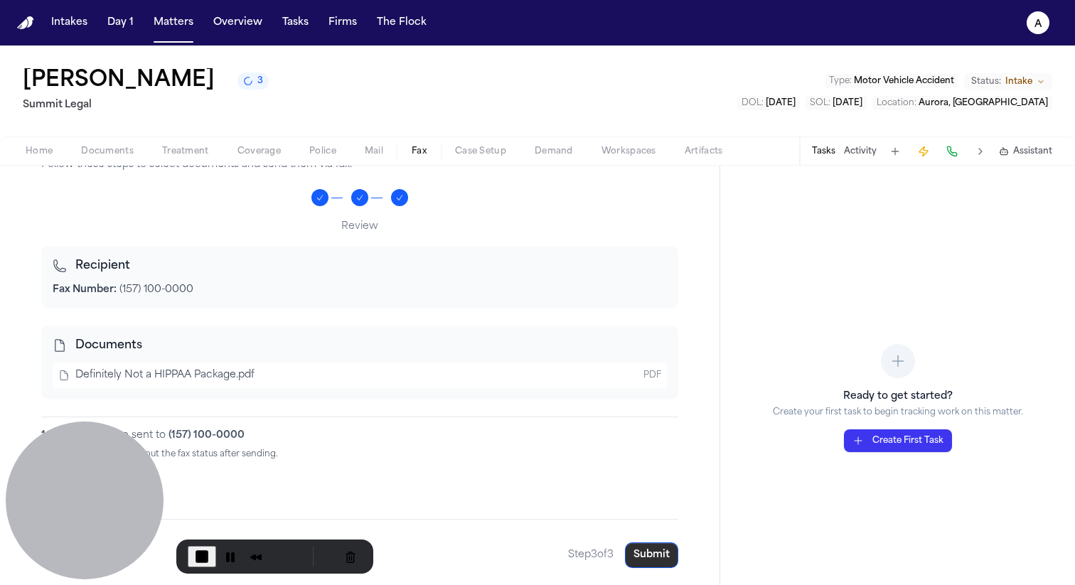
click at [656, 556] on button "Submit" at bounding box center [651, 556] width 53 height 26
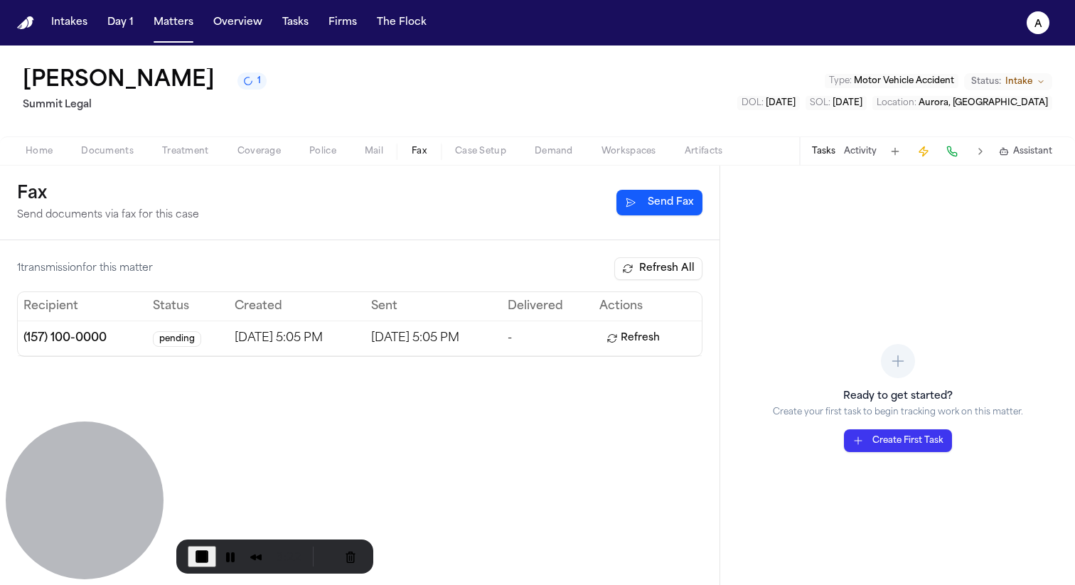
click at [633, 280] on button "Refresh All" at bounding box center [658, 268] width 88 height 23
click at [649, 353] on td "Refresh" at bounding box center [648, 338] width 108 height 35
click at [649, 346] on button "Refresh" at bounding box center [634, 338] width 68 height 23
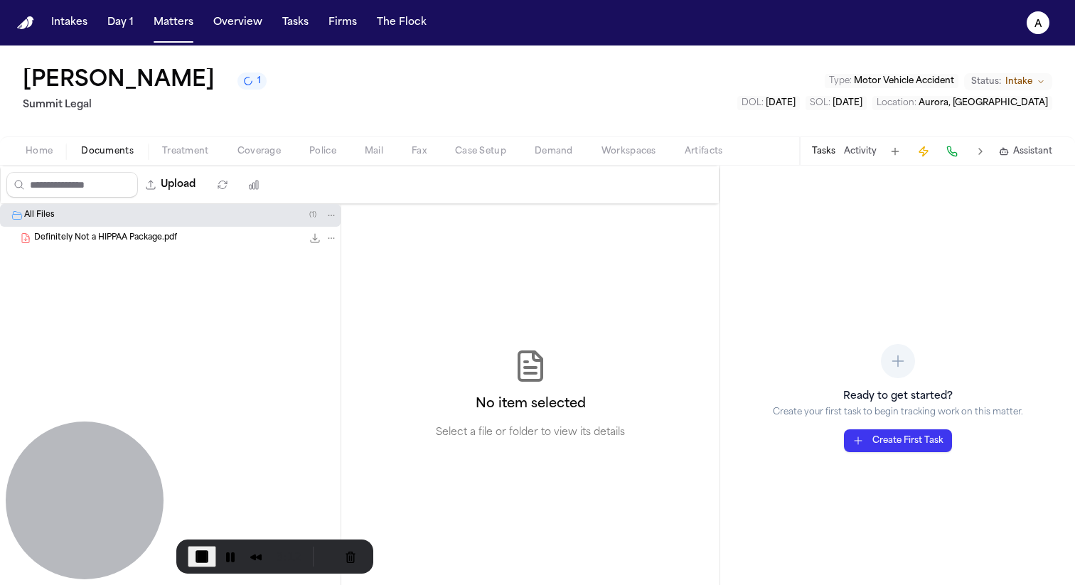
click at [94, 147] on span "Documents" at bounding box center [107, 151] width 53 height 11
click at [413, 161] on div "Home Documents Treatment Coverage Police Mail Fax Case Setup Demand Workspaces …" at bounding box center [537, 151] width 1075 height 28
click at [418, 155] on span "Fax" at bounding box center [419, 151] width 15 height 11
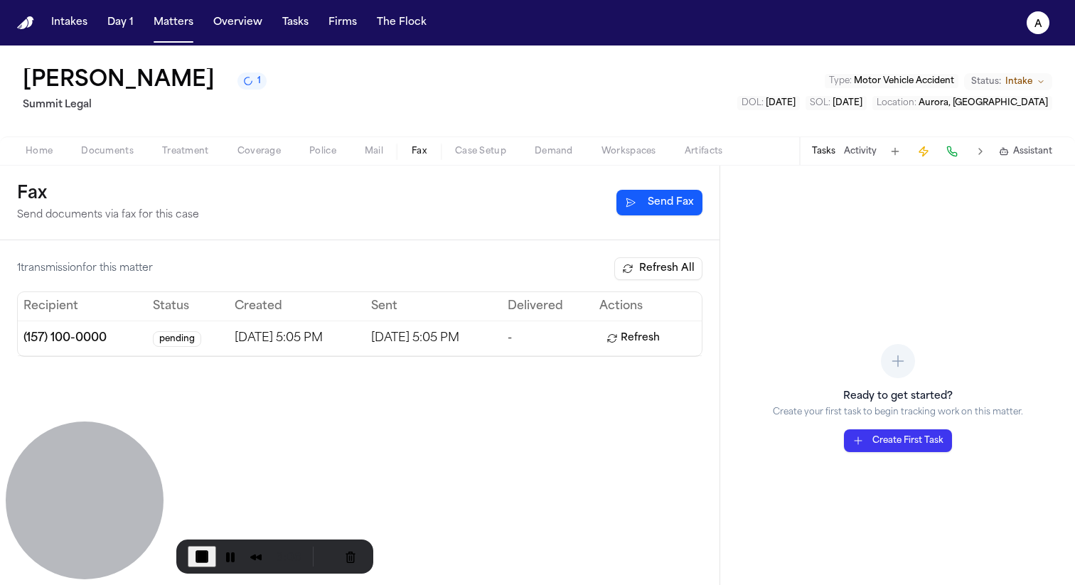
click at [670, 211] on button "Send Fax" at bounding box center [660, 203] width 86 height 26
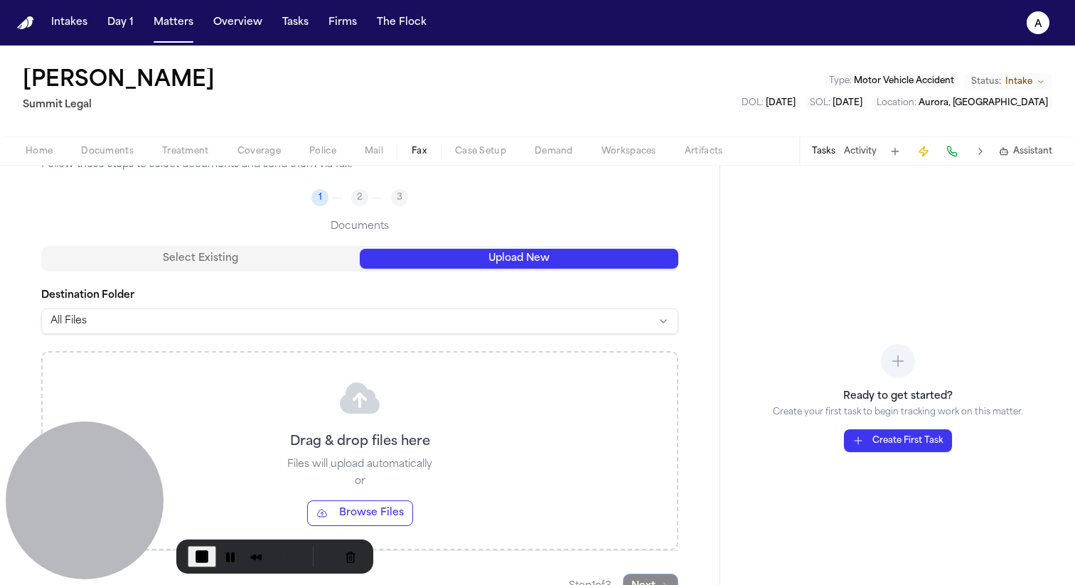
scroll to position [91, 0]
click at [451, 265] on button "Upload New" at bounding box center [519, 258] width 319 height 20
click at [390, 506] on button "Browse Files" at bounding box center [360, 513] width 106 height 26
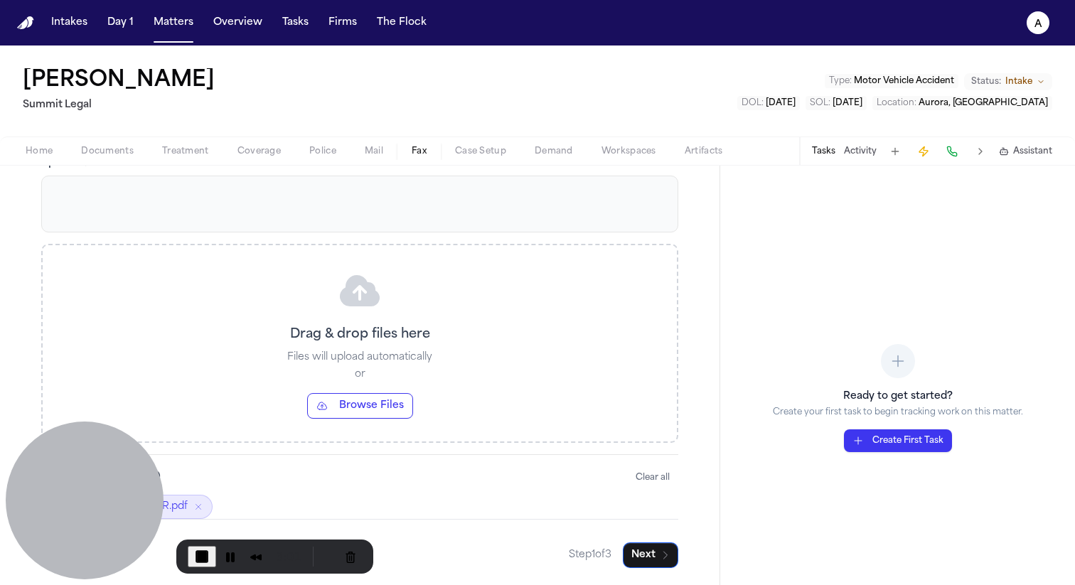
scroll to position [198, 0]
click at [648, 551] on button "Next" at bounding box center [650, 556] width 55 height 26
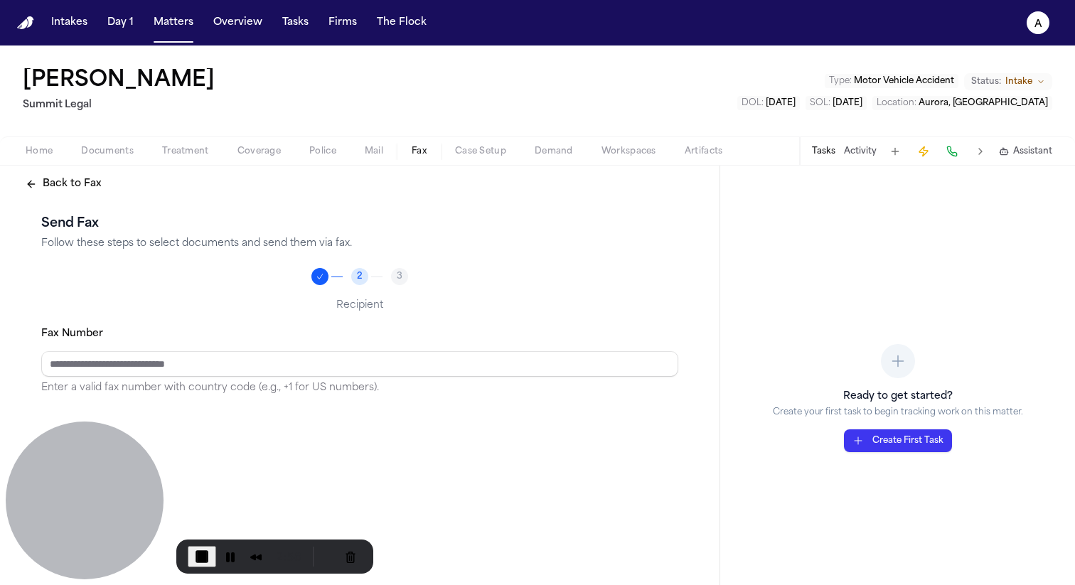
scroll to position [90, 0]
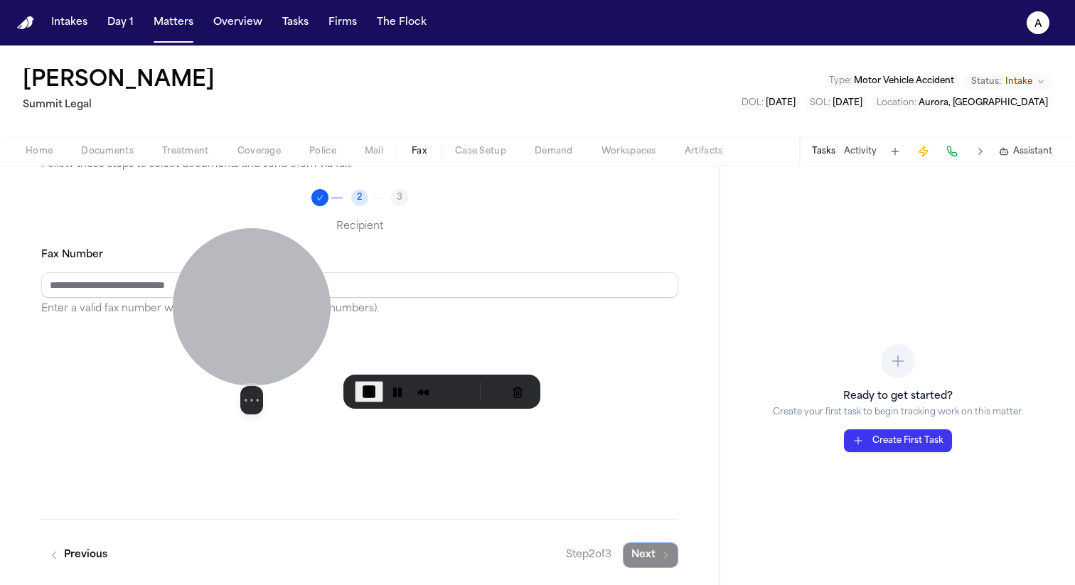
drag, startPoint x: 76, startPoint y: 511, endPoint x: 243, endPoint y: 346, distance: 234.4
click at [243, 346] on div at bounding box center [252, 307] width 158 height 158
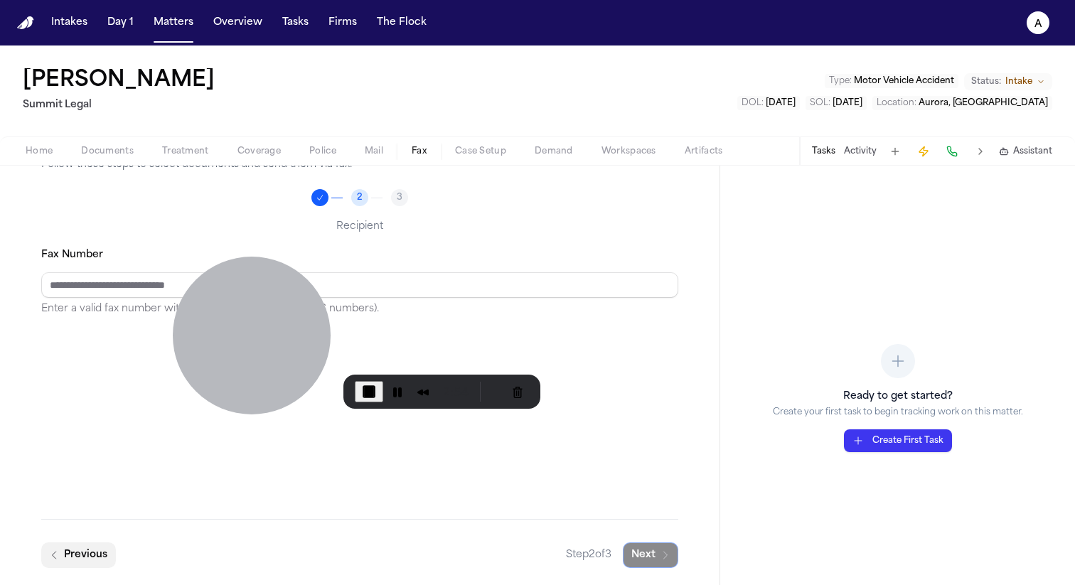
click at [54, 548] on button "Previous" at bounding box center [78, 556] width 75 height 26
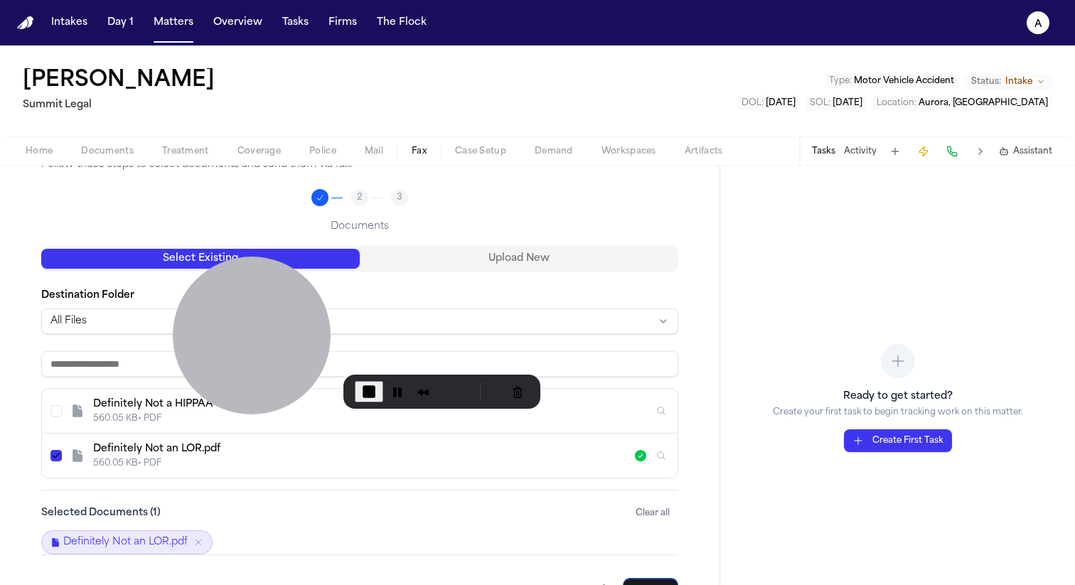
click at [50, 411] on button "Select Definitely Not a HIPPAA Package.pdf" at bounding box center [55, 410] width 11 height 11
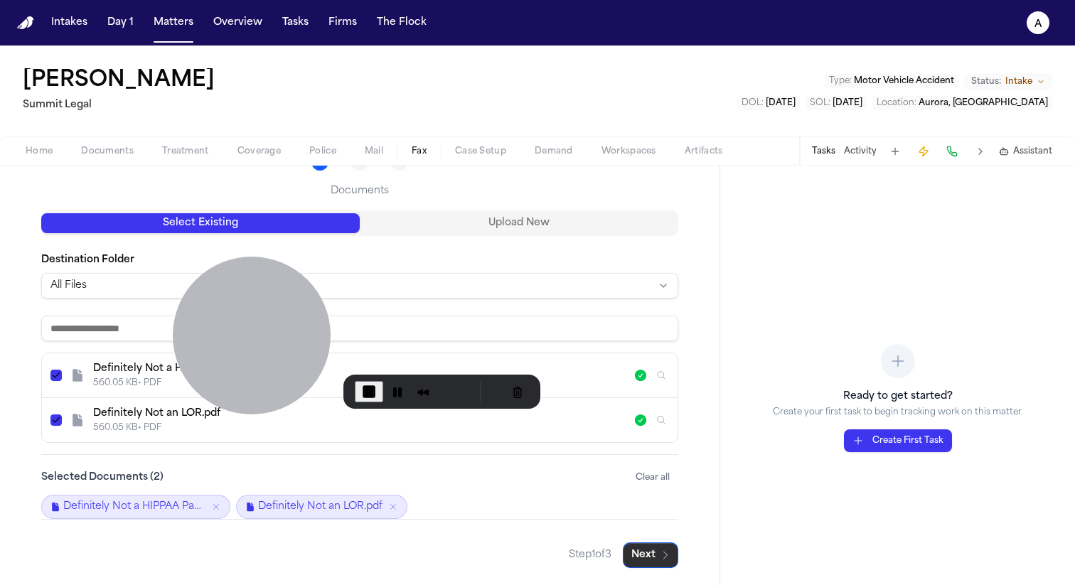
click at [660, 555] on icon "button" at bounding box center [665, 555] width 11 height 11
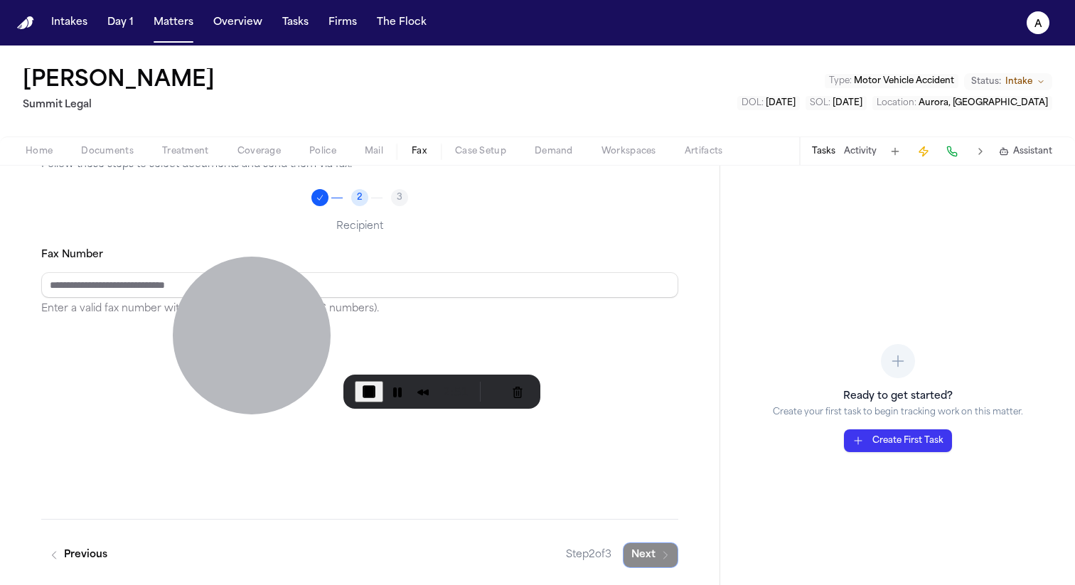
click at [264, 256] on div "Fax Number Enter a valid fax number with country code (e.g., +1 for US numbers)." at bounding box center [359, 282] width 637 height 72
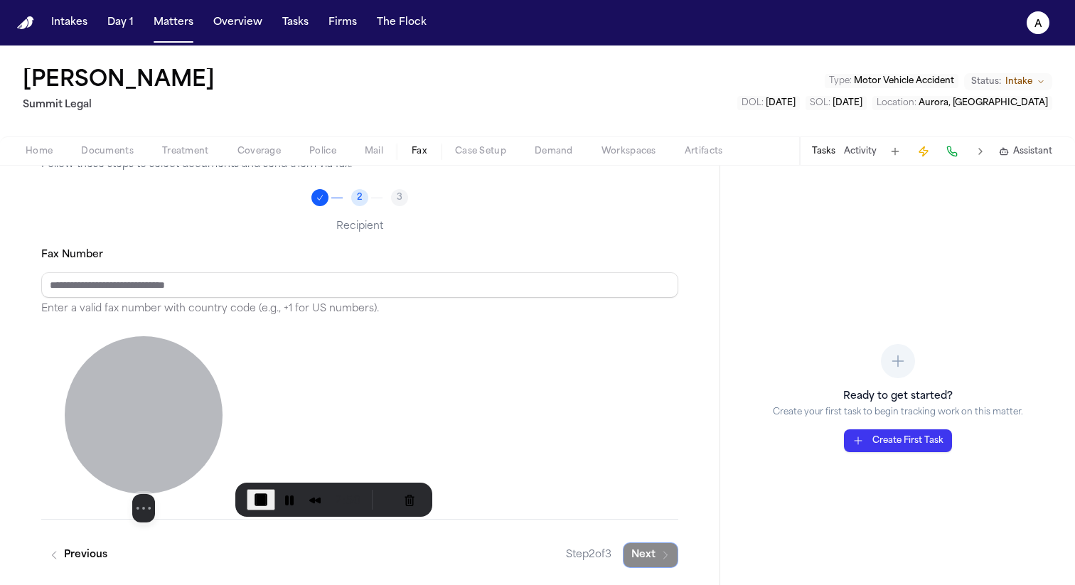
drag, startPoint x: 264, startPoint y: 282, endPoint x: 154, endPoint y: 391, distance: 154.4
click at [154, 392] on div at bounding box center [144, 415] width 158 height 158
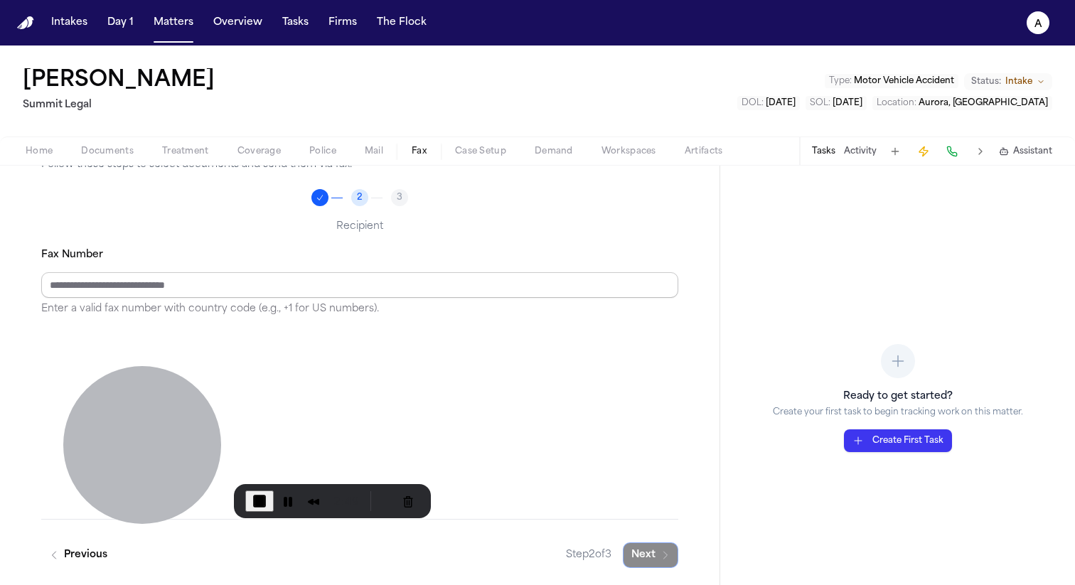
click at [114, 288] on input "Fax Number" at bounding box center [359, 285] width 637 height 26
type input "**********"
click at [651, 554] on button "Next" at bounding box center [650, 556] width 55 height 26
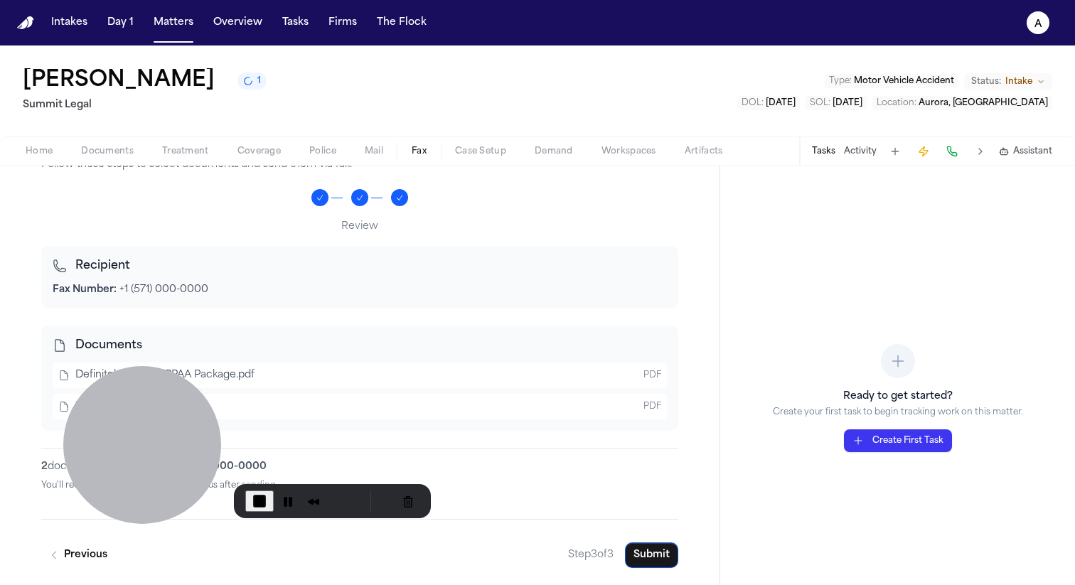
scroll to position [91, 0]
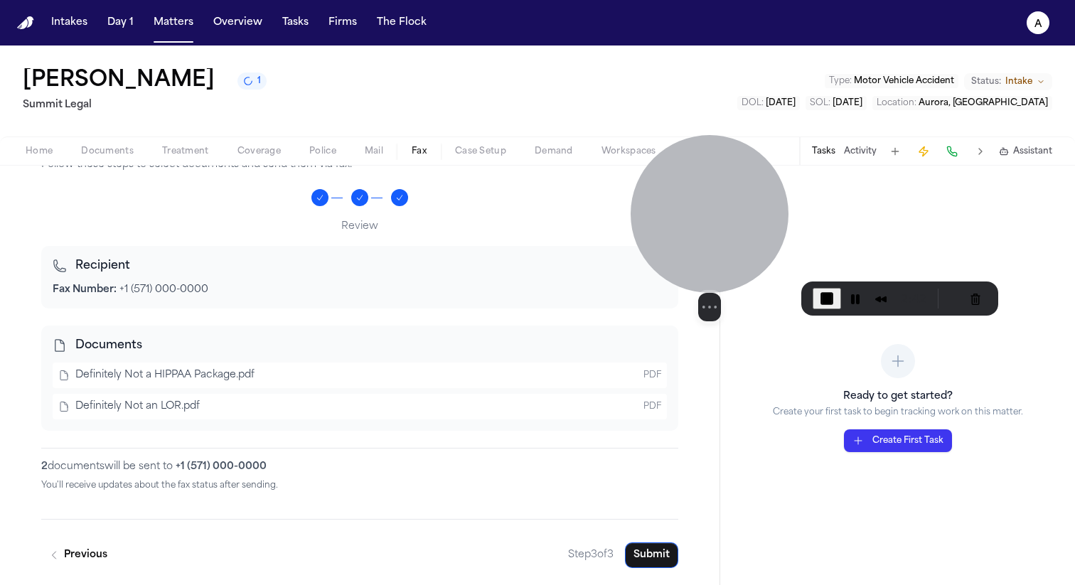
drag, startPoint x: 147, startPoint y: 414, endPoint x: 706, endPoint y: 210, distance: 595.1
click at [706, 210] on div at bounding box center [710, 214] width 158 height 158
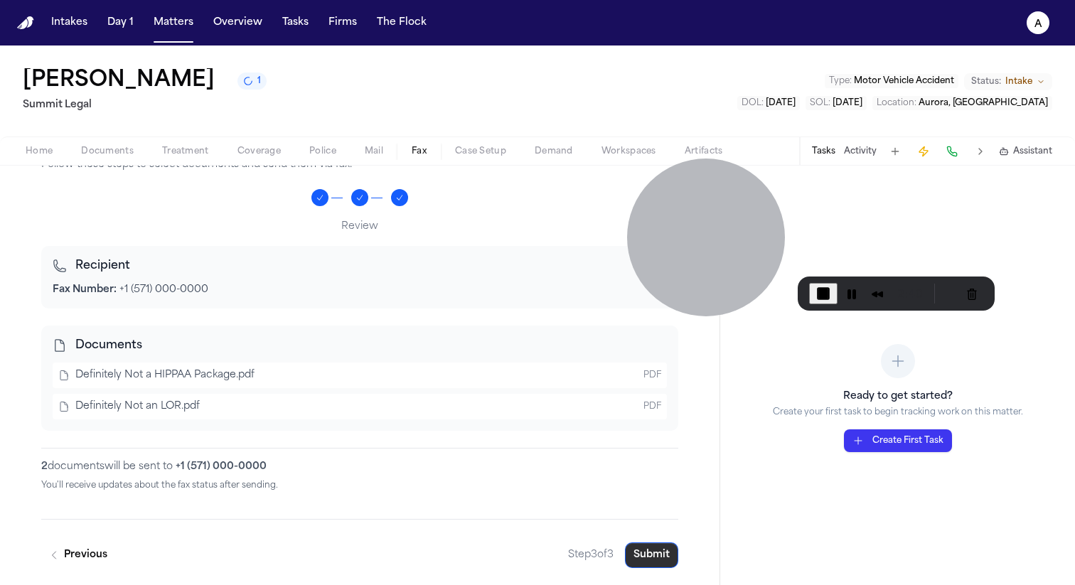
click at [628, 562] on button "Submit" at bounding box center [651, 556] width 53 height 26
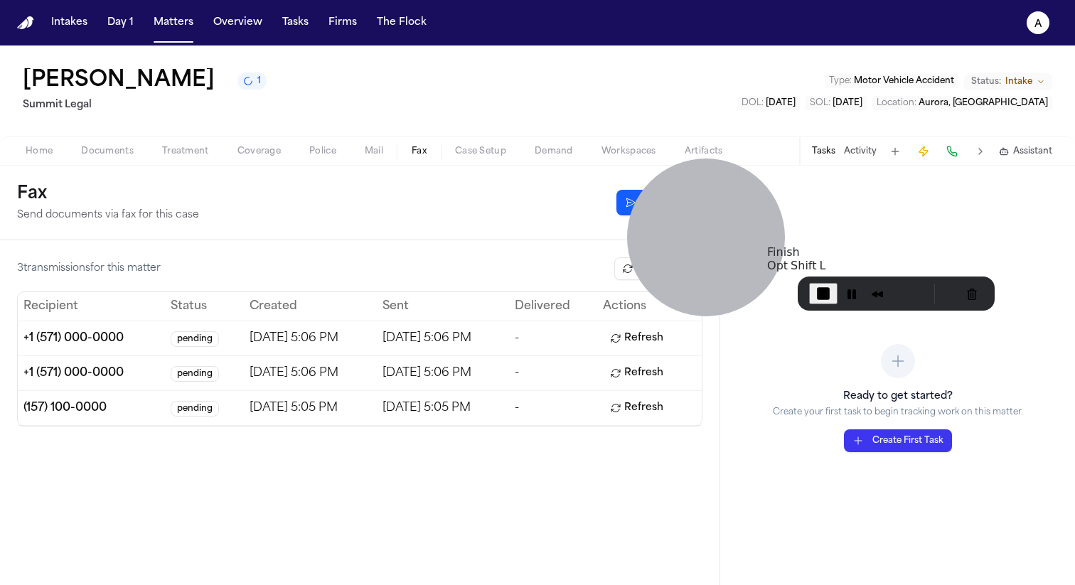
click at [821, 288] on span "End Recording" at bounding box center [823, 293] width 17 height 17
